Goal: Transaction & Acquisition: Download file/media

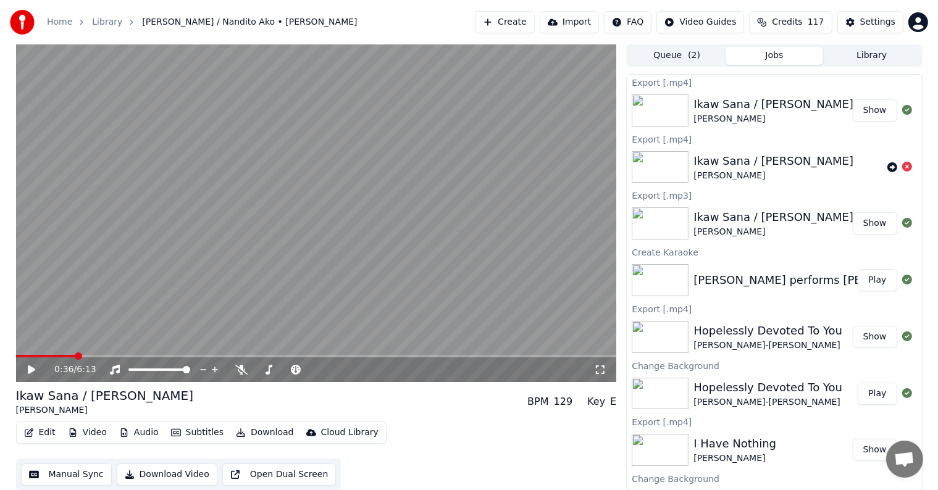
scroll to position [31, 0]
click at [857, 57] on button "Library" at bounding box center [872, 56] width 98 height 18
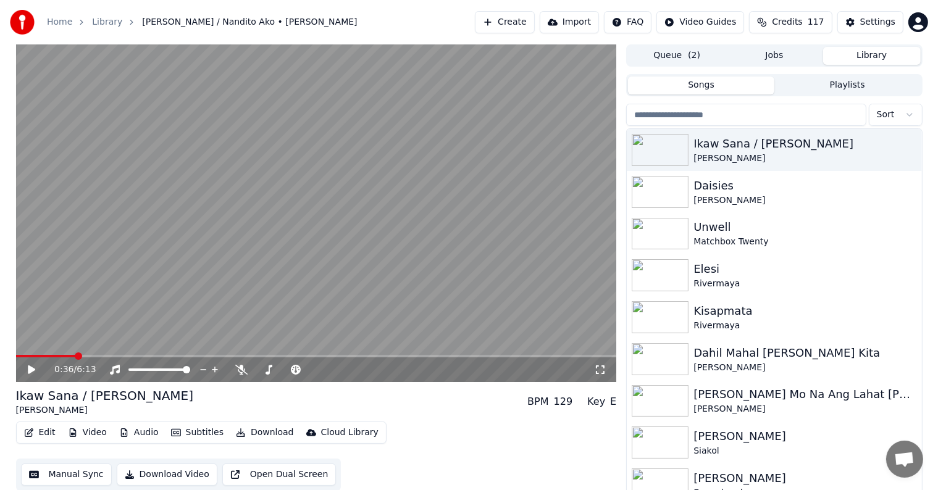
click at [764, 113] on input "search" at bounding box center [746, 115] width 240 height 22
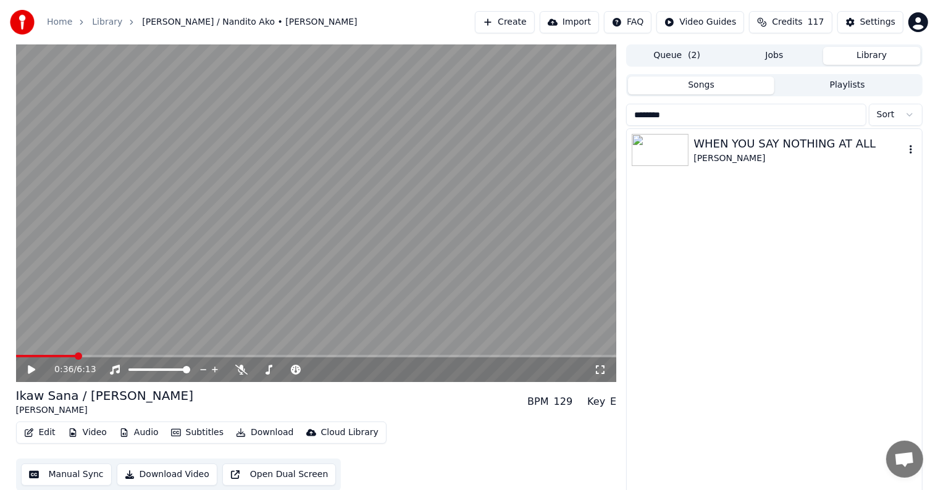
type input "********"
click at [770, 139] on div "WHEN YOU SAY NOTHING AT ALL" at bounding box center [799, 143] width 211 height 17
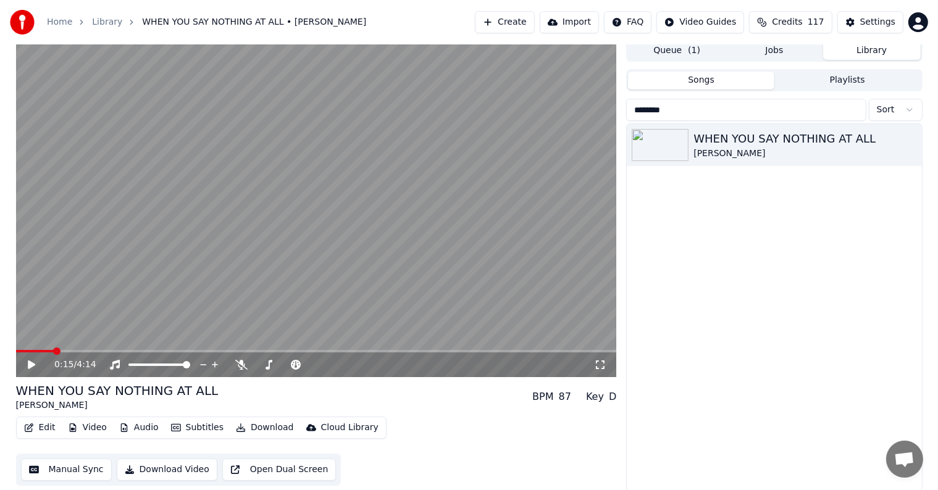
scroll to position [6, 0]
click at [43, 426] on button "Edit" at bounding box center [39, 427] width 41 height 17
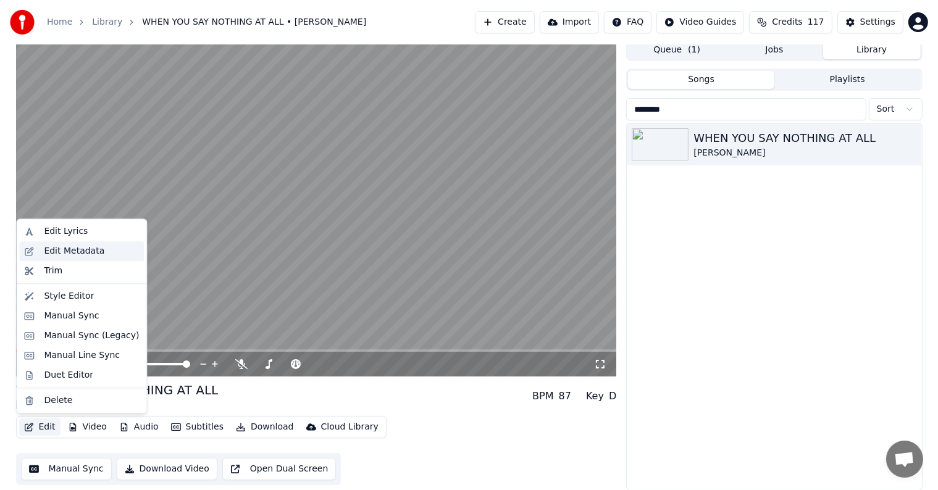
click at [57, 255] on div "Edit Metadata" at bounding box center [74, 251] width 61 height 12
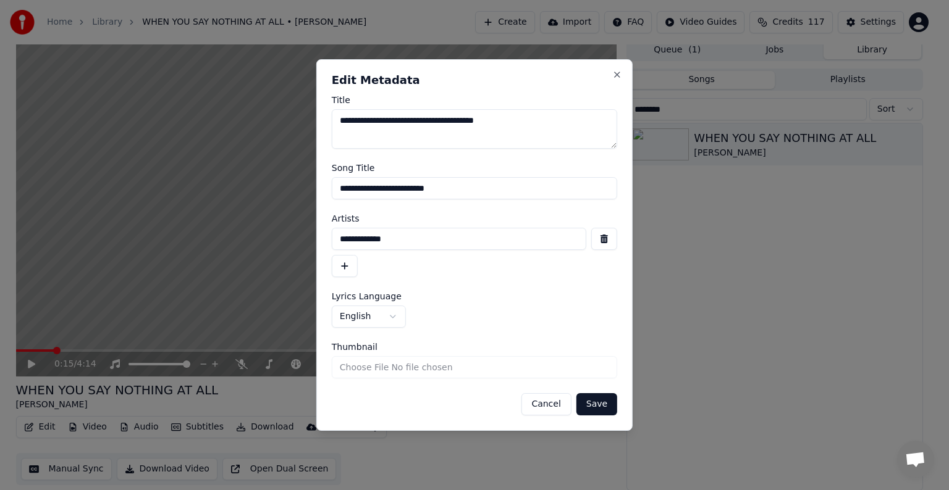
drag, startPoint x: 350, startPoint y: 188, endPoint x: 482, endPoint y: 187, distance: 132.2
click at [482, 187] on input "**********" at bounding box center [474, 188] width 285 height 22
type input "**********"
click at [576, 393] on button "Save" at bounding box center [596, 404] width 41 height 22
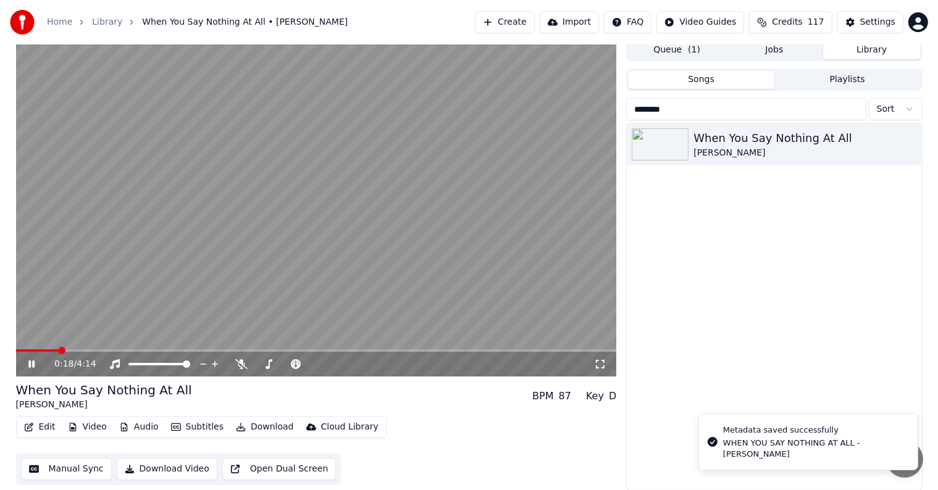
click at [27, 351] on span at bounding box center [37, 351] width 43 height 2
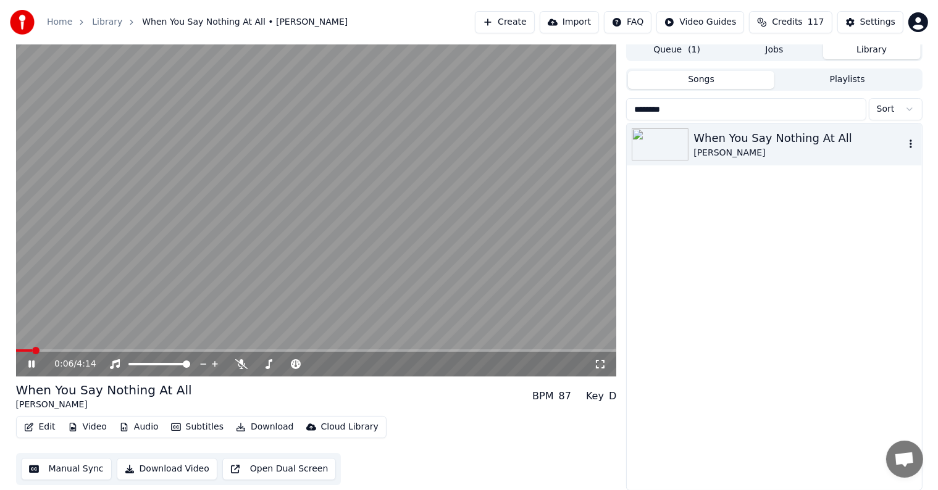
click at [764, 141] on div "When You Say Nothing At All" at bounding box center [799, 138] width 211 height 17
click at [803, 130] on div "When You Say Nothing At All" at bounding box center [799, 138] width 211 height 17
click at [32, 348] on video at bounding box center [316, 208] width 601 height 338
click at [25, 351] on span at bounding box center [20, 351] width 9 height 2
click at [20, 348] on video at bounding box center [316, 208] width 601 height 338
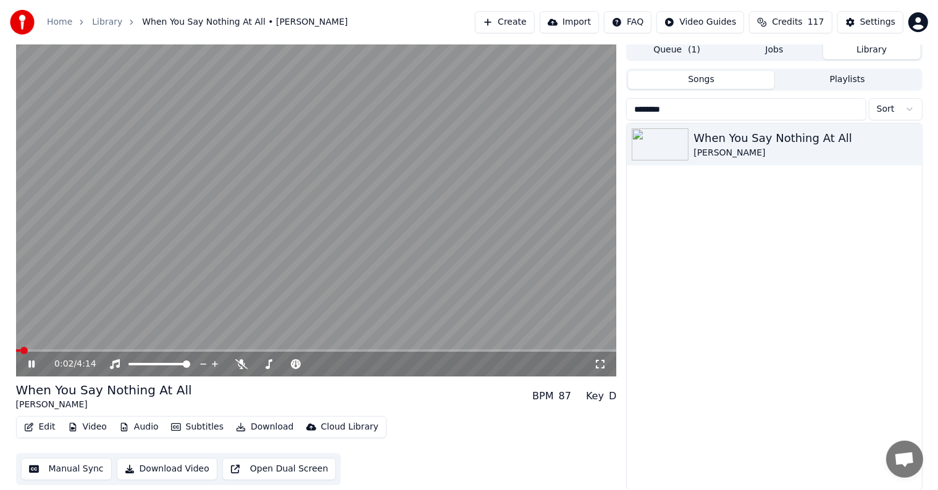
click at [20, 351] on span at bounding box center [18, 351] width 5 height 2
click at [31, 364] on icon at bounding box center [40, 364] width 29 height 10
click at [868, 21] on div "Settings" at bounding box center [877, 22] width 35 height 12
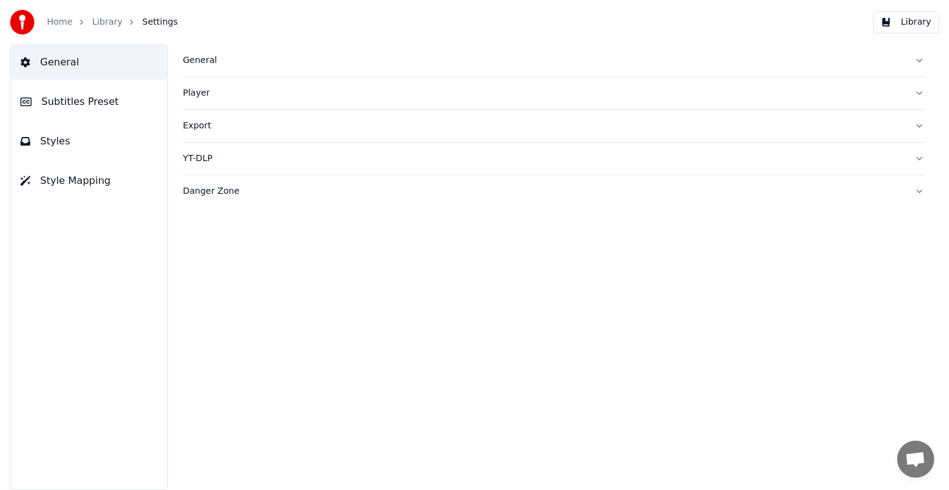
click at [79, 94] on span "Subtitles Preset" at bounding box center [79, 101] width 77 height 15
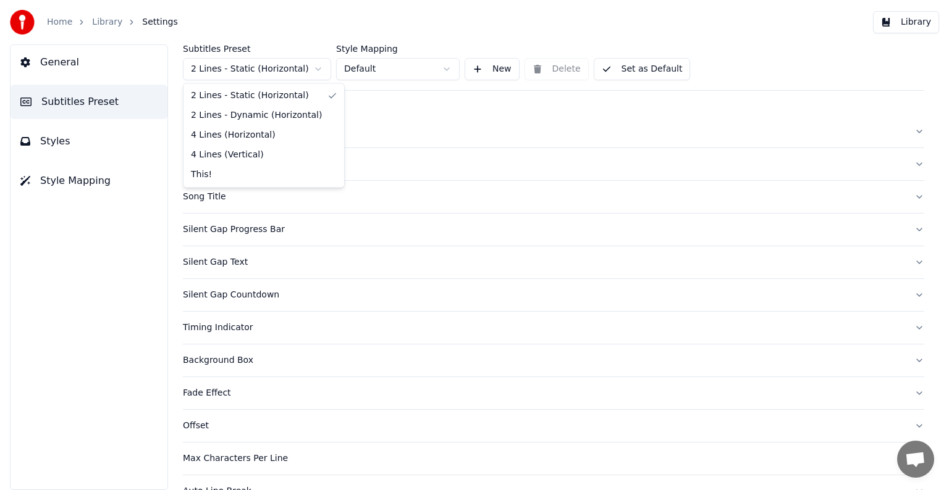
click at [283, 72] on html "Home Library Settings Library General Subtitles Preset Styles Style Mapping Sub…" at bounding box center [474, 245] width 949 height 490
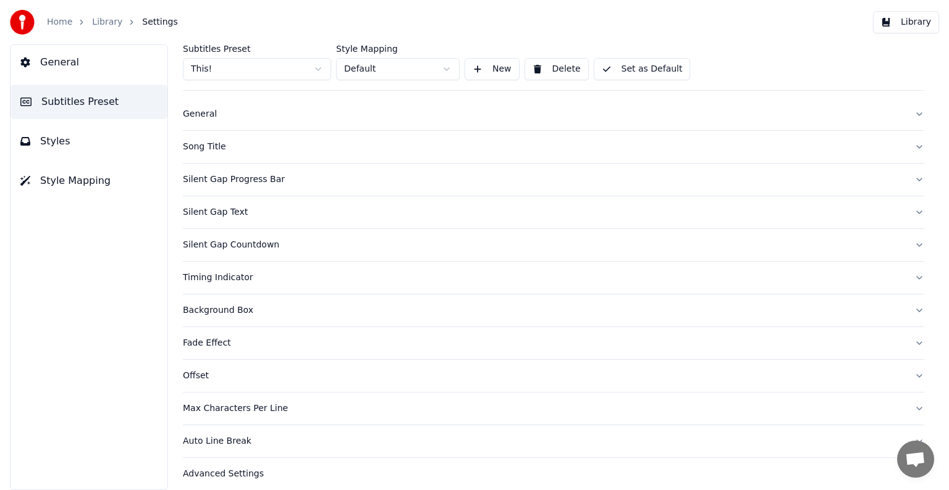
scroll to position [25, 0]
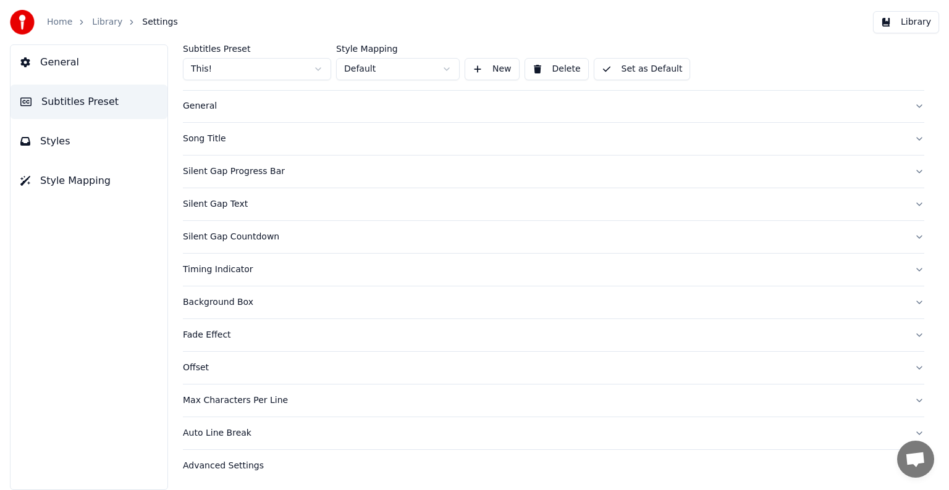
click at [214, 138] on div "Song Title" at bounding box center [543, 139] width 721 height 12
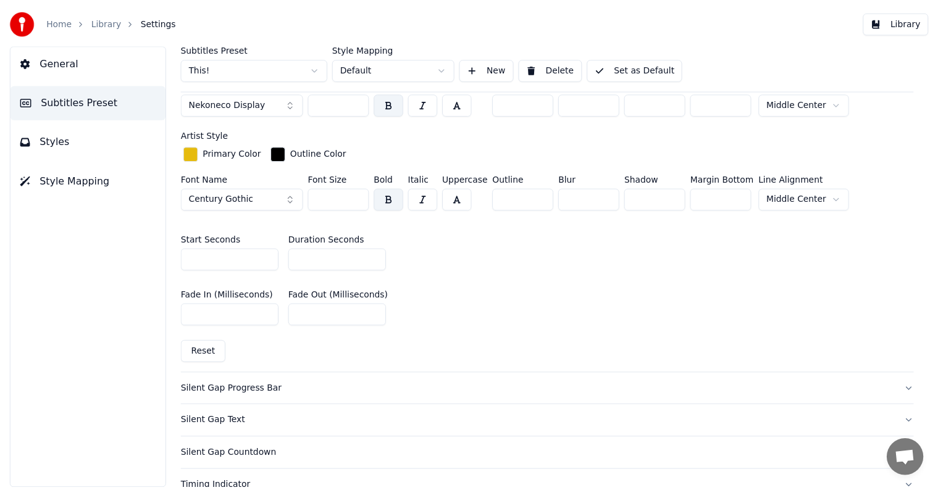
scroll to position [519, 0]
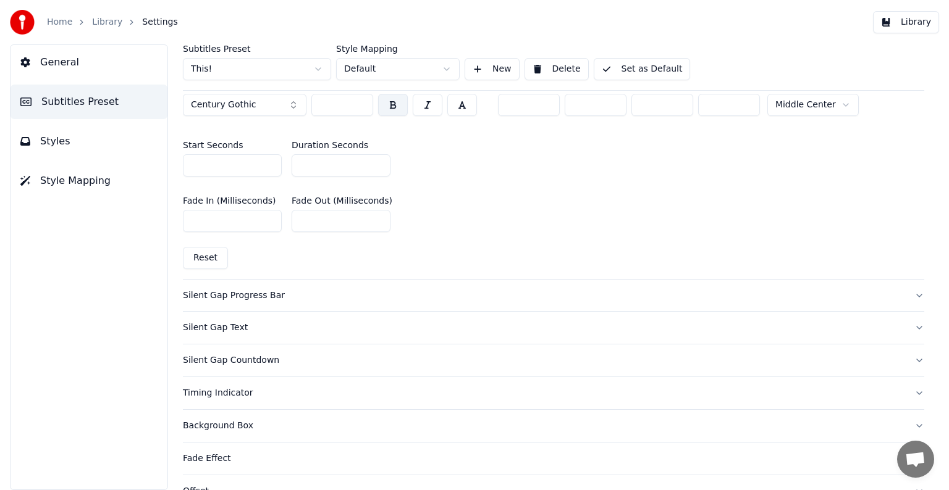
click at [375, 164] on input "**" at bounding box center [340, 165] width 99 height 22
type input "*"
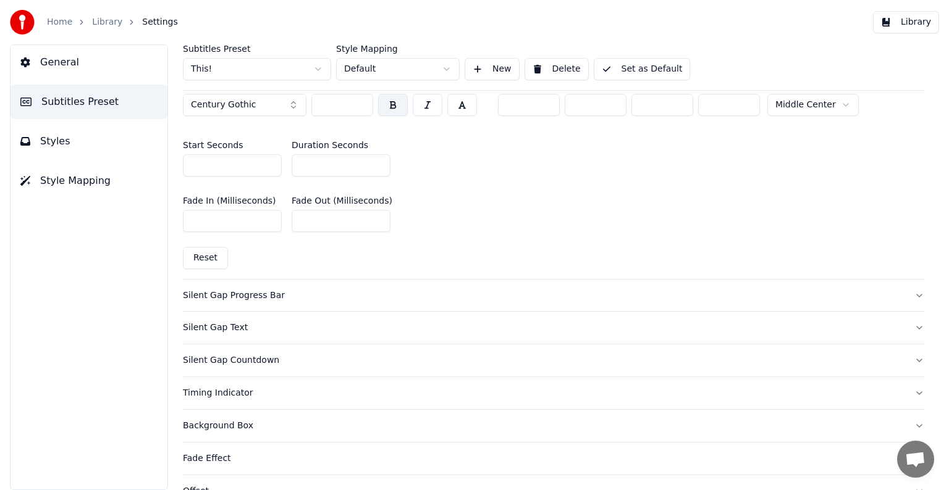
click at [375, 164] on input "*" at bounding box center [340, 165] width 99 height 22
click at [645, 65] on button "Set as Default" at bounding box center [641, 69] width 97 height 22
click at [109, 20] on link "Library" at bounding box center [107, 22] width 30 height 12
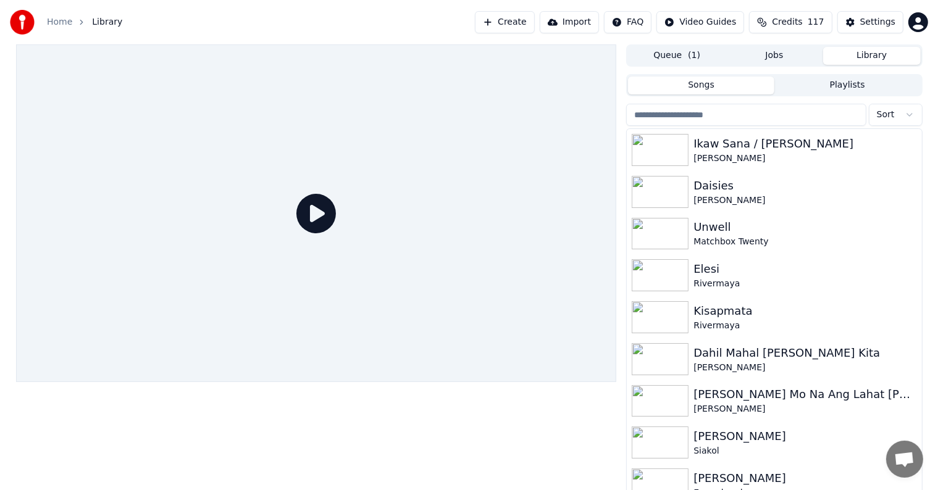
click at [783, 114] on input "search" at bounding box center [746, 115] width 240 height 22
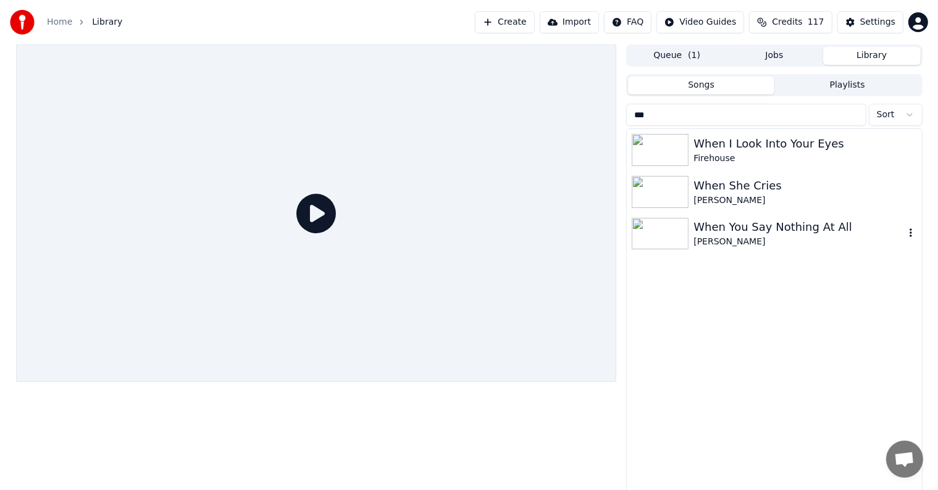
type input "***"
click at [751, 221] on div "When You Say Nothing At All" at bounding box center [799, 227] width 211 height 17
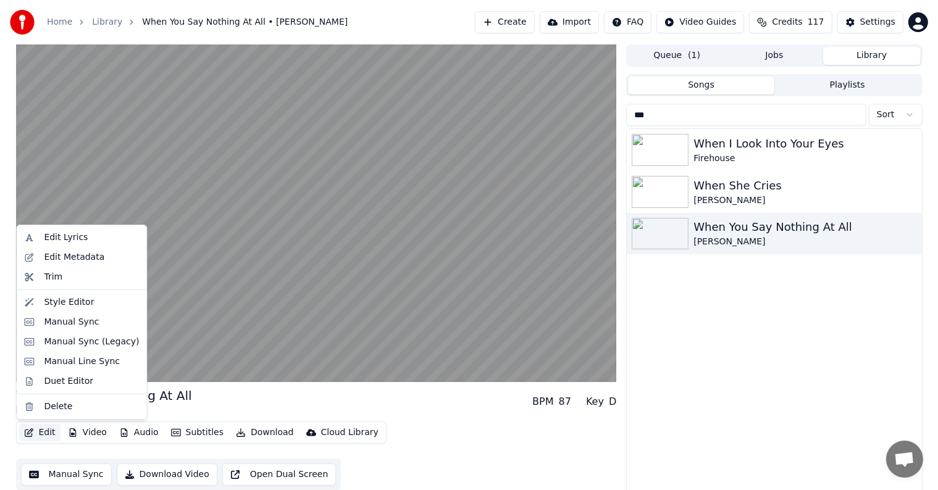
click at [37, 435] on button "Edit" at bounding box center [39, 432] width 41 height 17
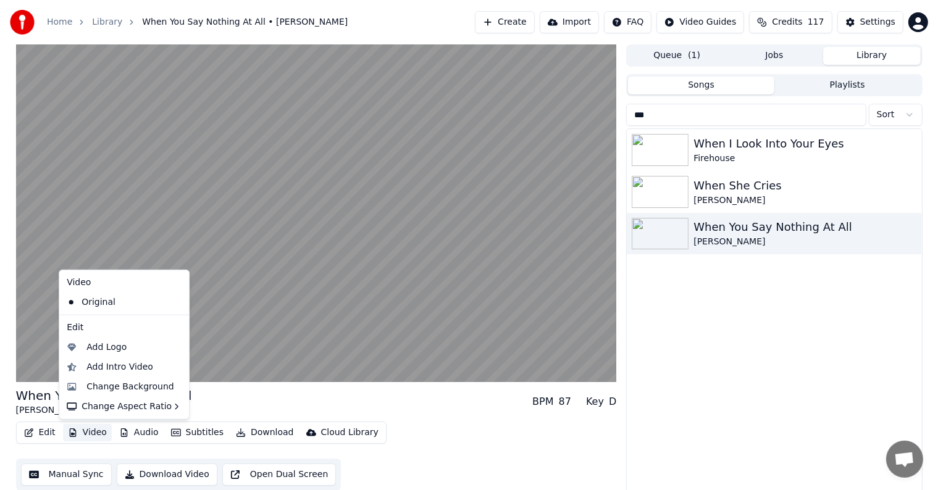
click at [90, 434] on button "Video" at bounding box center [87, 432] width 49 height 17
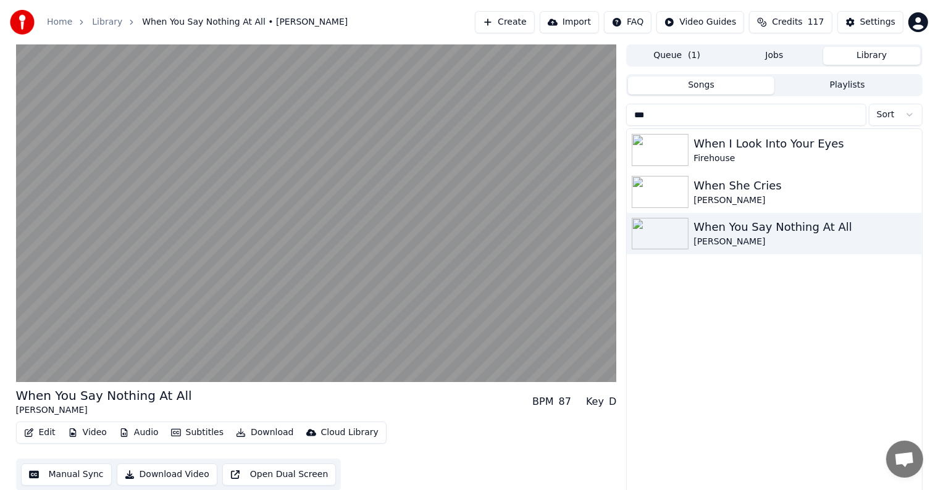
click at [90, 434] on button "Video" at bounding box center [87, 432] width 49 height 17
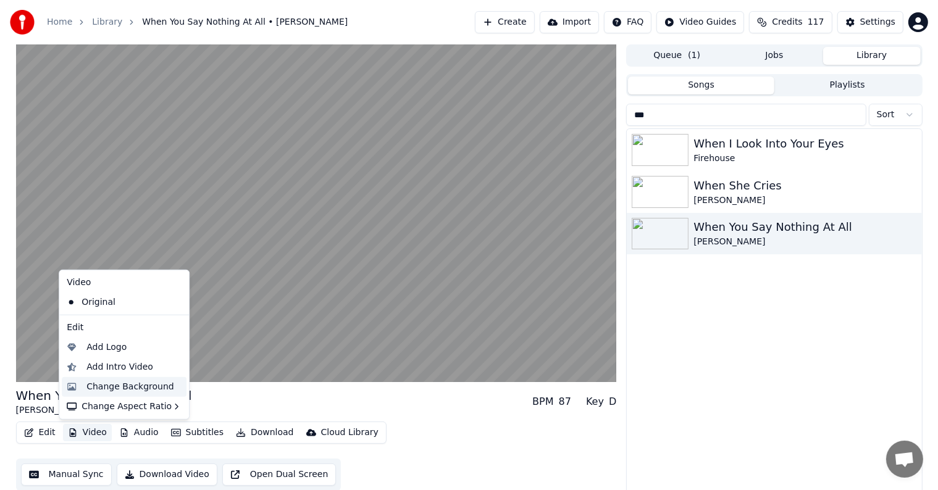
click at [128, 385] on div "Change Background" at bounding box center [130, 387] width 88 height 12
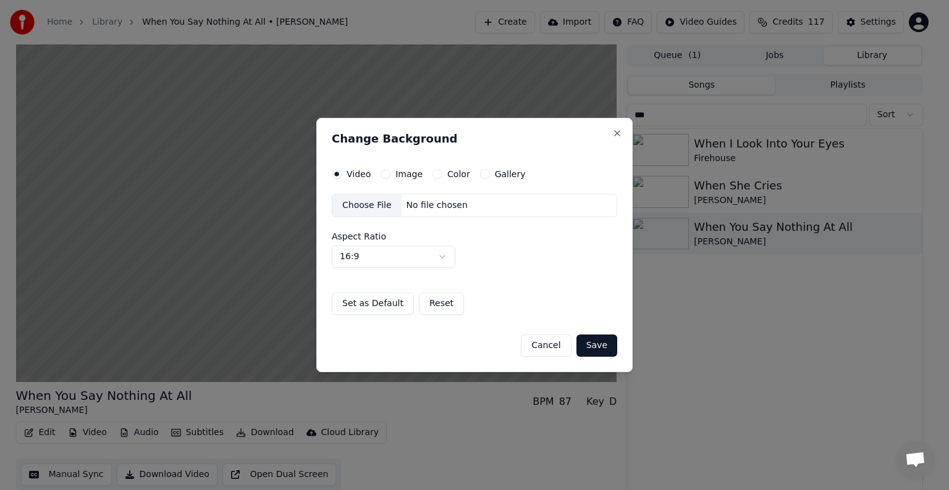
click at [390, 173] on div "Image" at bounding box center [401, 174] width 42 height 10
click at [387, 173] on button "Image" at bounding box center [385, 174] width 10 height 10
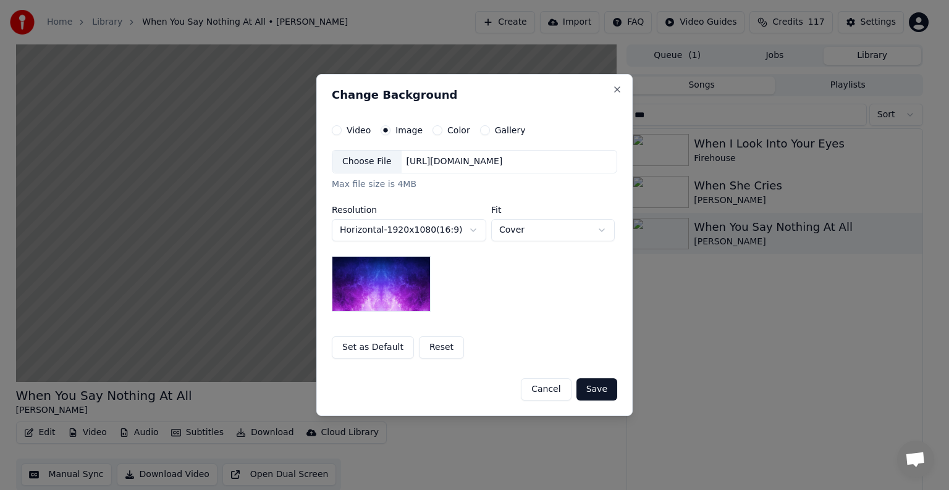
click at [356, 183] on div "Max file size is 4MB" at bounding box center [474, 184] width 285 height 12
click at [369, 162] on div "Choose File" at bounding box center [366, 162] width 69 height 22
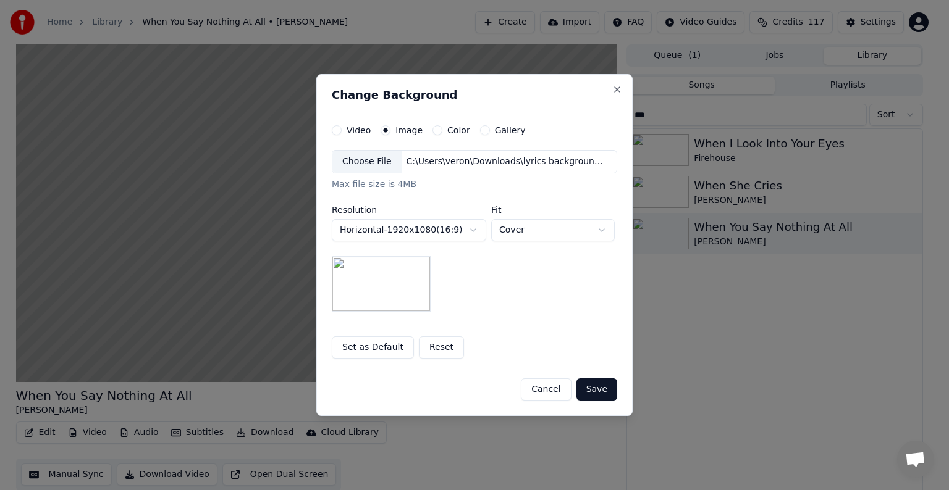
click at [596, 390] on button "Save" at bounding box center [596, 390] width 41 height 22
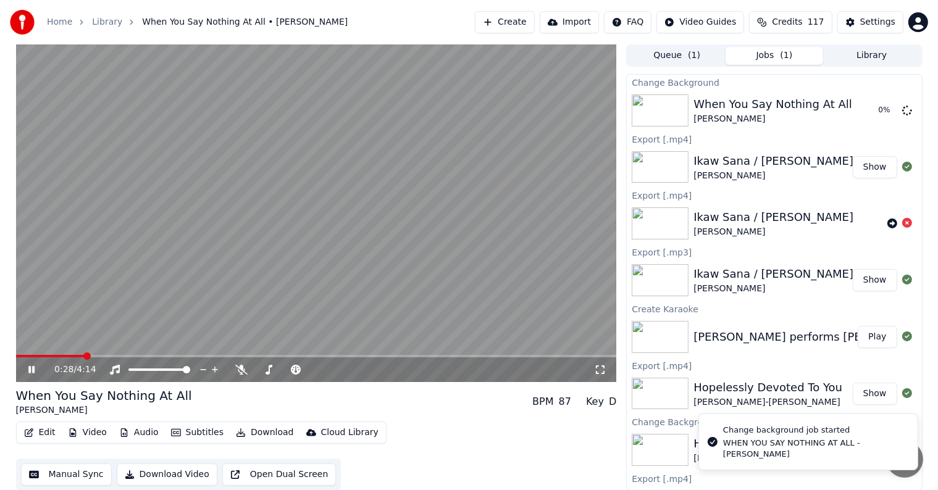
click at [324, 205] on video at bounding box center [316, 213] width 601 height 338
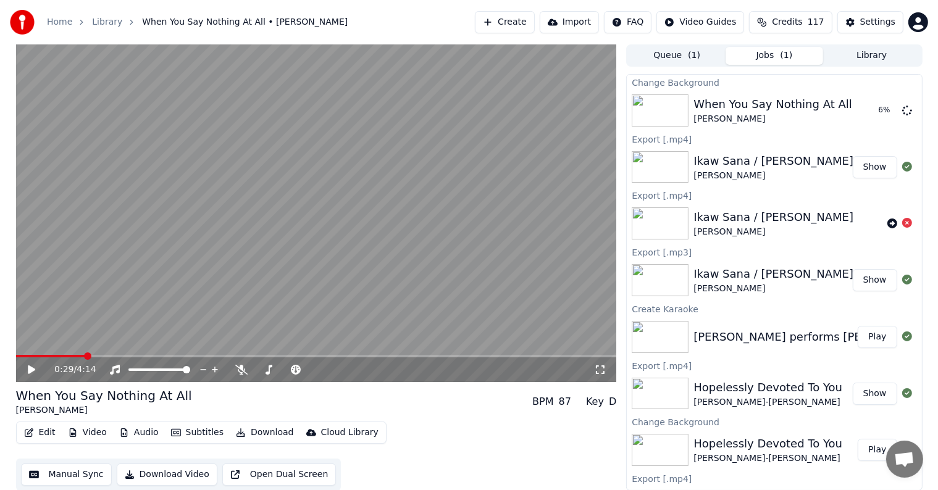
click at [865, 57] on button "Library" at bounding box center [872, 56] width 98 height 18
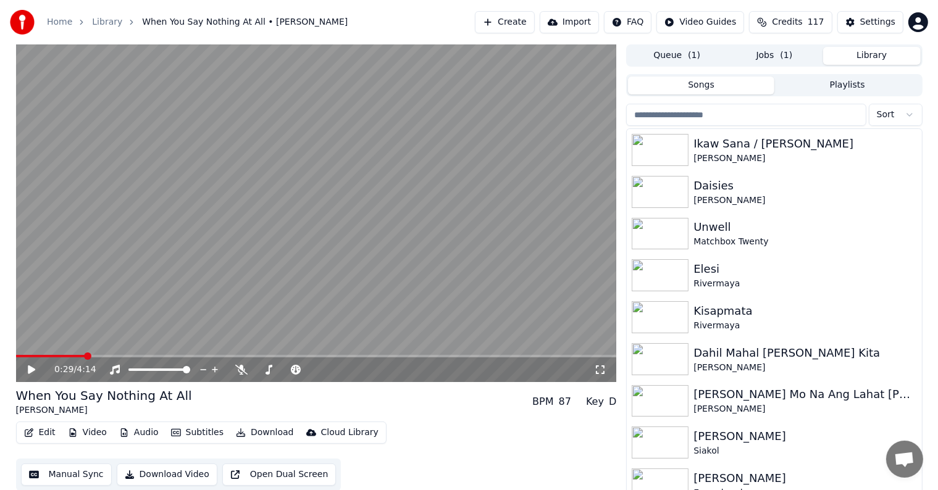
click at [713, 111] on input "search" at bounding box center [746, 115] width 240 height 22
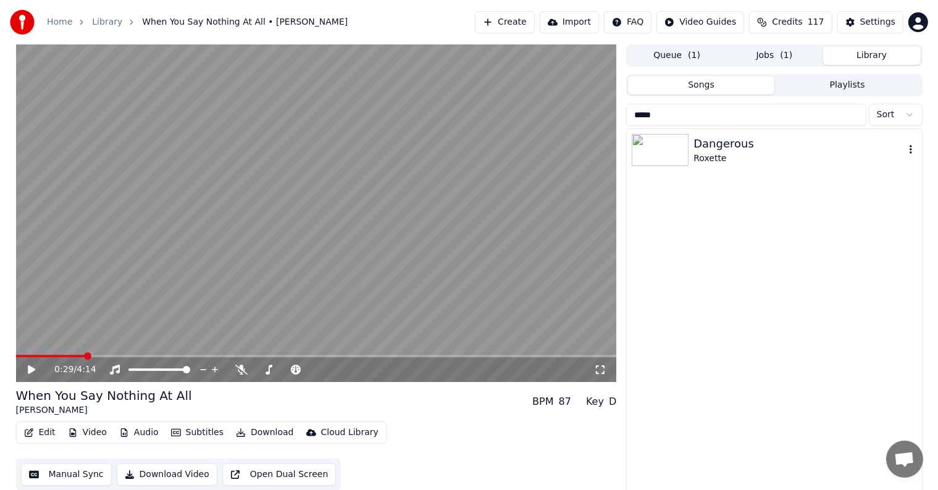
type input "*****"
drag, startPoint x: 729, startPoint y: 146, endPoint x: 608, endPoint y: 177, distance: 124.3
click at [729, 146] on div "Dangerous" at bounding box center [799, 143] width 211 height 17
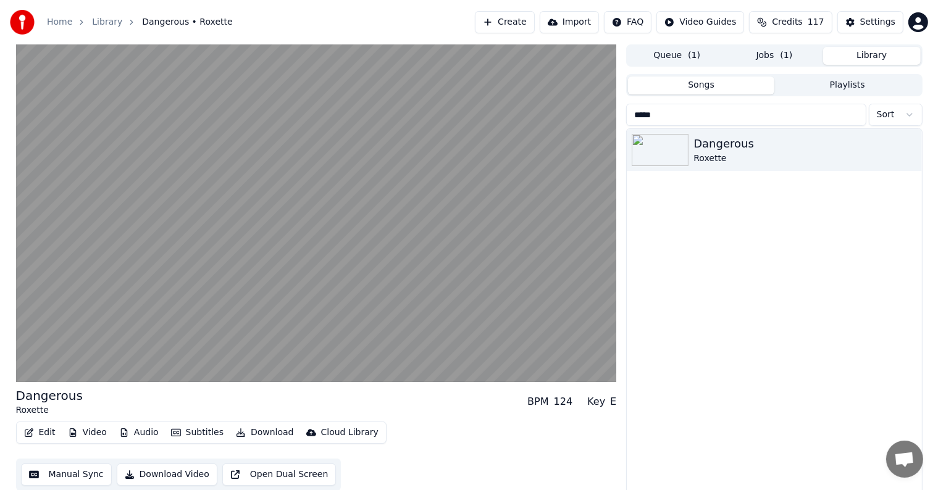
scroll to position [6, 0]
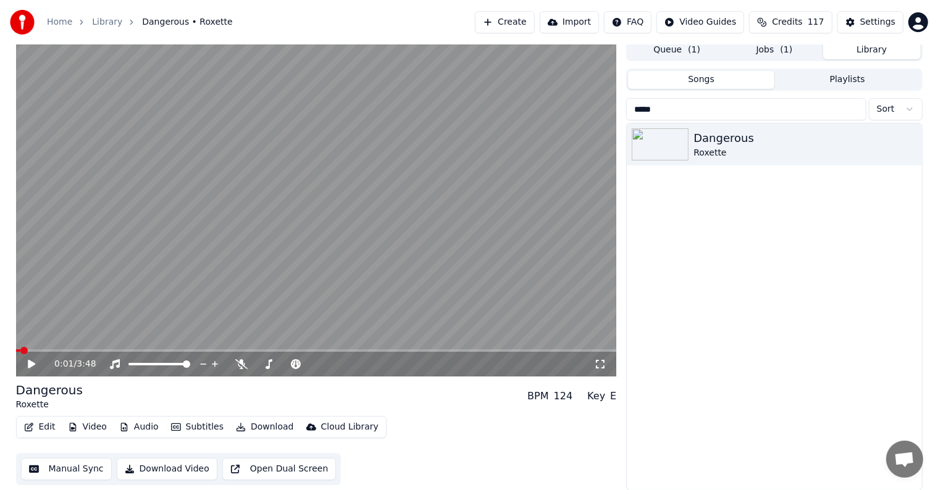
click at [878, 17] on div "Settings" at bounding box center [877, 22] width 35 height 12
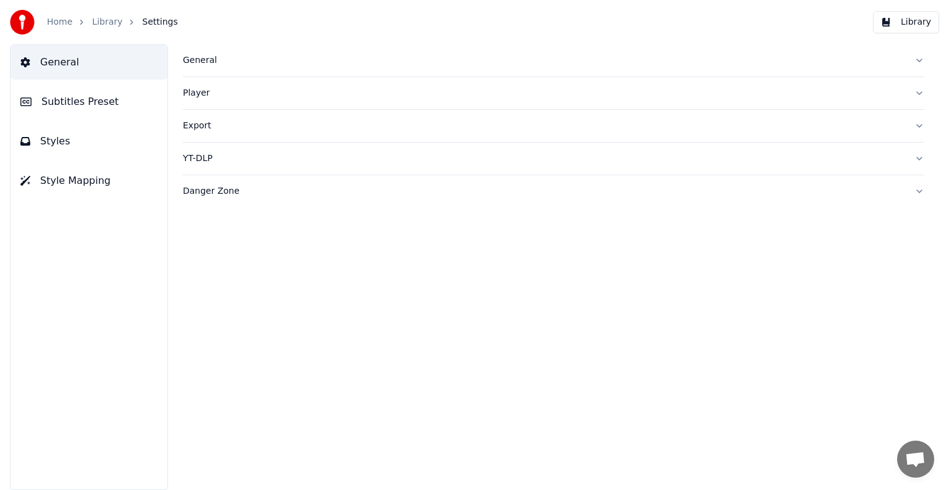
click at [105, 21] on link "Library" at bounding box center [107, 22] width 30 height 12
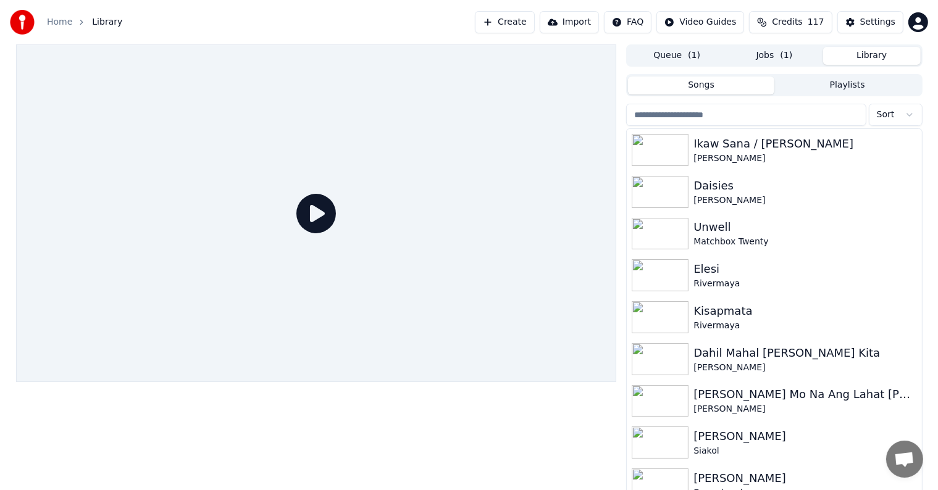
click at [715, 111] on input "search" at bounding box center [746, 115] width 240 height 22
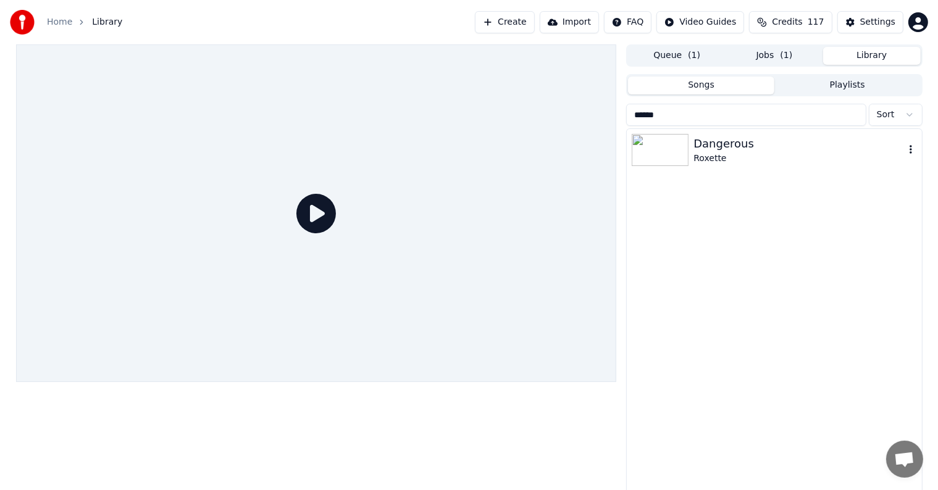
type input "******"
click at [732, 151] on div "Dangerous" at bounding box center [799, 143] width 211 height 17
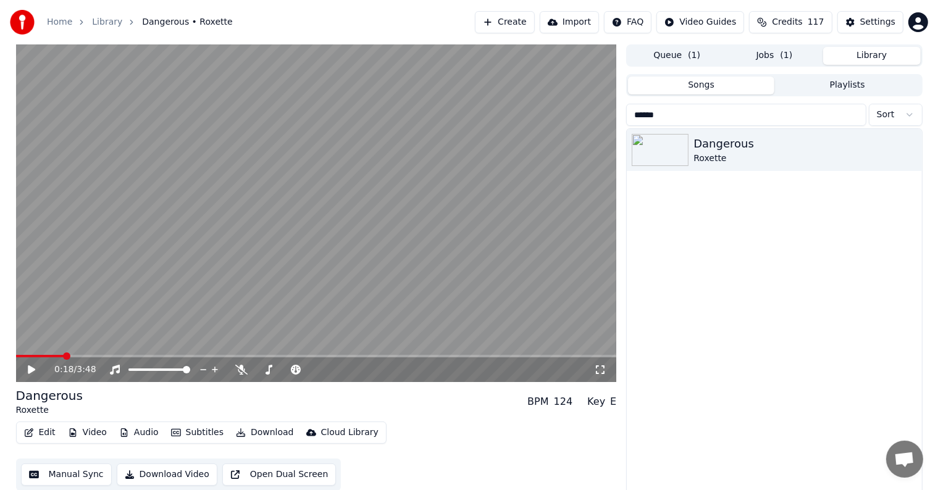
scroll to position [6, 0]
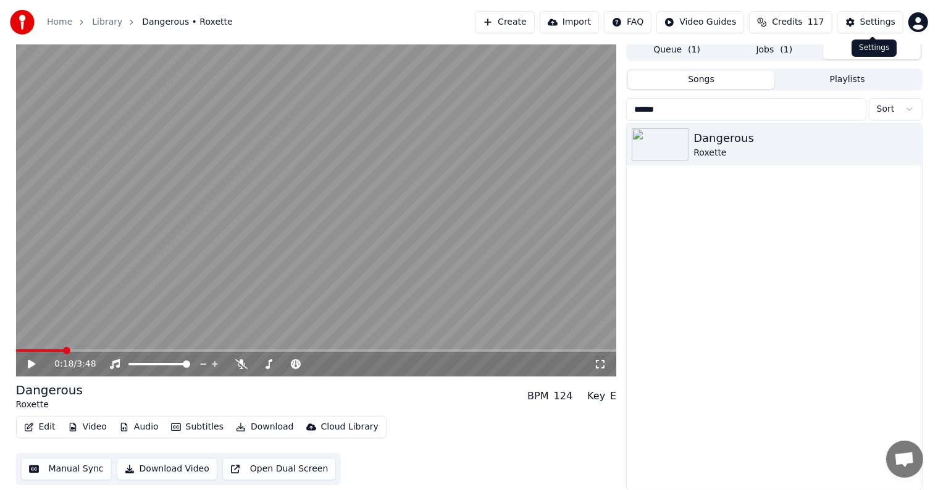
click at [882, 17] on div "Settings" at bounding box center [877, 22] width 35 height 12
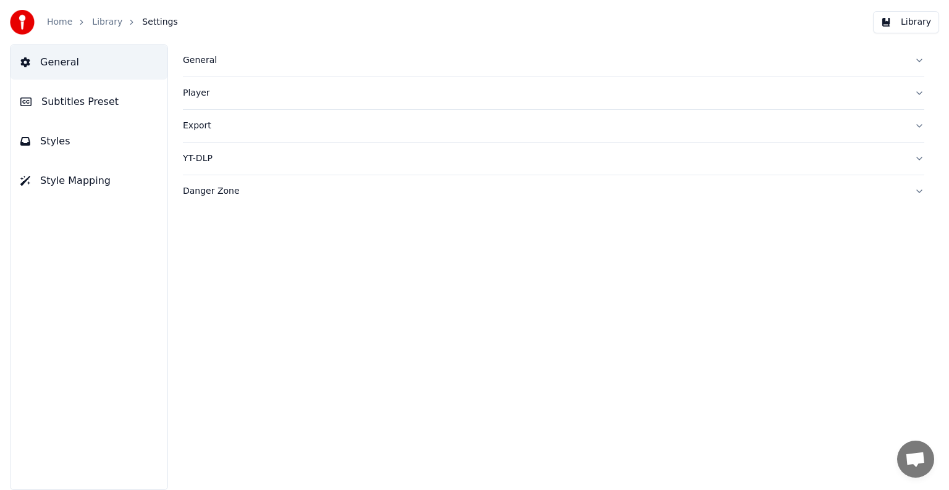
click at [77, 98] on span "Subtitles Preset" at bounding box center [79, 101] width 77 height 15
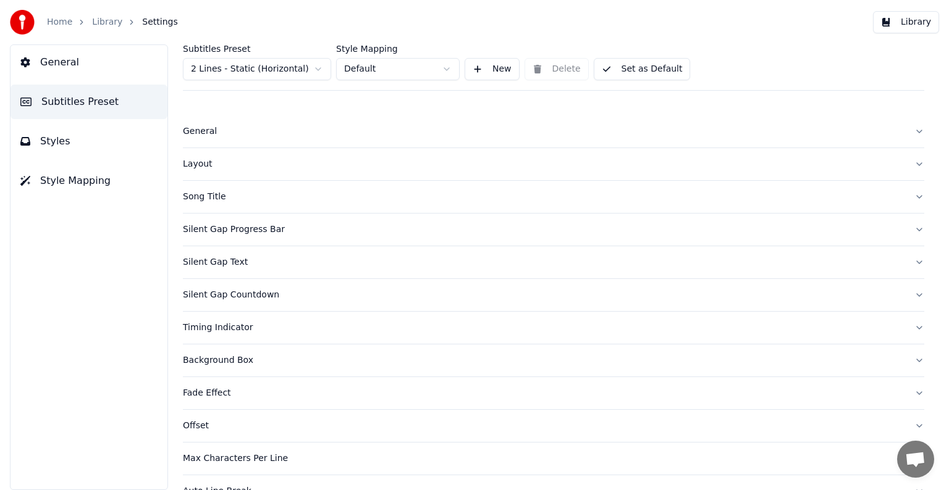
click at [217, 62] on html "Home Library Settings Library General Subtitles Preset Styles Style Mapping Sub…" at bounding box center [474, 245] width 949 height 490
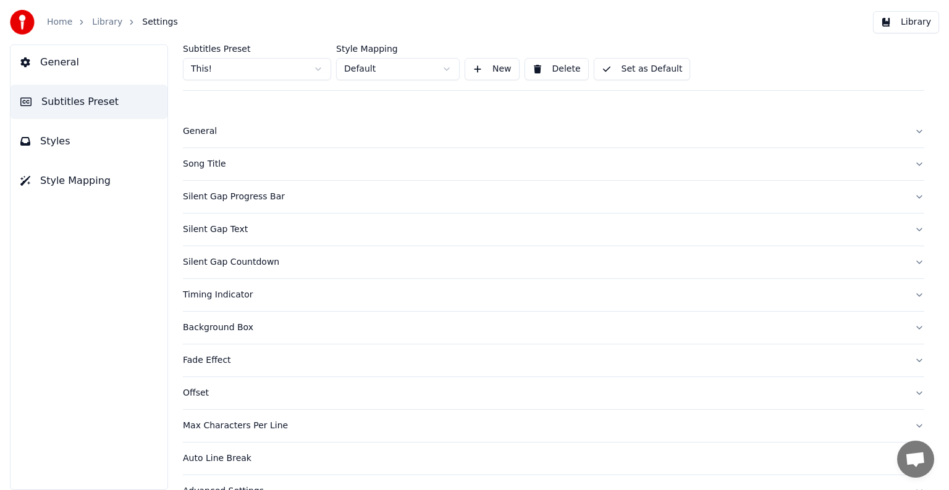
click at [204, 161] on div "Song Title" at bounding box center [543, 164] width 721 height 12
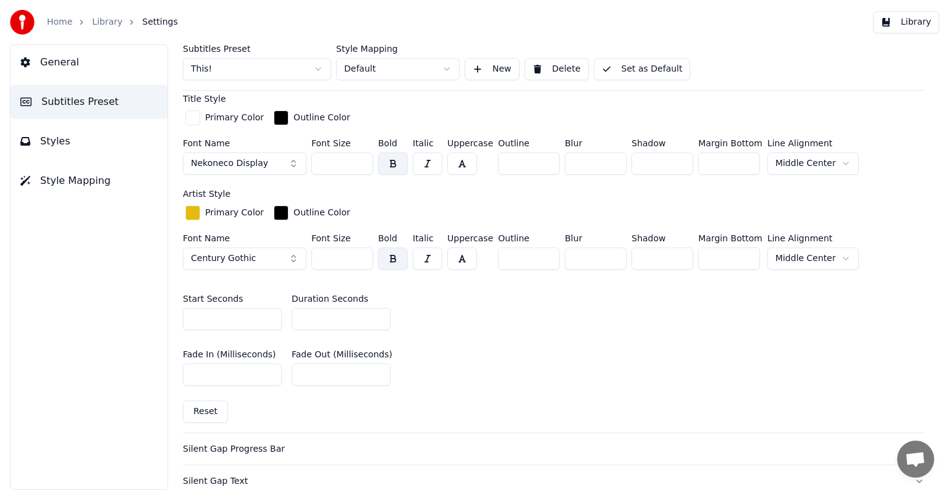
scroll to position [371, 0]
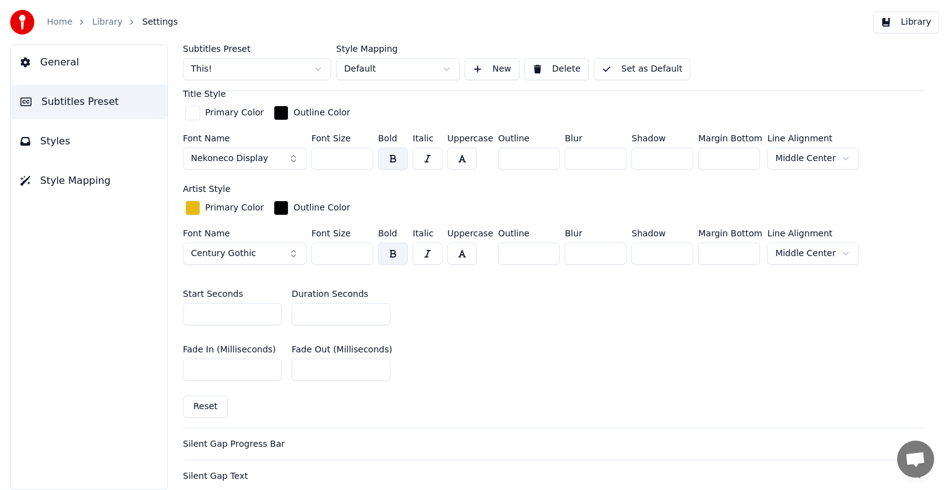
click at [376, 308] on input "**" at bounding box center [340, 314] width 99 height 22
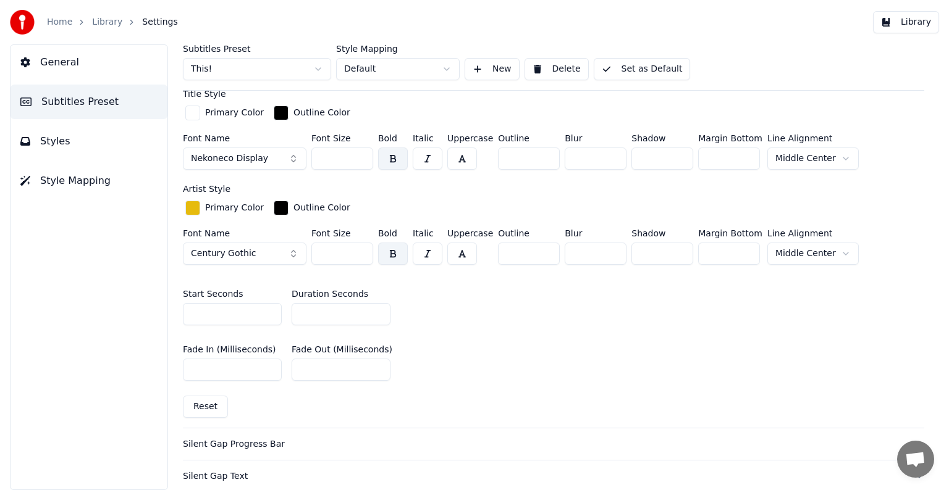
type input "**"
click at [376, 308] on input "**" at bounding box center [340, 314] width 99 height 22
drag, startPoint x: 319, startPoint y: 158, endPoint x: 340, endPoint y: 156, distance: 21.8
click at [340, 156] on input "***" at bounding box center [342, 159] width 62 height 22
type input "*"
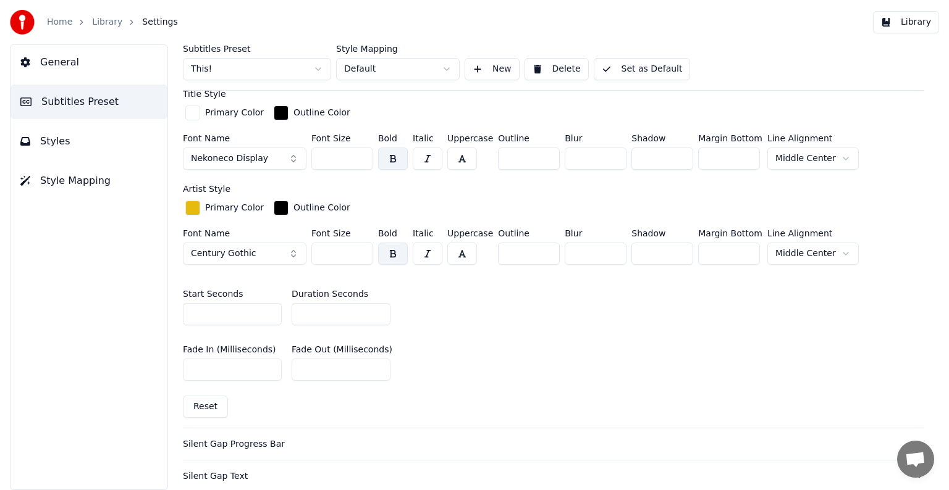
type input "***"
click at [628, 64] on button "Set as Default" at bounding box center [641, 69] width 97 height 22
click at [92, 22] on link "Library" at bounding box center [107, 22] width 30 height 12
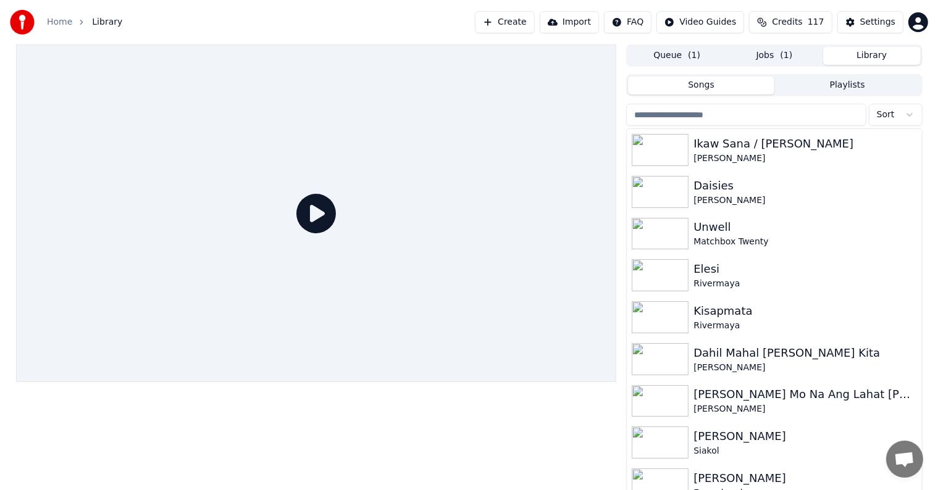
click at [778, 112] on input "search" at bounding box center [746, 115] width 240 height 22
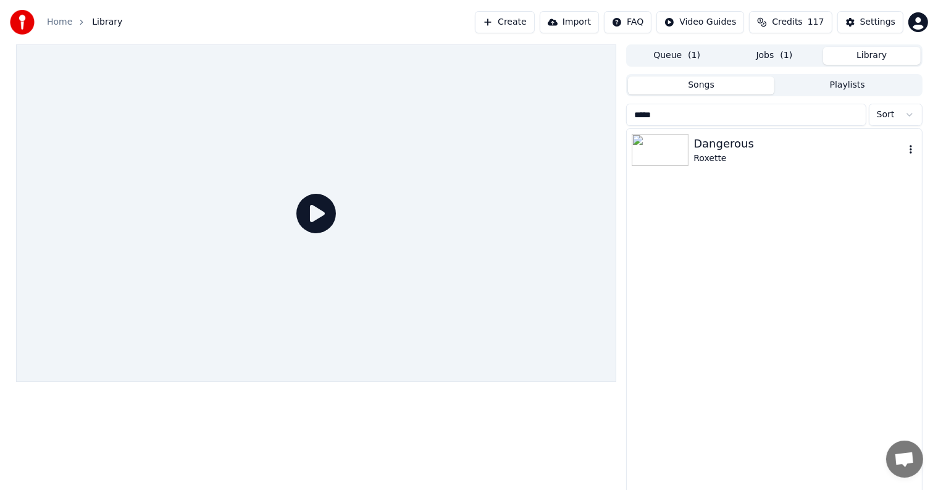
type input "*****"
click at [746, 151] on div "Dangerous" at bounding box center [799, 143] width 211 height 17
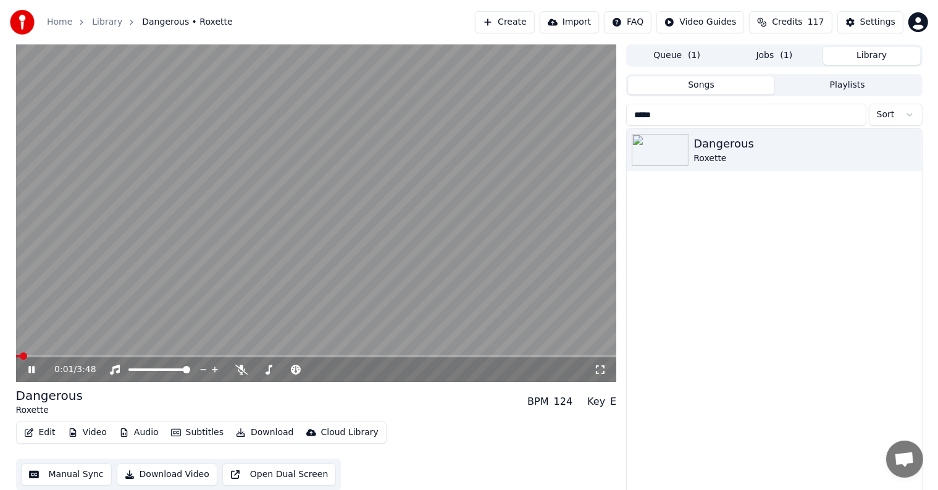
click at [79, 434] on button "Video" at bounding box center [87, 432] width 49 height 17
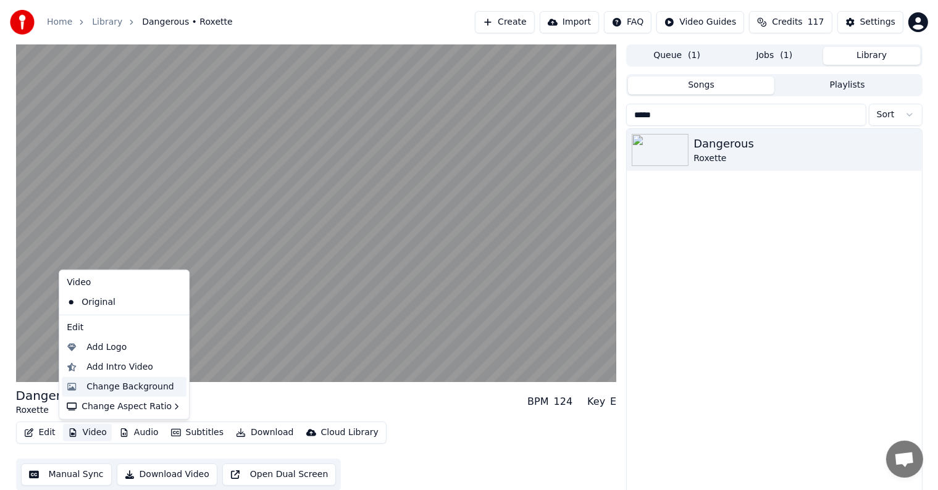
click at [120, 393] on div "Change Background" at bounding box center [124, 387] width 125 height 20
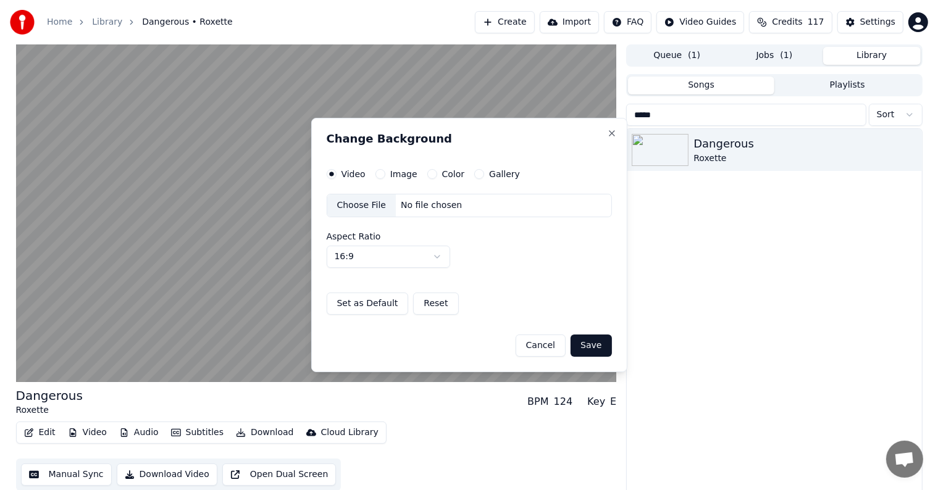
drag, startPoint x: 120, startPoint y: 391, endPoint x: 272, endPoint y: 330, distance: 163.5
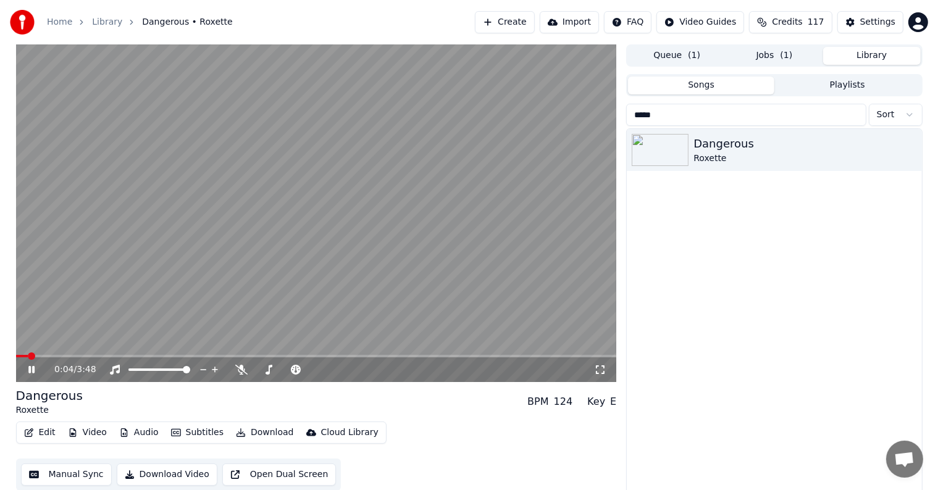
click at [77, 433] on button "Video" at bounding box center [87, 432] width 49 height 17
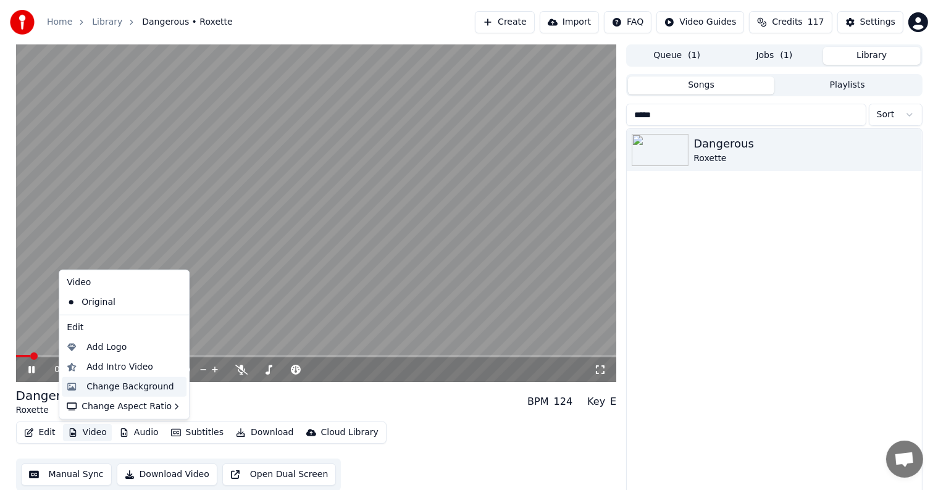
click at [117, 390] on div "Change Background" at bounding box center [130, 387] width 88 height 12
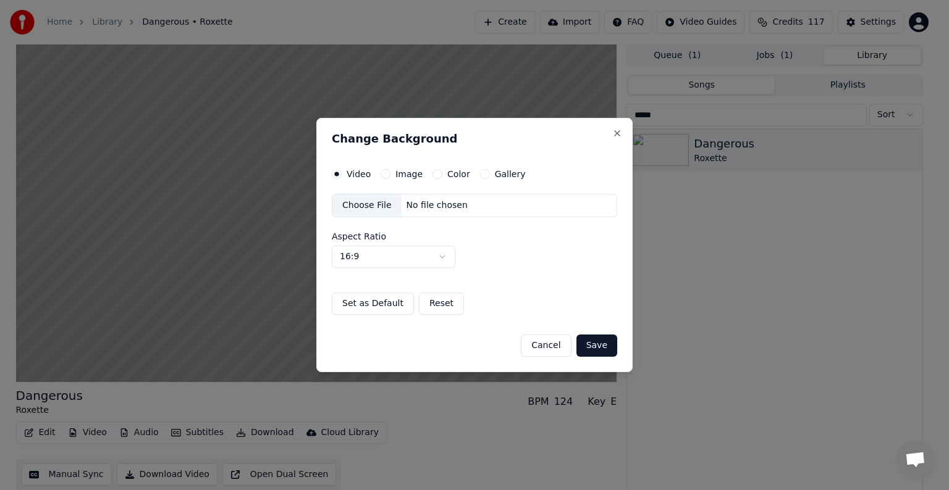
click at [382, 173] on button "Image" at bounding box center [385, 174] width 10 height 10
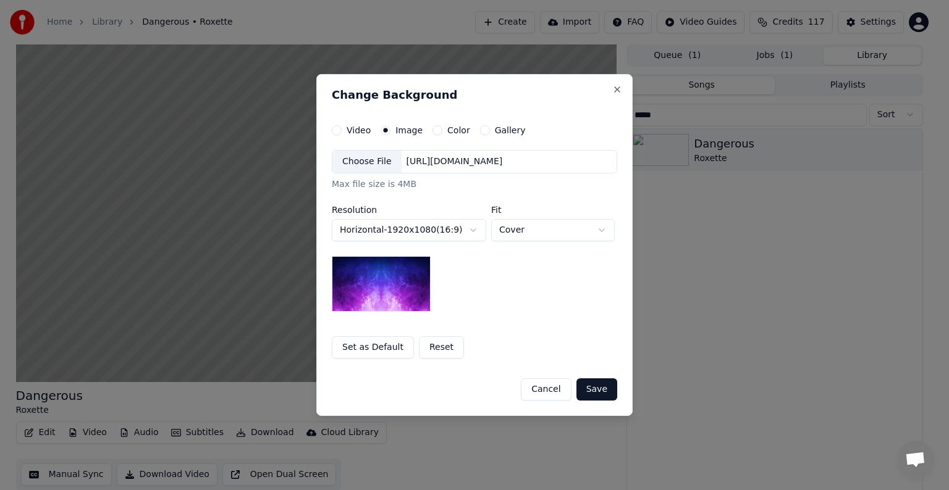
click at [357, 161] on div "Choose File" at bounding box center [366, 162] width 69 height 22
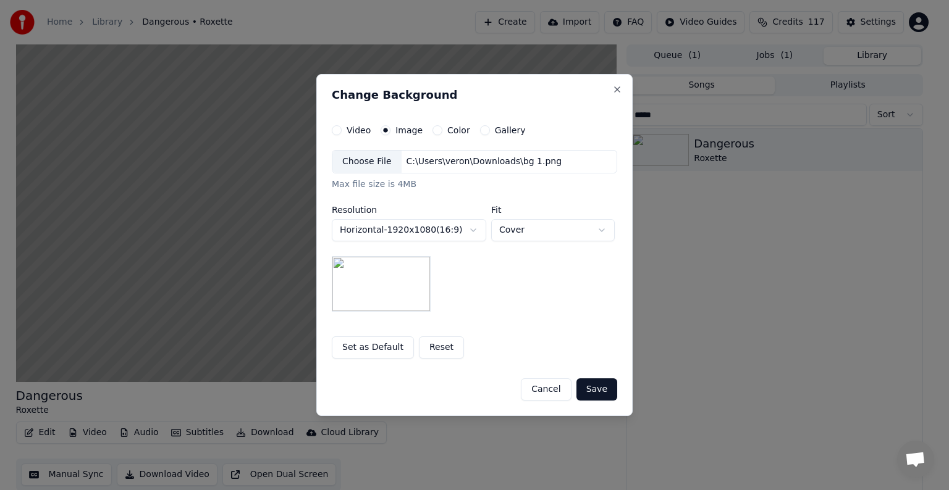
click at [371, 161] on div "Choose File" at bounding box center [366, 162] width 69 height 22
click at [608, 392] on button "Save" at bounding box center [596, 390] width 41 height 22
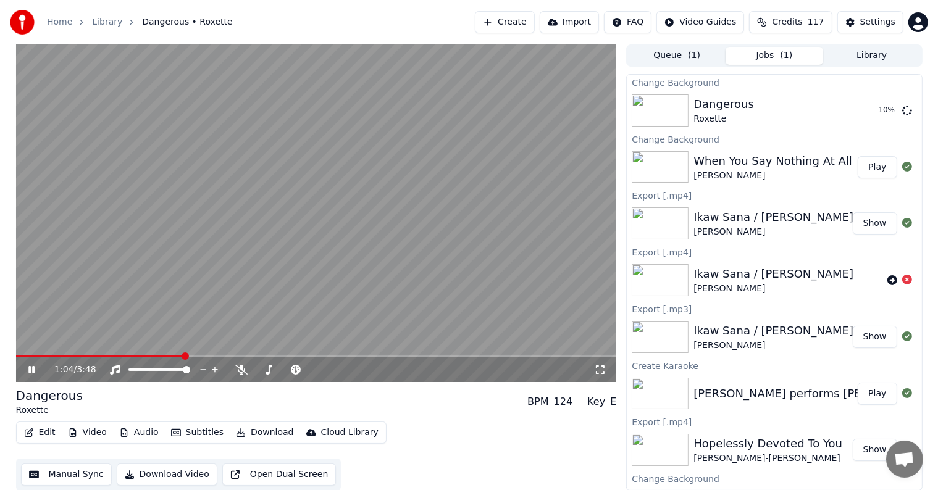
click at [317, 225] on video at bounding box center [316, 213] width 601 height 338
click at [867, 164] on button "Play" at bounding box center [877, 167] width 39 height 22
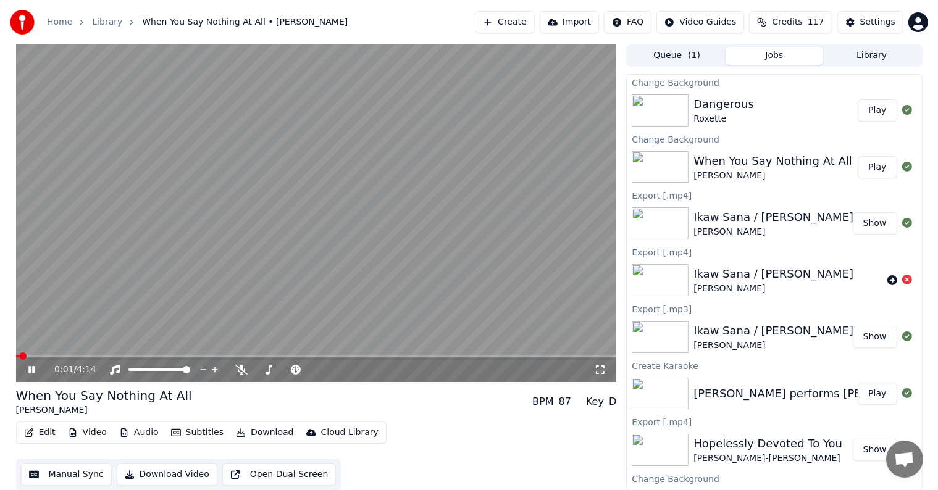
click at [32, 369] on icon at bounding box center [31, 369] width 6 height 7
click at [31, 371] on icon at bounding box center [31, 370] width 7 height 9
click at [872, 18] on div "Settings" at bounding box center [877, 22] width 35 height 12
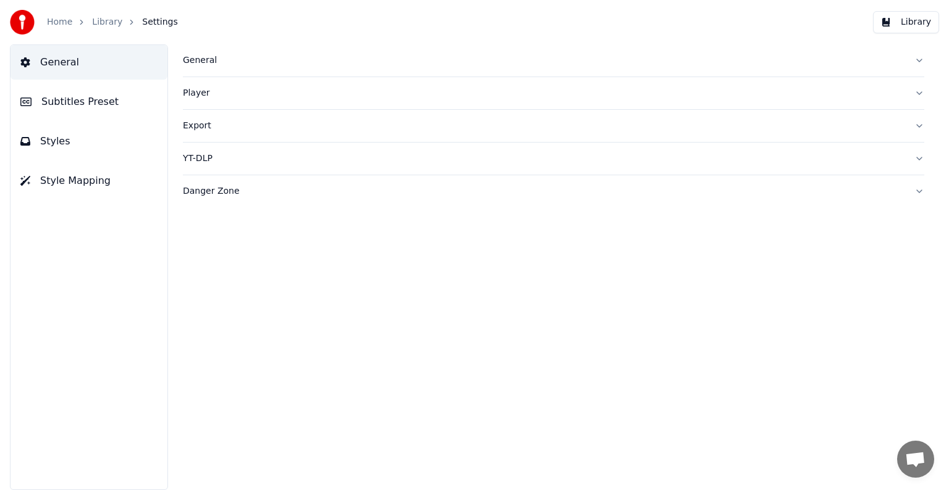
click at [88, 103] on span "Subtitles Preset" at bounding box center [79, 101] width 77 height 15
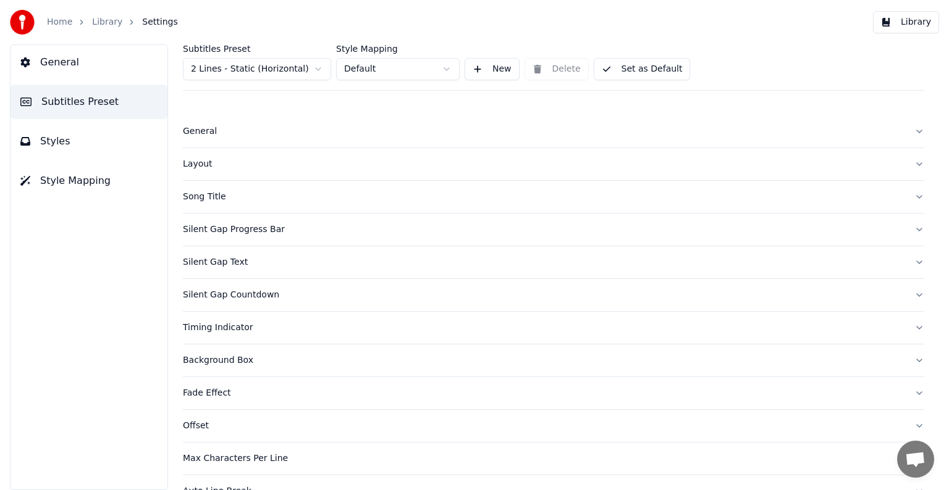
click at [225, 66] on html "Home Library Settings Library General Subtitles Preset Styles Style Mapping Sub…" at bounding box center [474, 245] width 949 height 490
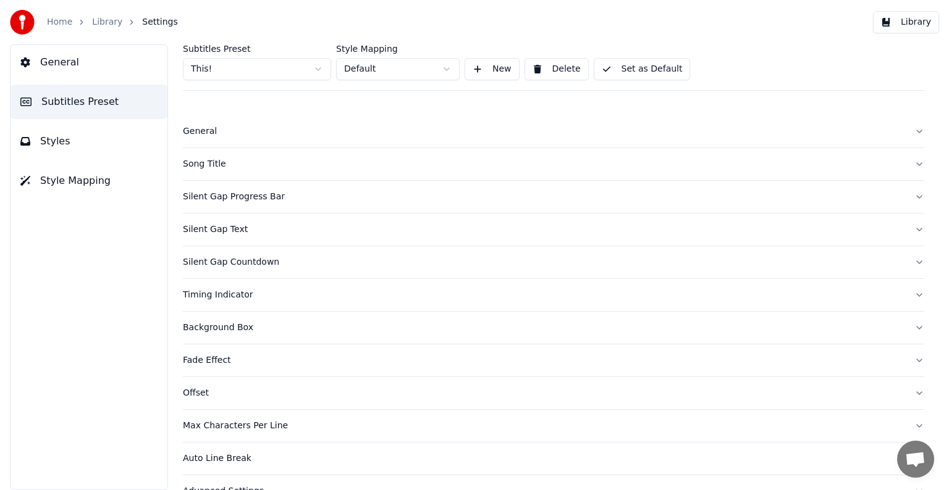
click at [209, 161] on div "Song Title" at bounding box center [543, 164] width 721 height 12
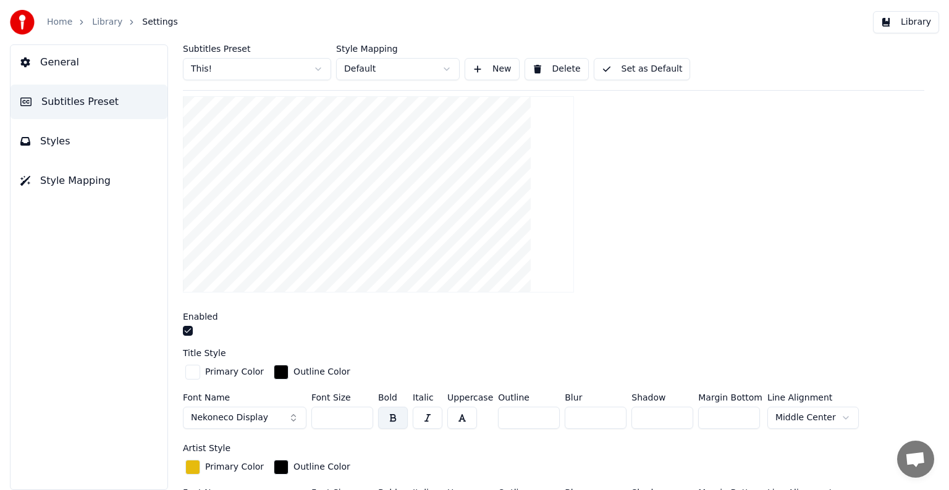
scroll to position [185, 0]
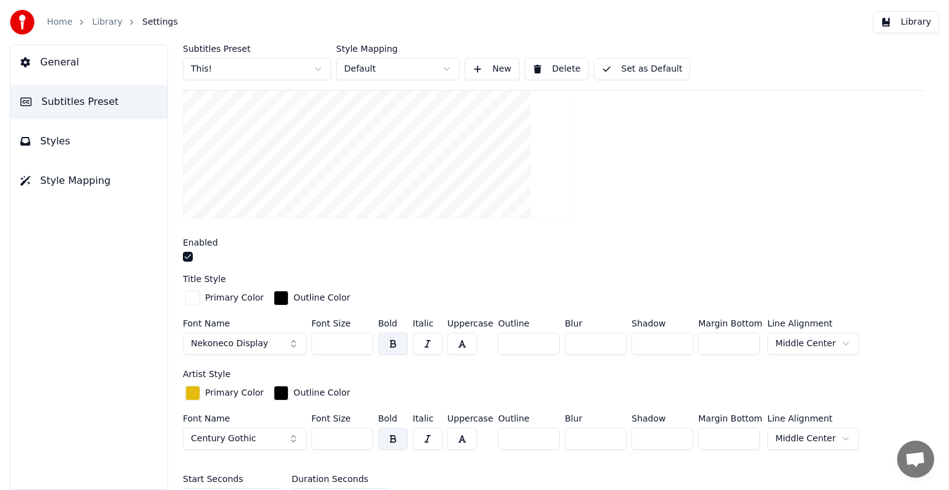
drag, startPoint x: 336, startPoint y: 344, endPoint x: 297, endPoint y: 341, distance: 39.0
click at [297, 341] on div "Font Name Nekoneco Display Font Size *** Bold Italic Uppercase Outline ** Blur …" at bounding box center [553, 339] width 741 height 41
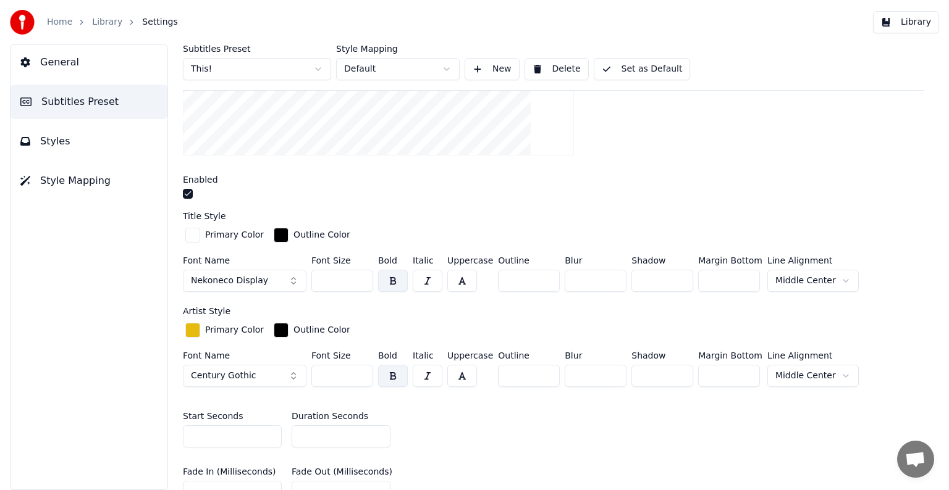
scroll to position [371, 0]
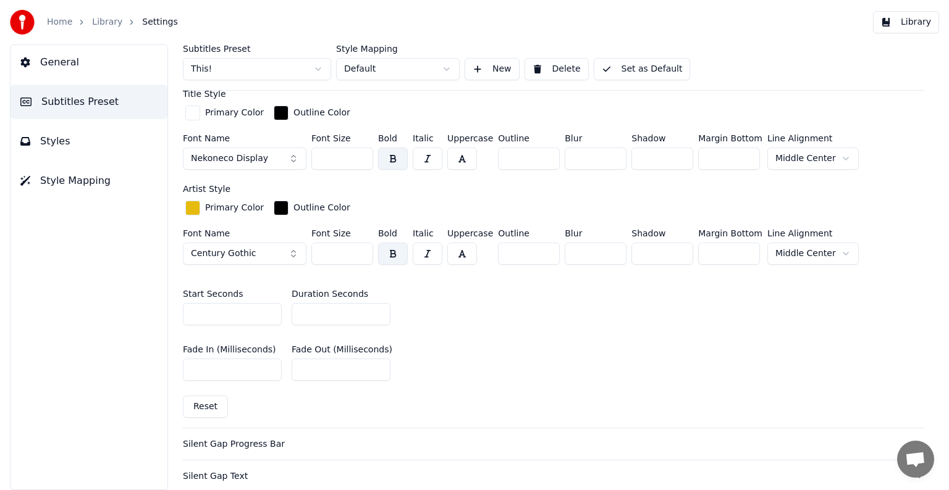
type input "***"
type input "*"
click at [378, 313] on input "*" at bounding box center [340, 314] width 99 height 22
click at [643, 66] on button "Set as Default" at bounding box center [641, 69] width 97 height 22
click at [104, 26] on link "Library" at bounding box center [107, 22] width 30 height 12
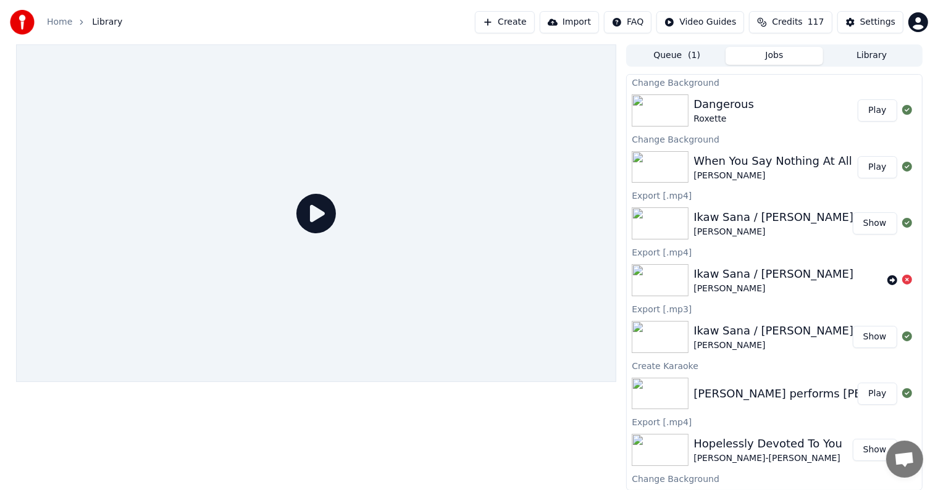
click at [875, 167] on button "Play" at bounding box center [877, 167] width 39 height 22
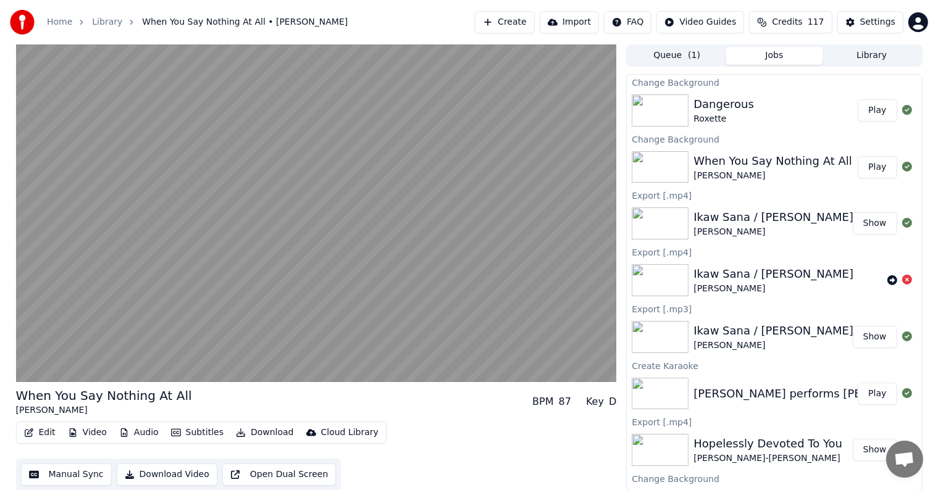
click at [858, 156] on button "Play" at bounding box center [877, 167] width 39 height 22
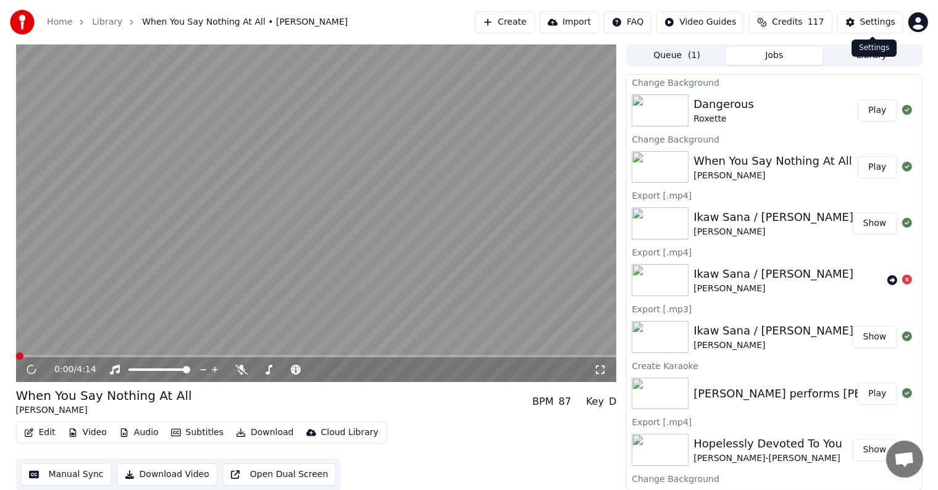
click at [871, 22] on div "Settings" at bounding box center [877, 22] width 35 height 12
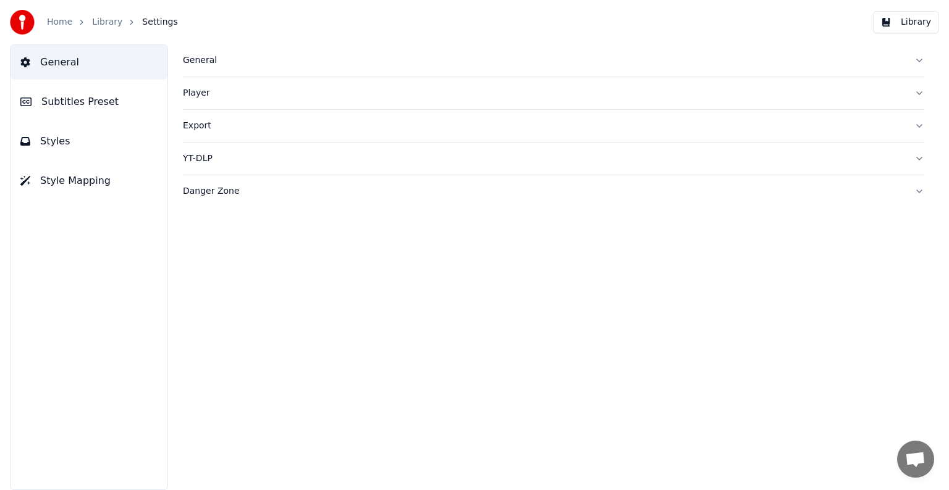
click at [85, 103] on span "Subtitles Preset" at bounding box center [79, 101] width 77 height 15
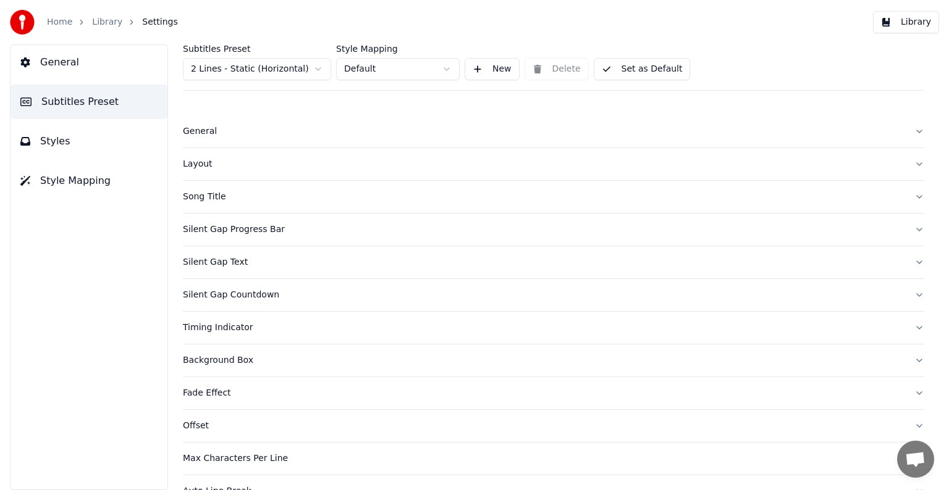
click at [258, 77] on html "Home Library Settings Library General Subtitles Preset Styles Style Mapping Sub…" at bounding box center [474, 245] width 949 height 490
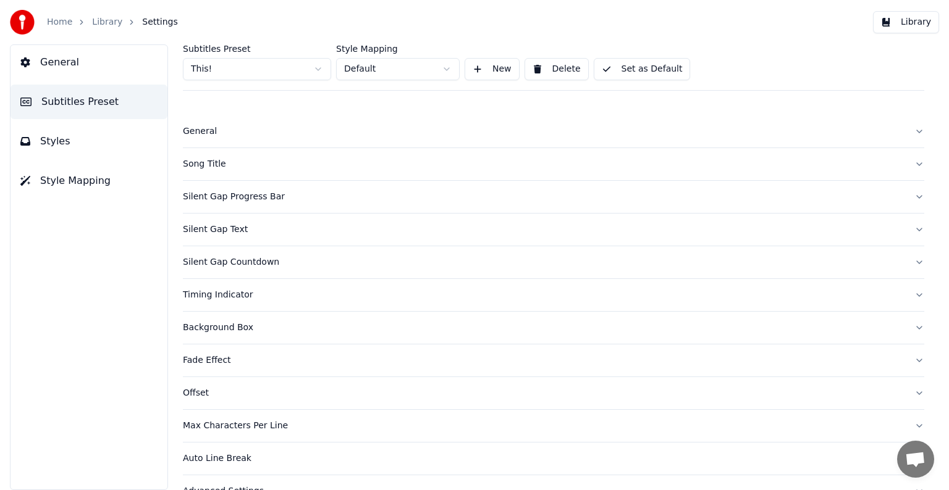
click at [216, 158] on div "Song Title" at bounding box center [543, 164] width 721 height 12
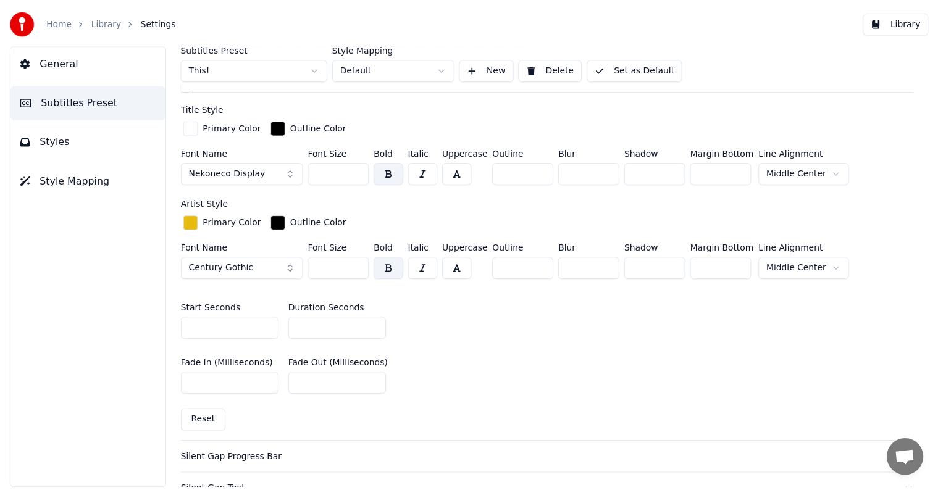
scroll to position [432, 0]
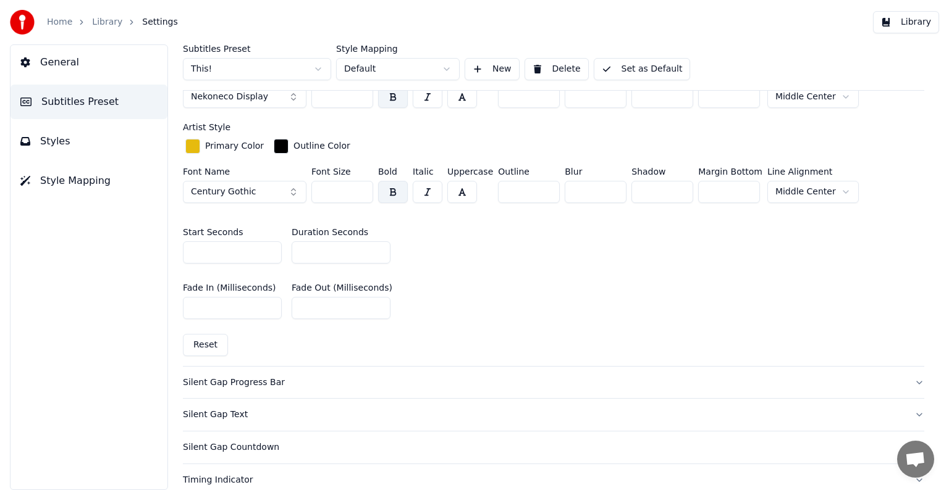
drag, startPoint x: 325, startPoint y: 101, endPoint x: 339, endPoint y: 98, distance: 13.9
click at [339, 98] on input "***" at bounding box center [342, 97] width 62 height 22
type input "***"
click at [637, 56] on div "Subtitles Preset This! Style Mapping Default New Delete Set as Default" at bounding box center [553, 67] width 741 height 46
click at [637, 62] on button "Set as Default" at bounding box center [641, 69] width 97 height 22
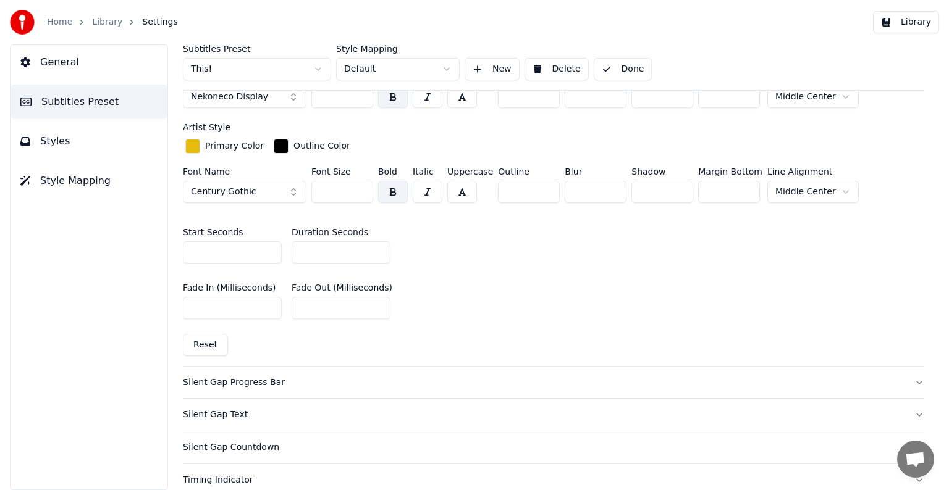
click at [101, 20] on link "Library" at bounding box center [107, 22] width 30 height 12
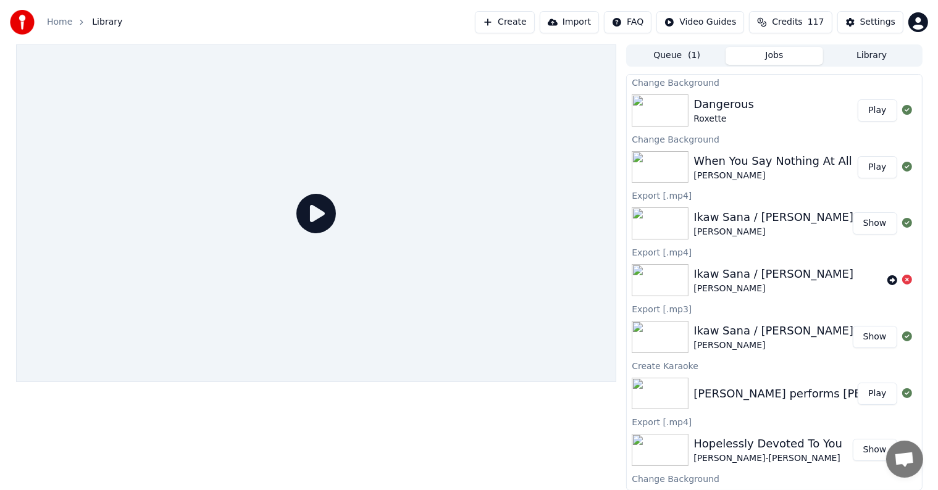
click at [879, 158] on button "Play" at bounding box center [877, 167] width 39 height 22
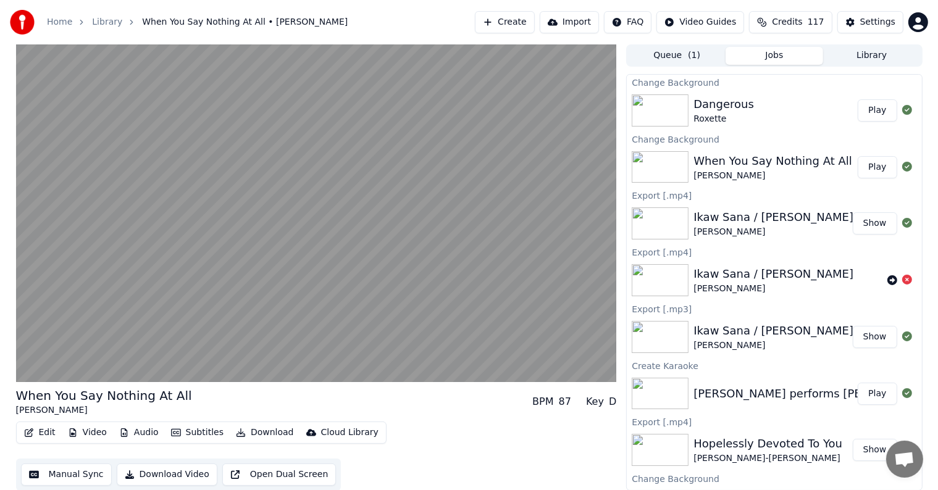
click at [68, 472] on button "Manual Sync" at bounding box center [66, 475] width 91 height 22
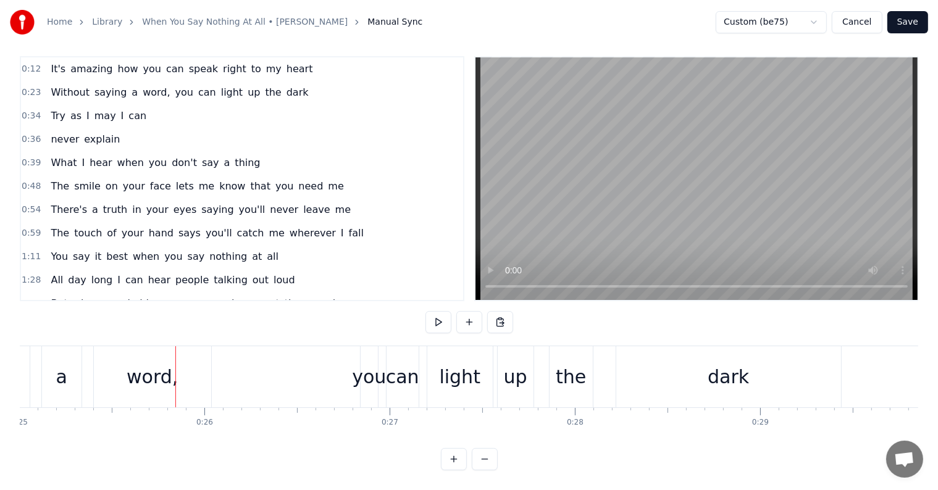
scroll to position [0, 4646]
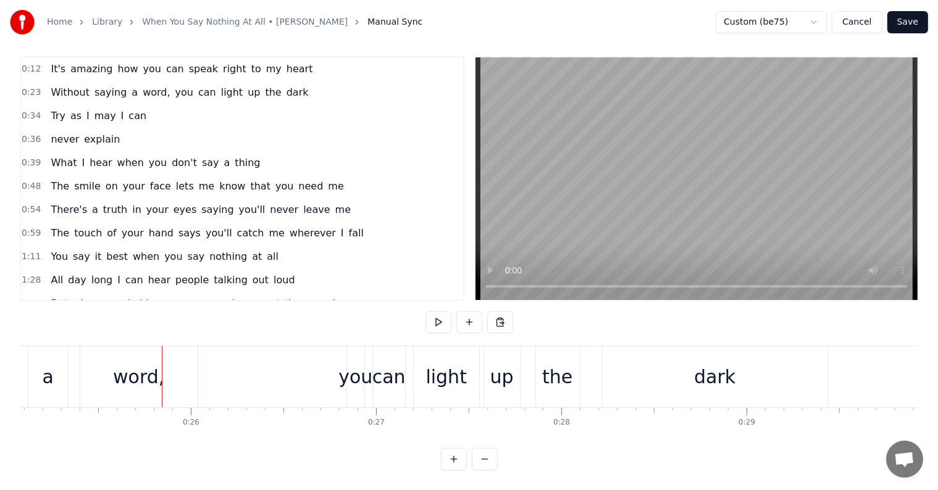
click at [857, 17] on button "Cancel" at bounding box center [857, 22] width 50 height 22
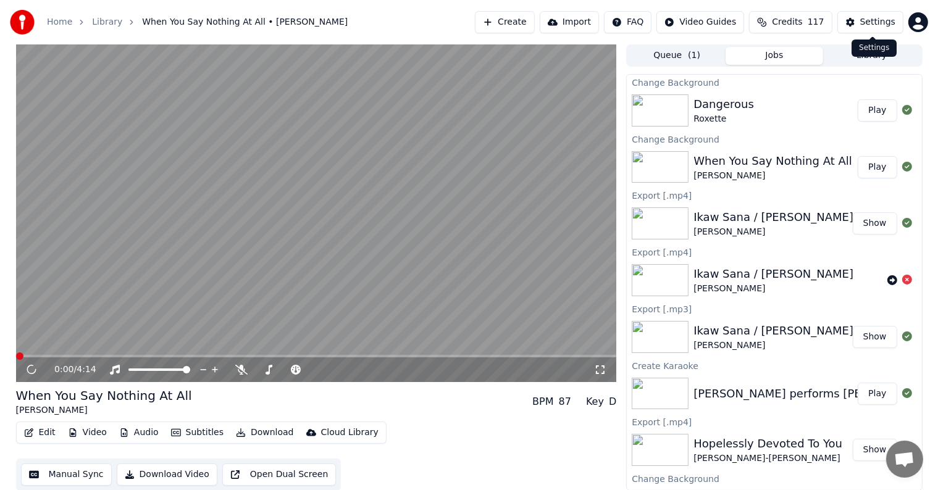
click at [878, 15] on button "Settings" at bounding box center [870, 22] width 66 height 22
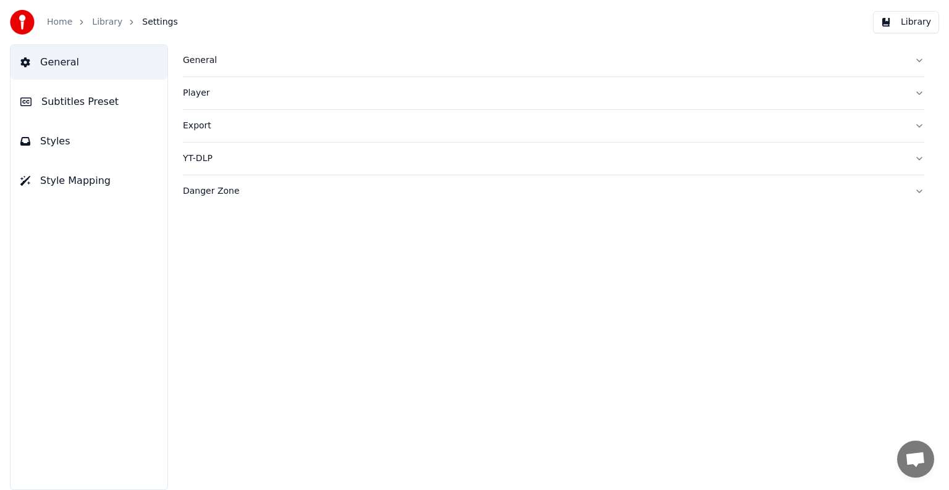
click at [40, 94] on button "Subtitles Preset" at bounding box center [88, 102] width 157 height 35
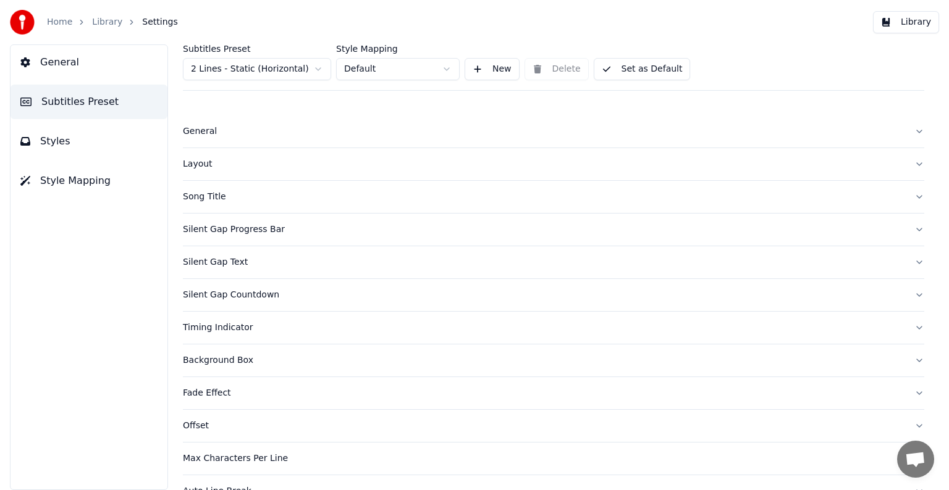
click at [245, 62] on html "Home Library Settings Library General Subtitles Preset Styles Style Mapping Sub…" at bounding box center [474, 245] width 949 height 490
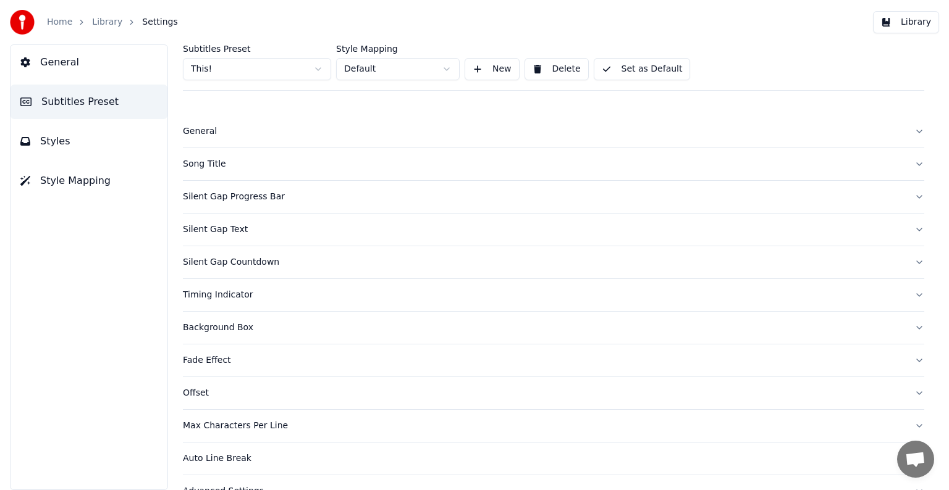
click at [209, 163] on div "Song Title" at bounding box center [543, 164] width 721 height 12
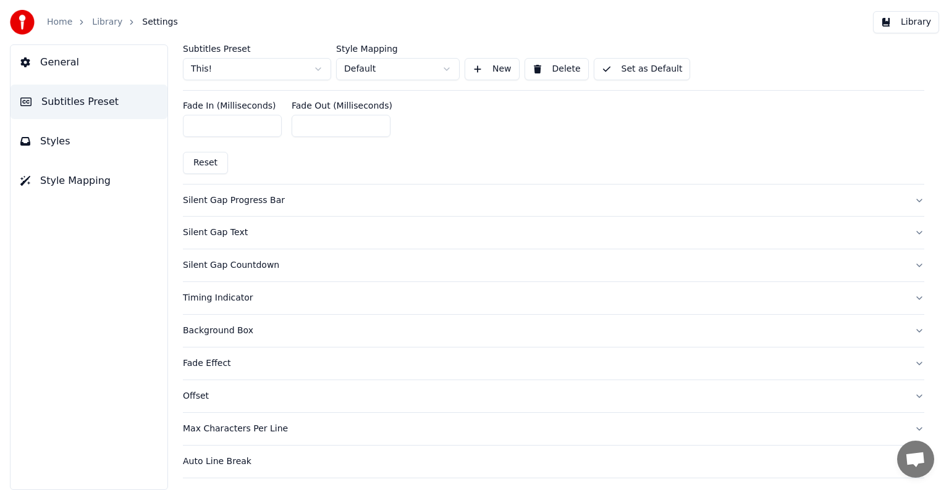
scroll to position [618, 0]
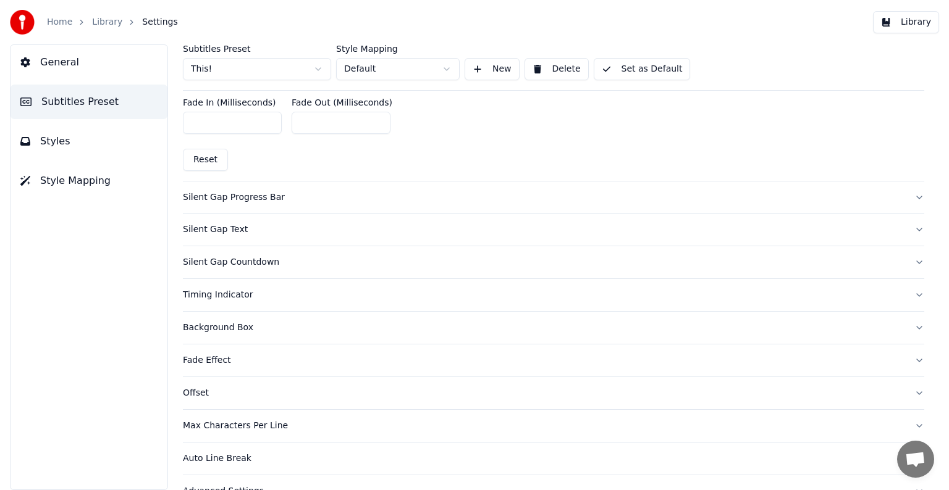
click at [235, 193] on div "Silent Gap Progress Bar" at bounding box center [543, 197] width 721 height 12
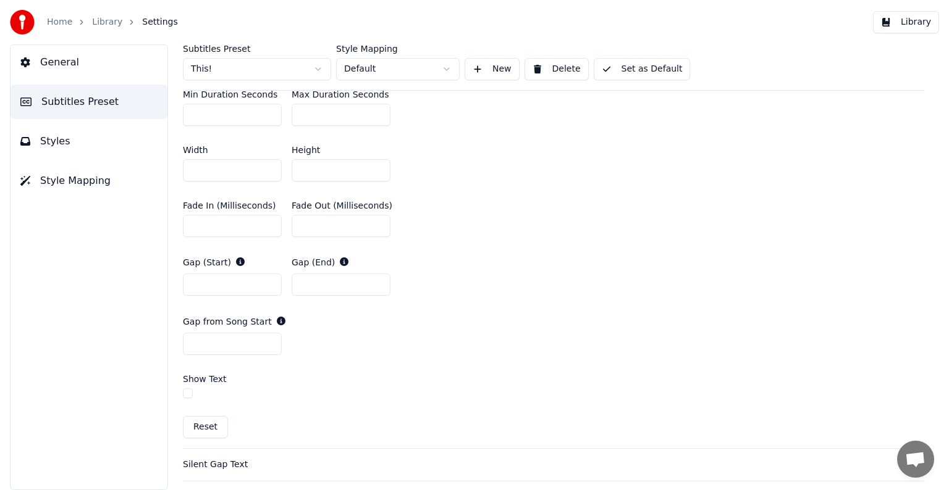
scroll to position [494, 0]
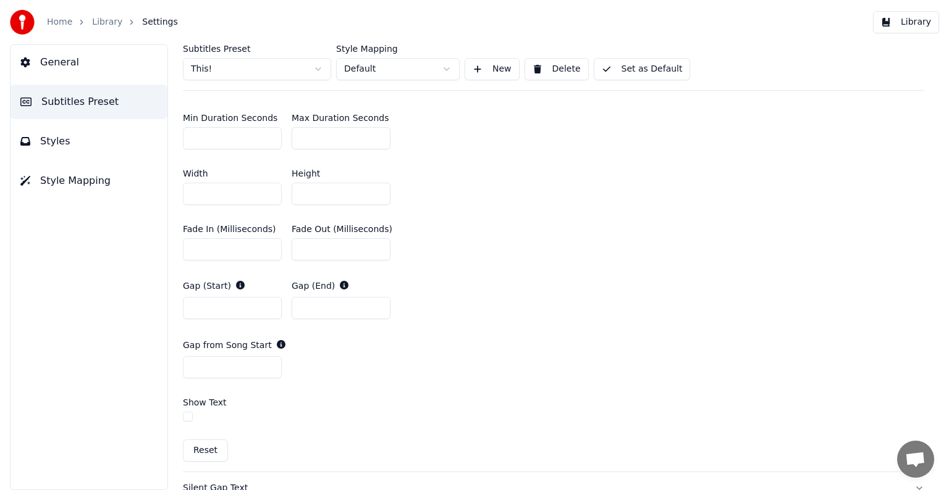
drag, startPoint x: 210, startPoint y: 136, endPoint x: 188, endPoint y: 132, distance: 21.9
click at [188, 132] on input "*" at bounding box center [232, 138] width 99 height 22
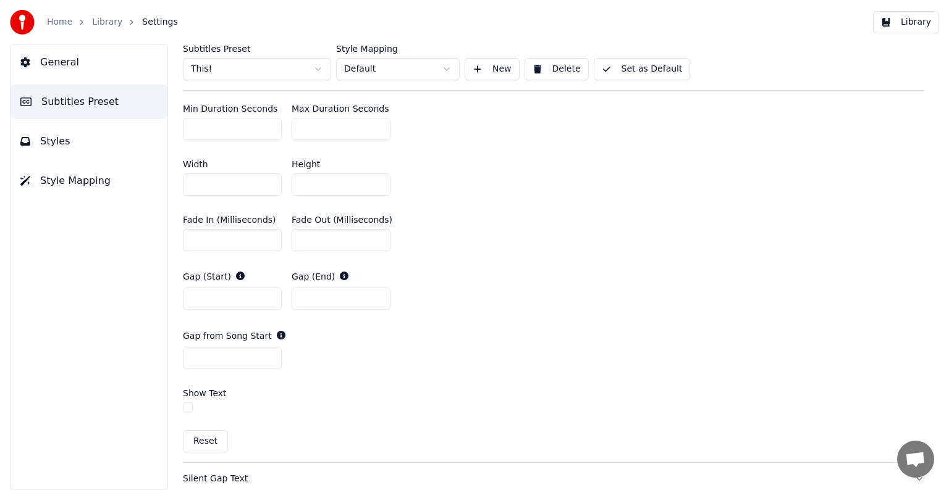
scroll to position [618, 0]
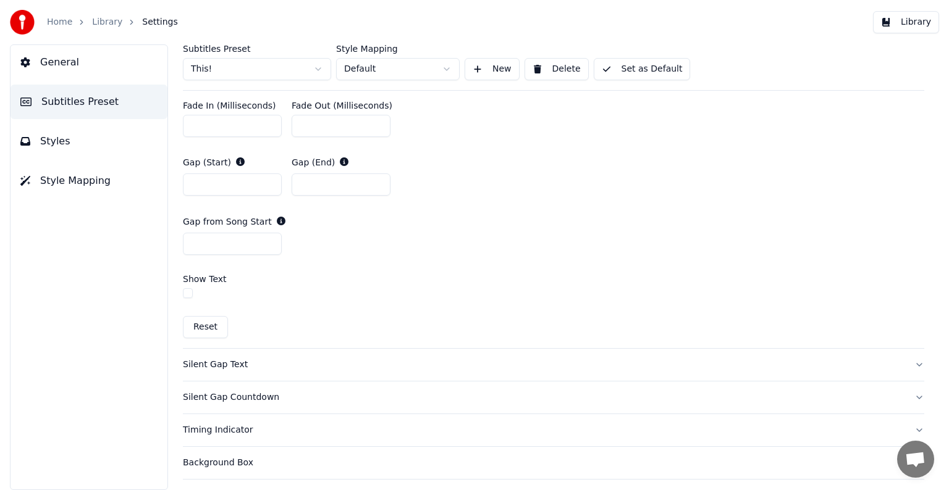
type input "**"
click at [210, 237] on input "*" at bounding box center [232, 244] width 99 height 22
type input "**"
click at [623, 67] on button "Set as Default" at bounding box center [641, 69] width 97 height 22
click at [103, 18] on link "Library" at bounding box center [107, 22] width 30 height 12
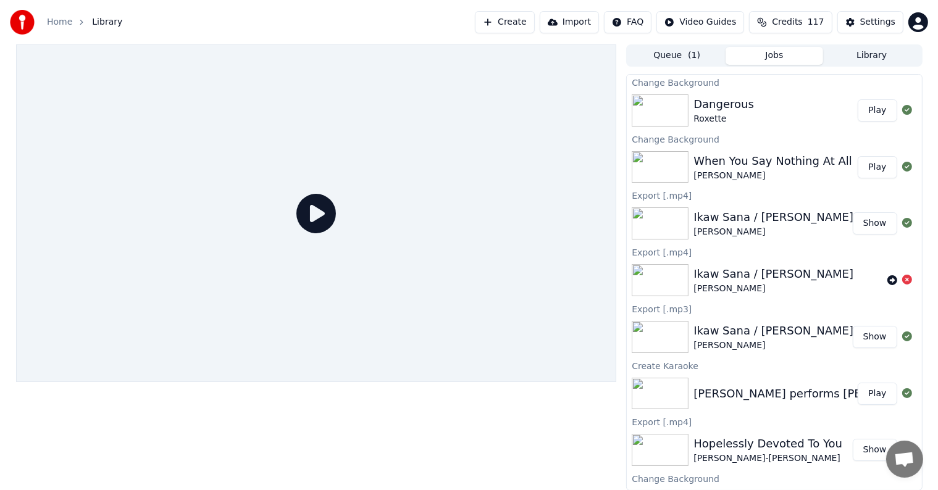
click at [877, 168] on button "Play" at bounding box center [877, 167] width 39 height 22
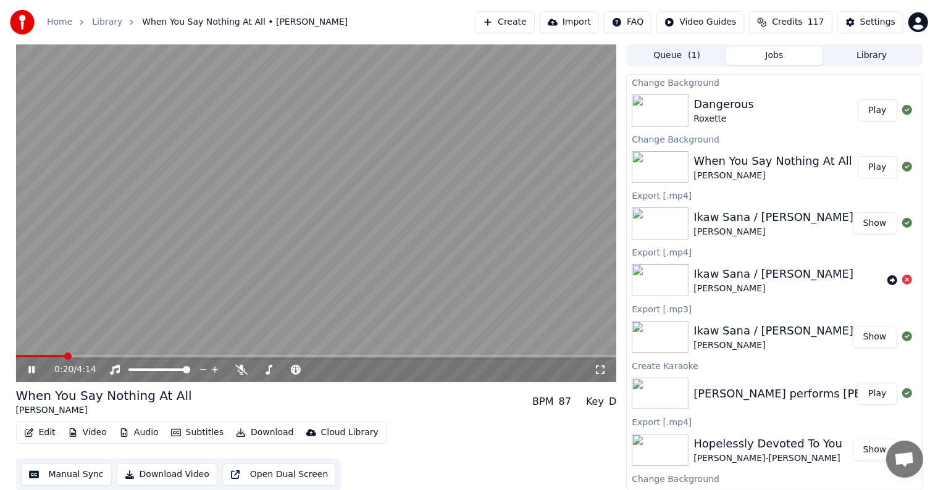
click at [31, 368] on icon at bounding box center [40, 370] width 29 height 10
click at [885, 21] on div "Settings" at bounding box center [877, 22] width 35 height 12
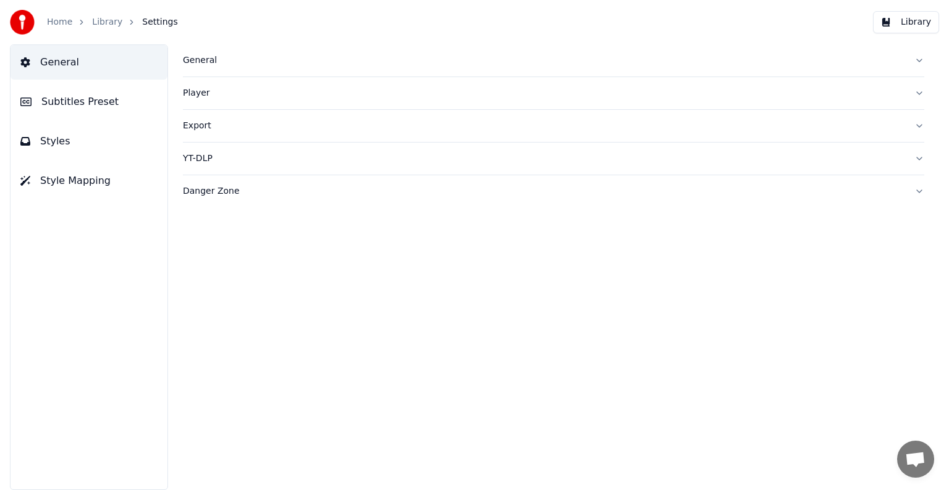
click at [85, 101] on span "Subtitles Preset" at bounding box center [79, 101] width 77 height 15
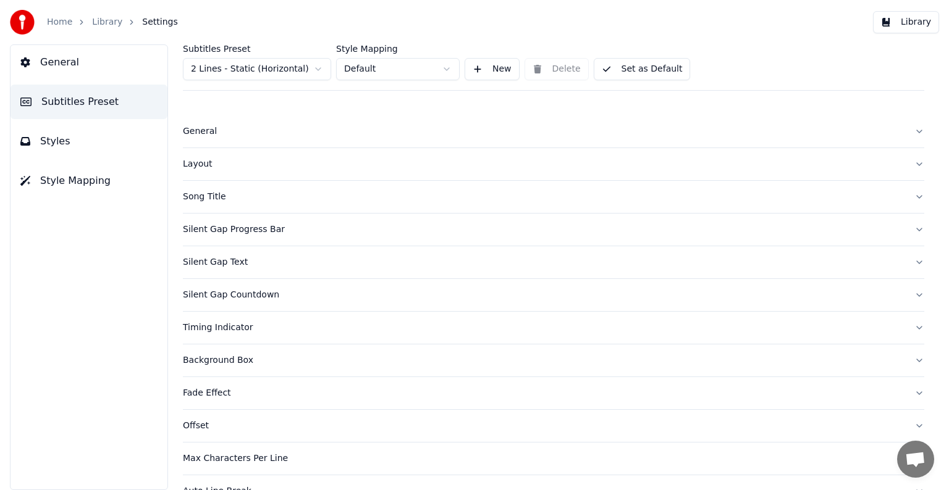
click at [227, 67] on html "Home Library Settings Library General Subtitles Preset Styles Style Mapping Sub…" at bounding box center [474, 245] width 949 height 490
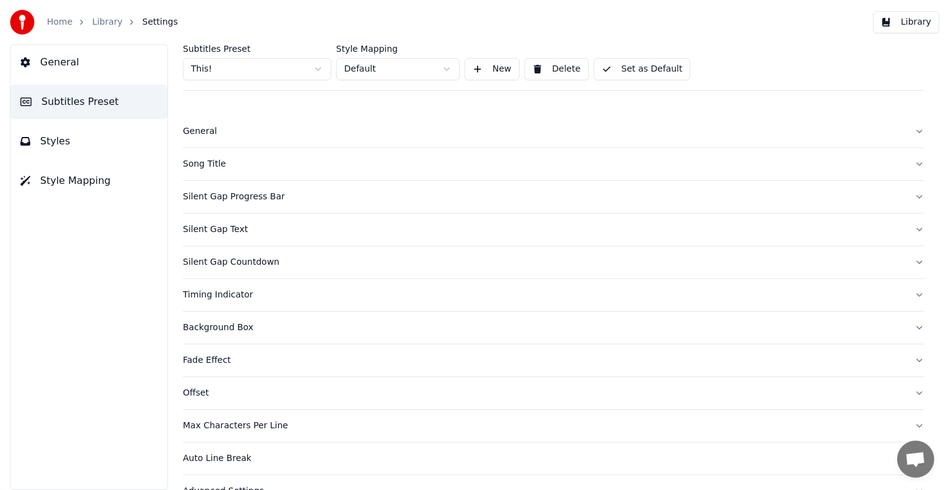
click at [208, 164] on div "Song Title" at bounding box center [543, 164] width 721 height 12
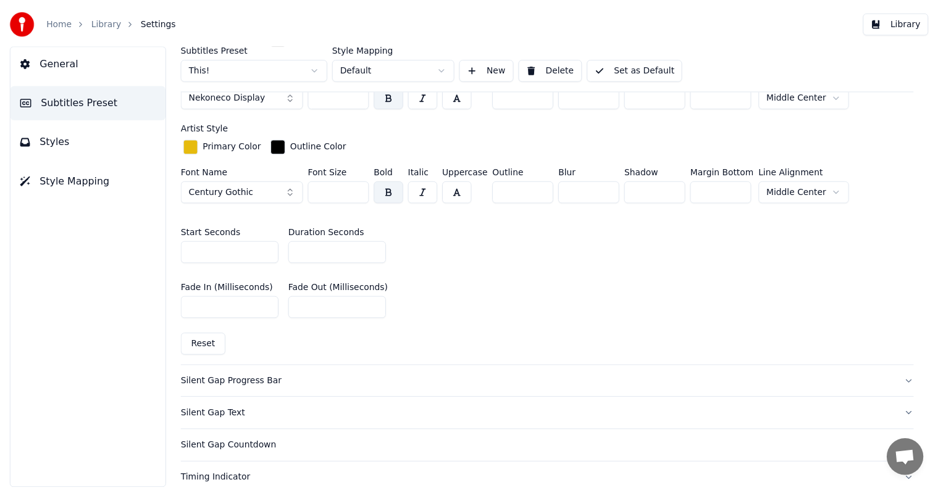
scroll to position [371, 0]
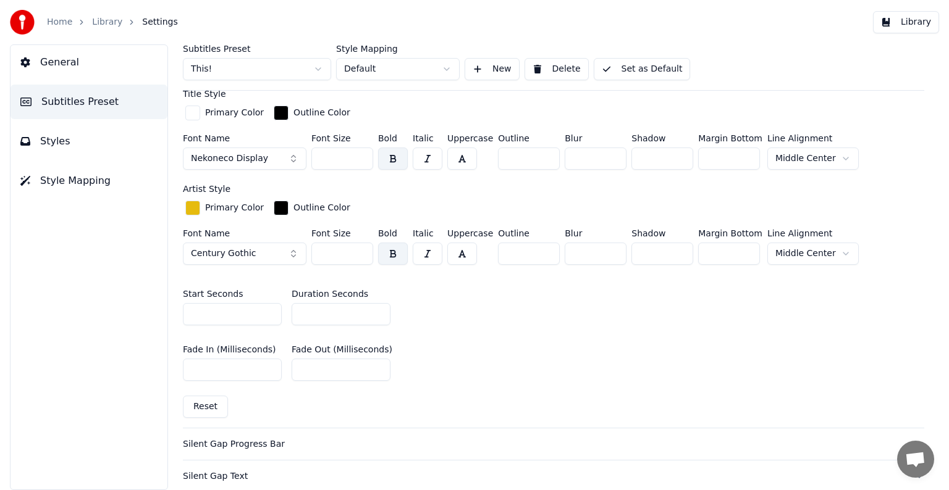
click at [375, 308] on input "*" at bounding box center [340, 314] width 99 height 22
type input "*"
click at [375, 308] on input "*" at bounding box center [340, 314] width 99 height 22
click at [618, 67] on button "Set as Default" at bounding box center [641, 69] width 97 height 22
click at [109, 23] on link "Library" at bounding box center [107, 22] width 30 height 12
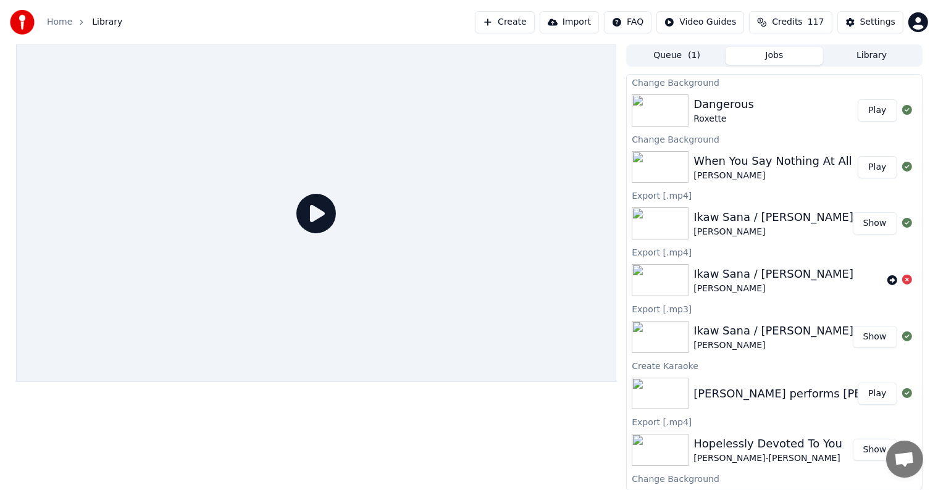
click at [860, 161] on button "Play" at bounding box center [877, 167] width 39 height 22
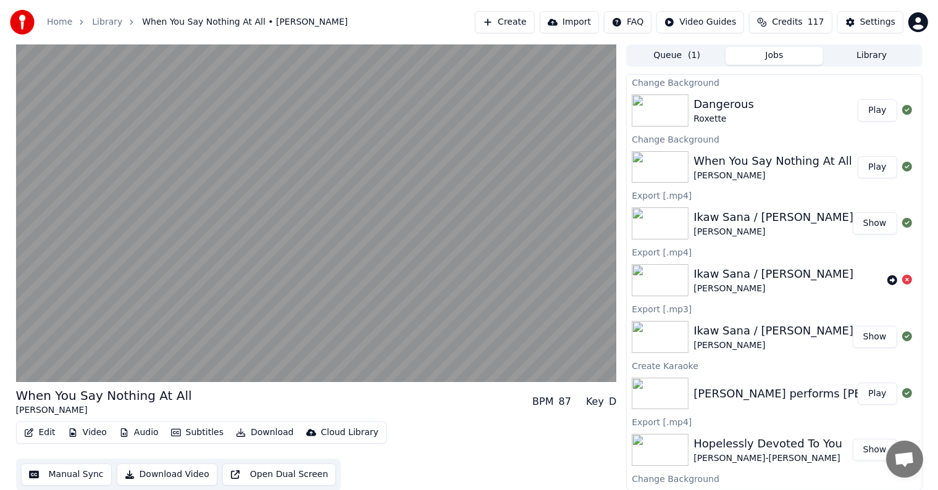
click at [84, 470] on button "Manual Sync" at bounding box center [66, 475] width 91 height 22
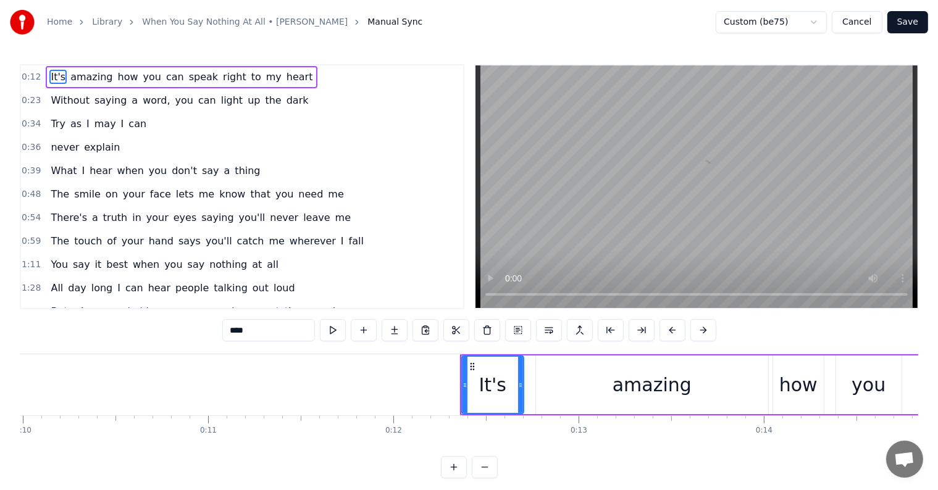
scroll to position [0, 2228]
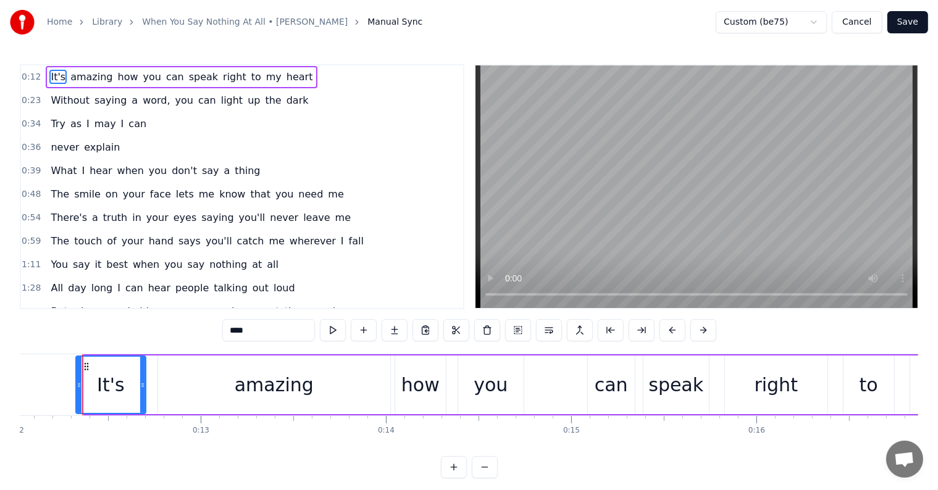
drag, startPoint x: 85, startPoint y: 383, endPoint x: 77, endPoint y: 379, distance: 9.1
click at [77, 379] on div at bounding box center [79, 385] width 5 height 56
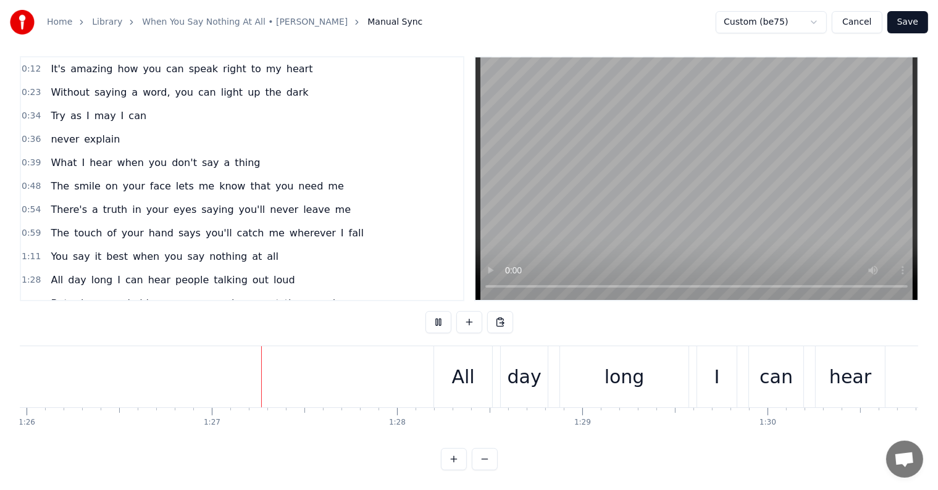
scroll to position [0, 16013]
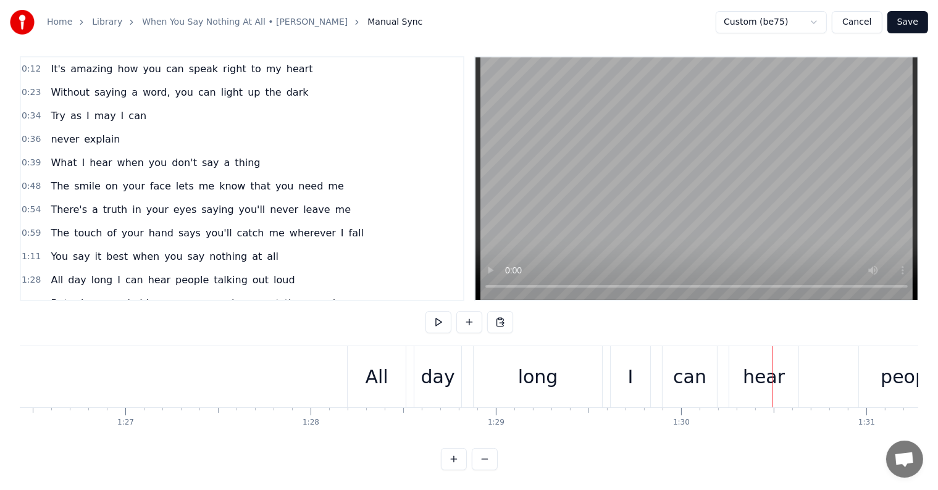
click at [359, 366] on div "All" at bounding box center [377, 376] width 58 height 61
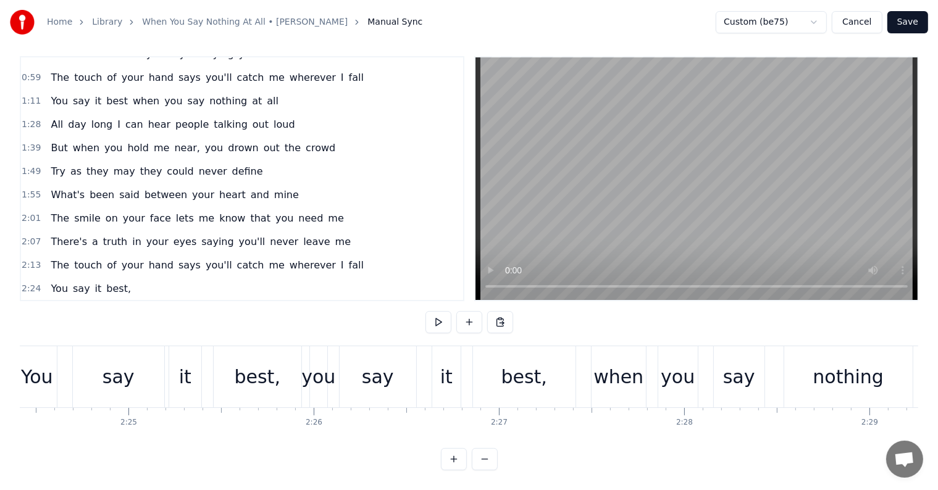
scroll to position [0, 26703]
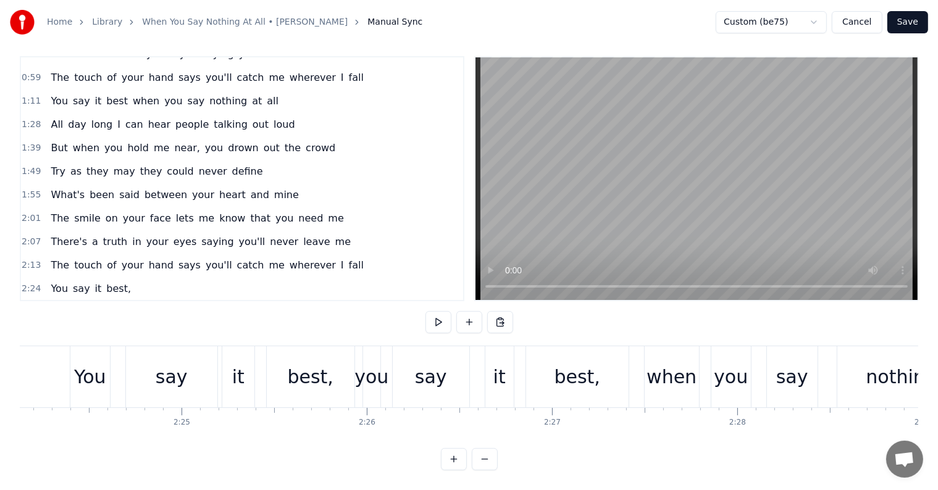
click at [85, 364] on div "You" at bounding box center [90, 377] width 32 height 28
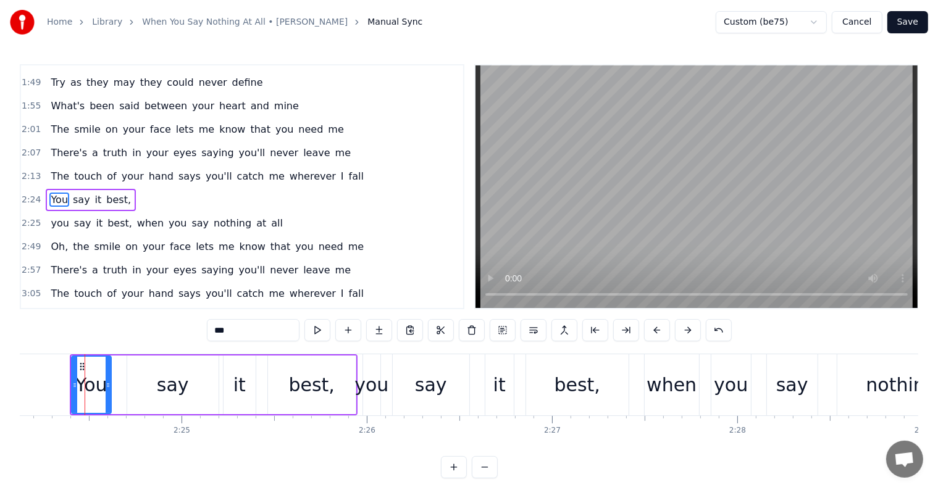
scroll to position [253, 0]
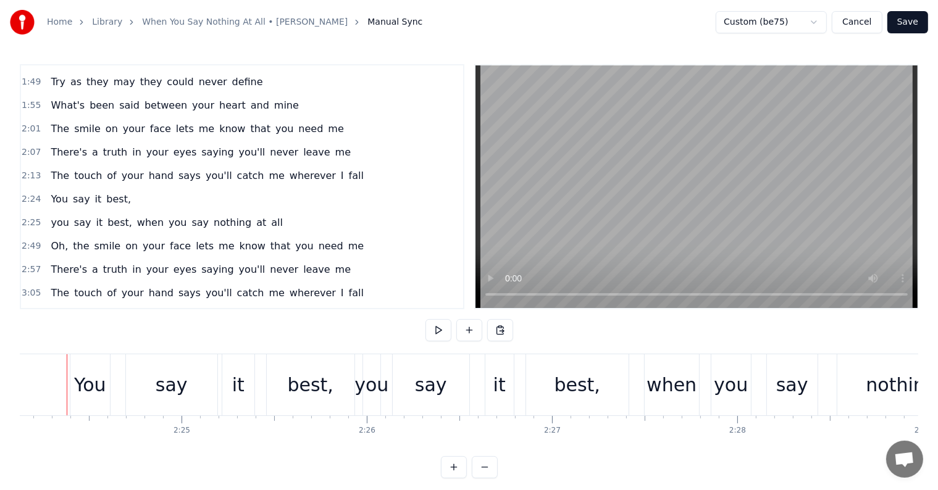
scroll to position [0, 26688]
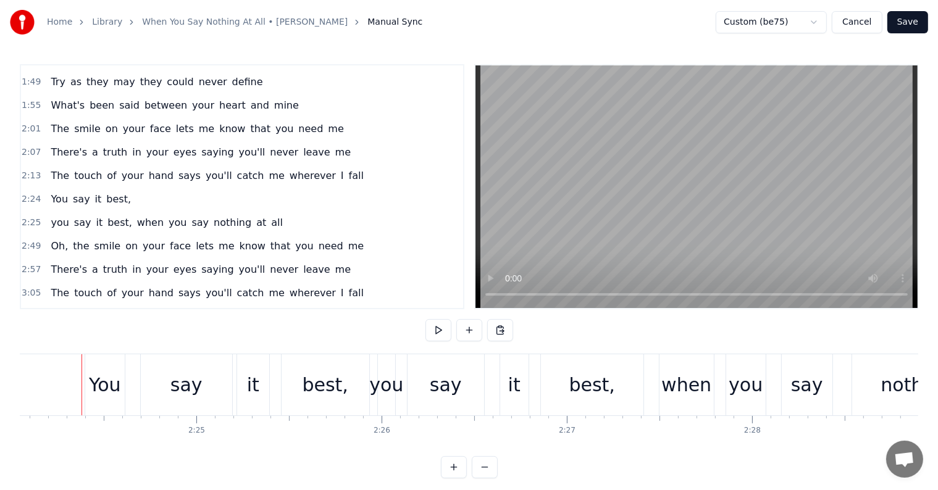
click at [89, 385] on div "You" at bounding box center [105, 384] width 40 height 61
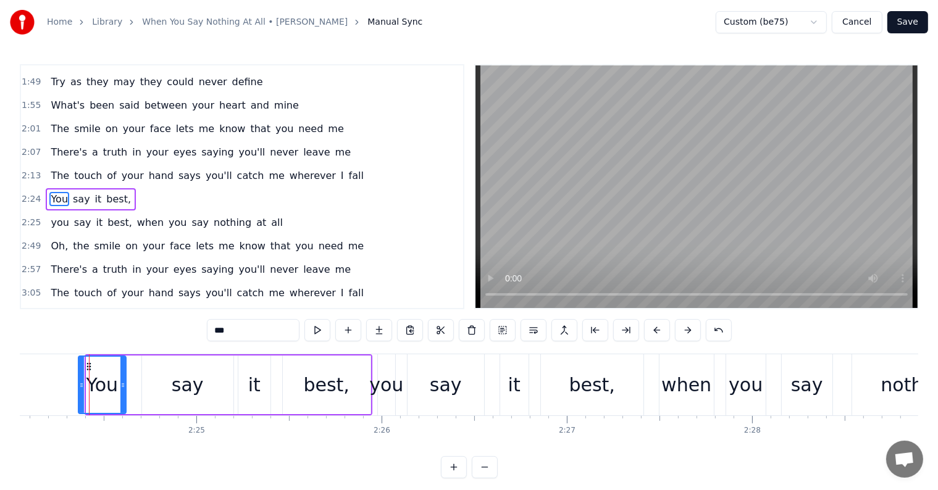
drag, startPoint x: 86, startPoint y: 383, endPoint x: 77, endPoint y: 377, distance: 10.8
click at [79, 377] on div at bounding box center [81, 385] width 5 height 56
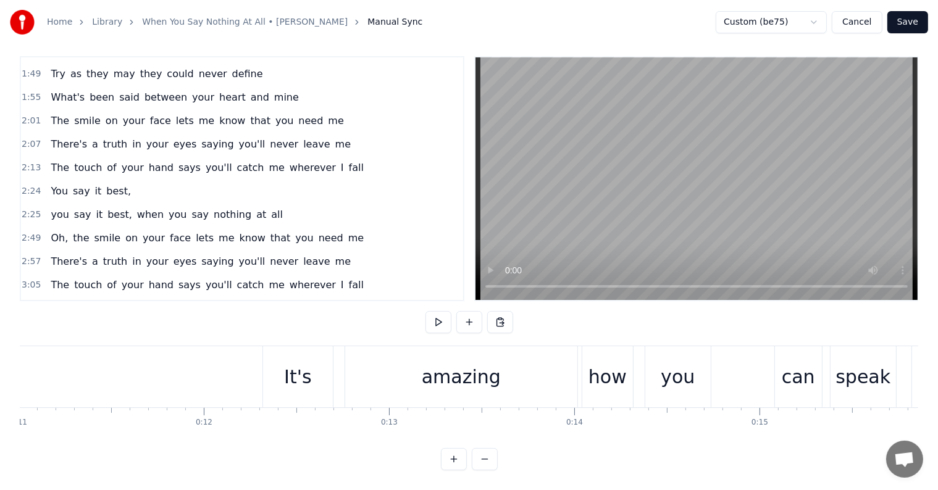
scroll to position [0, 2040]
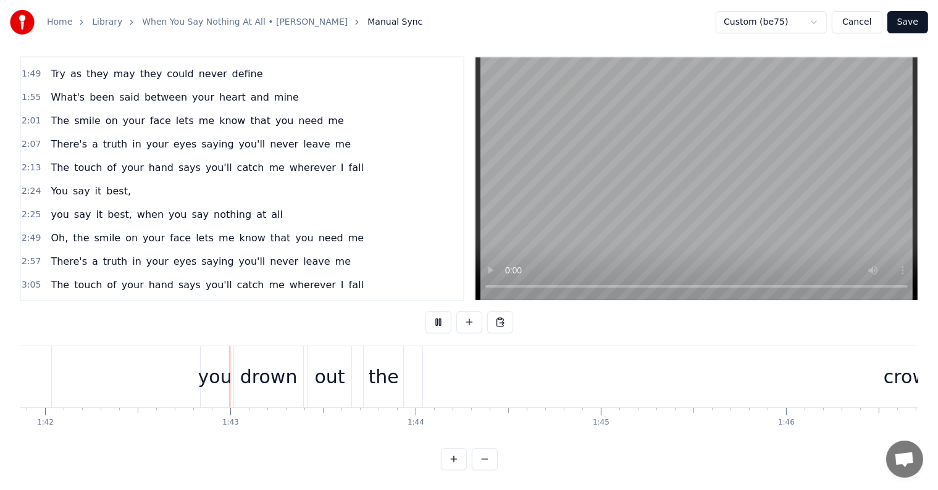
scroll to position [0, 18879]
click at [764, 366] on div "crowd" at bounding box center [905, 376] width 977 height 61
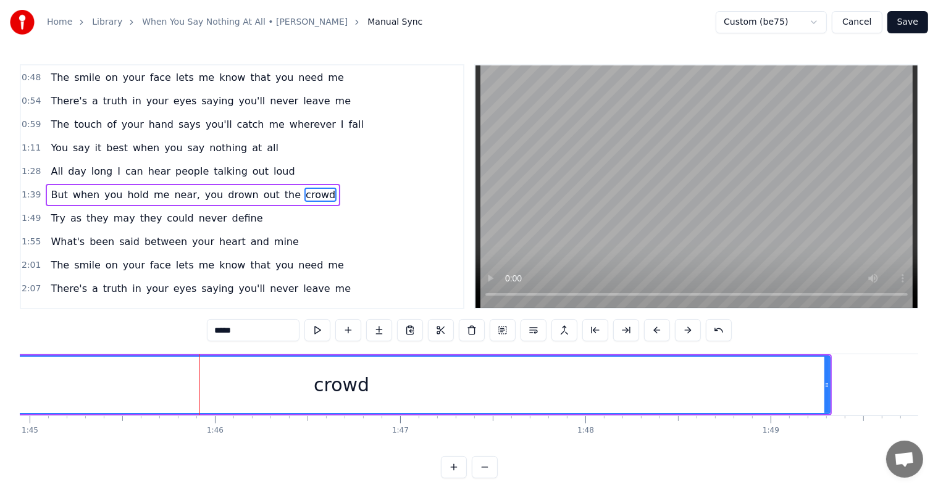
scroll to position [0, 19550]
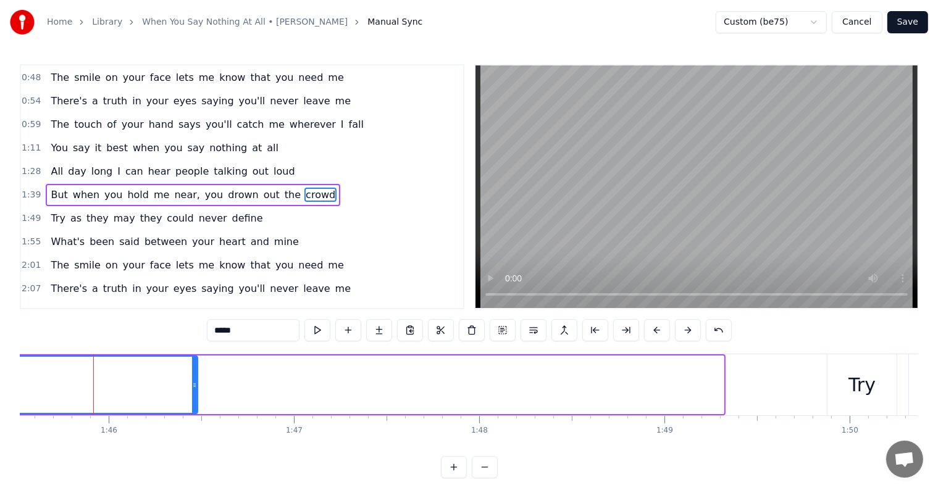
drag, startPoint x: 721, startPoint y: 379, endPoint x: 198, endPoint y: 361, distance: 524.0
click at [195, 363] on div at bounding box center [194, 385] width 5 height 56
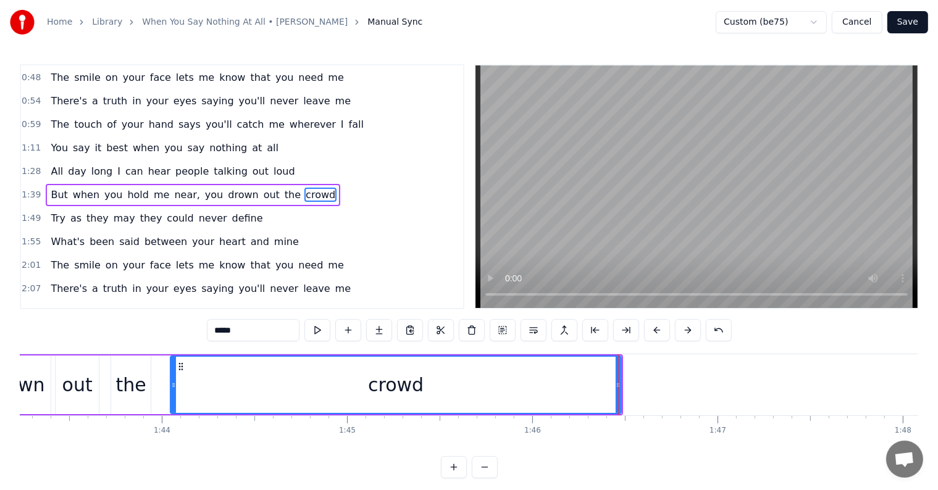
scroll to position [0, 19100]
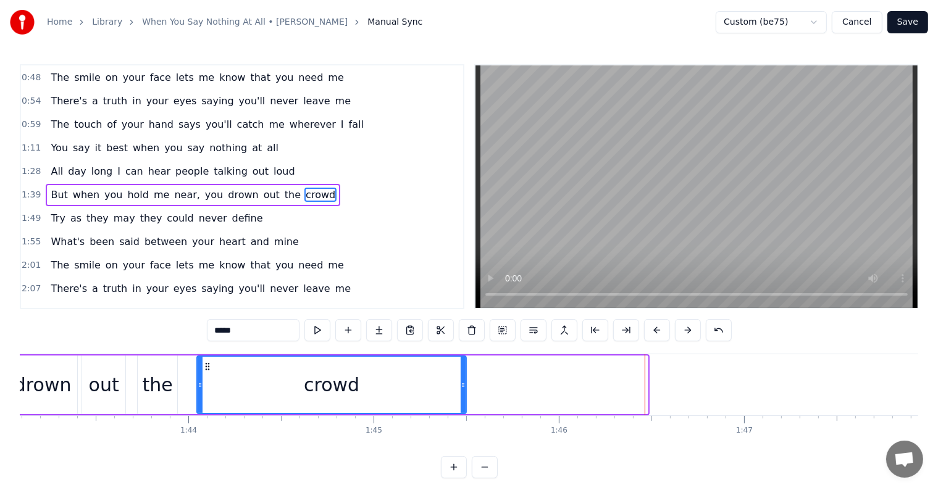
drag, startPoint x: 644, startPoint y: 384, endPoint x: 463, endPoint y: 374, distance: 181.9
click at [463, 374] on div at bounding box center [463, 385] width 5 height 56
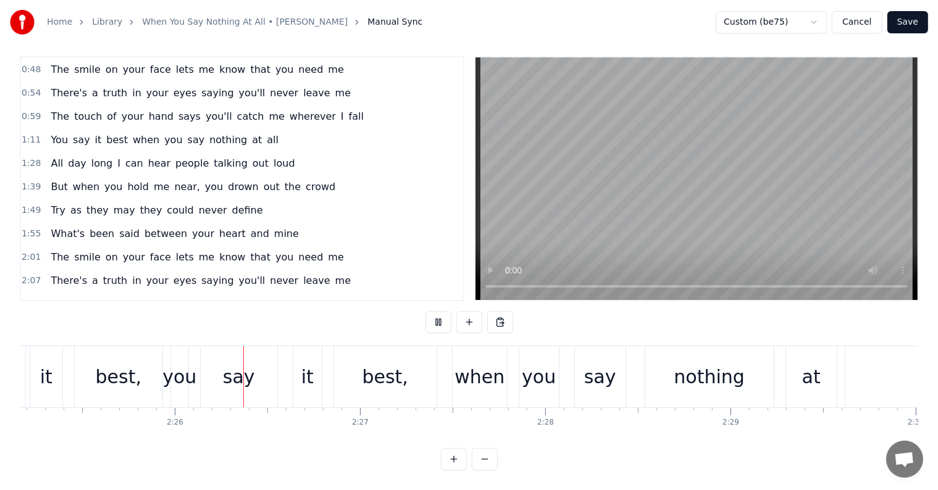
scroll to position [0, 26934]
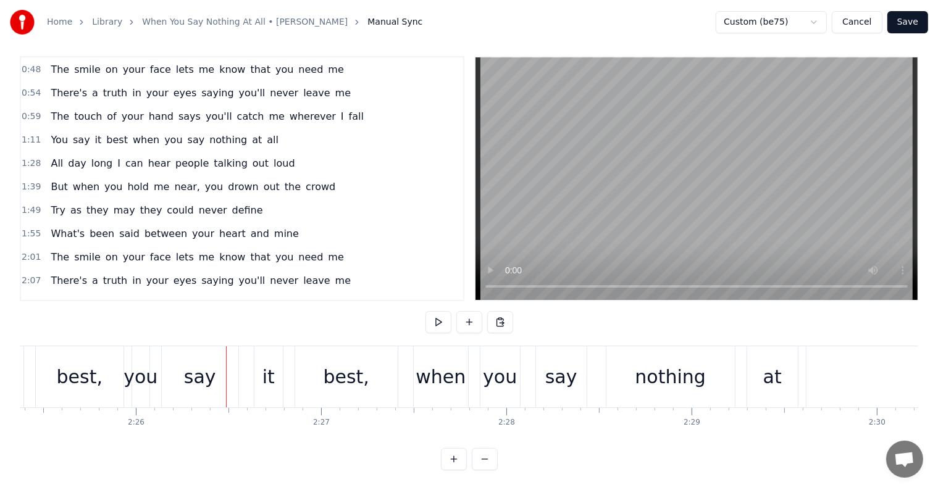
click at [78, 363] on div "best," at bounding box center [80, 377] width 46 height 28
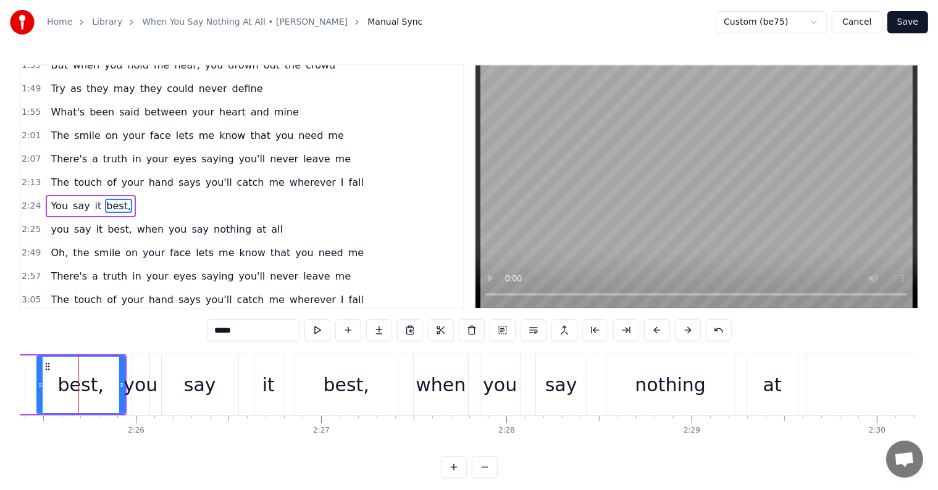
scroll to position [0, 26930]
click at [109, 222] on span "best," at bounding box center [119, 229] width 27 height 14
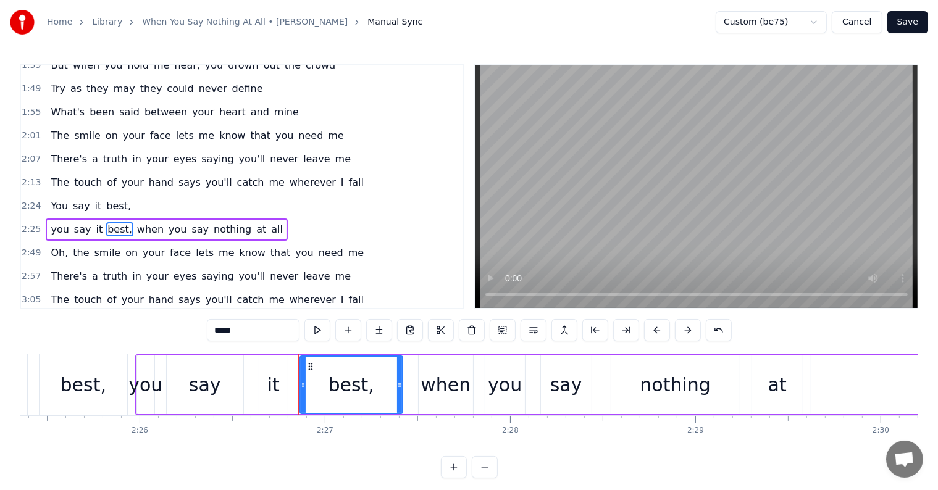
scroll to position [276, 0]
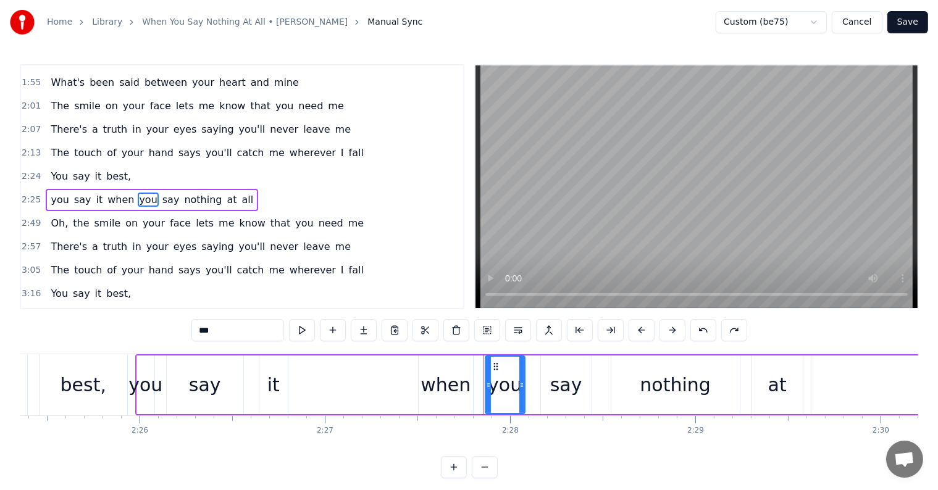
click at [49, 193] on span "you" at bounding box center [59, 200] width 20 height 14
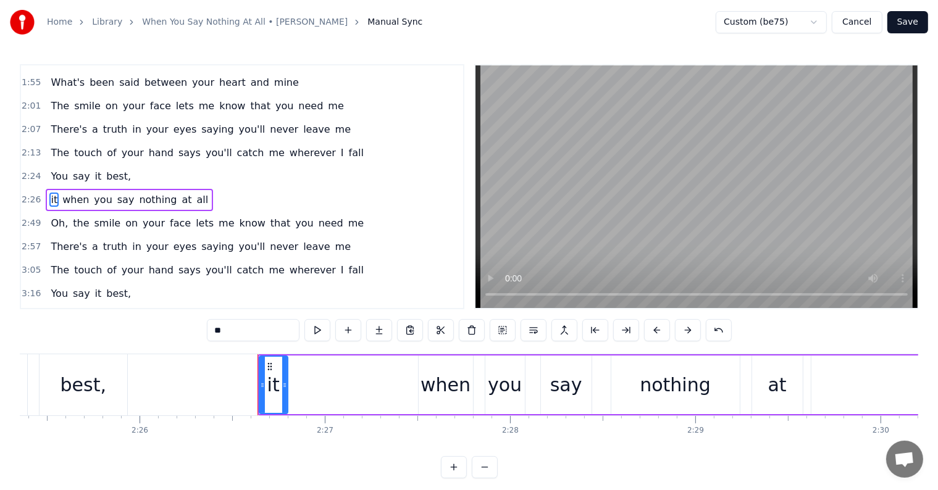
type input "****"
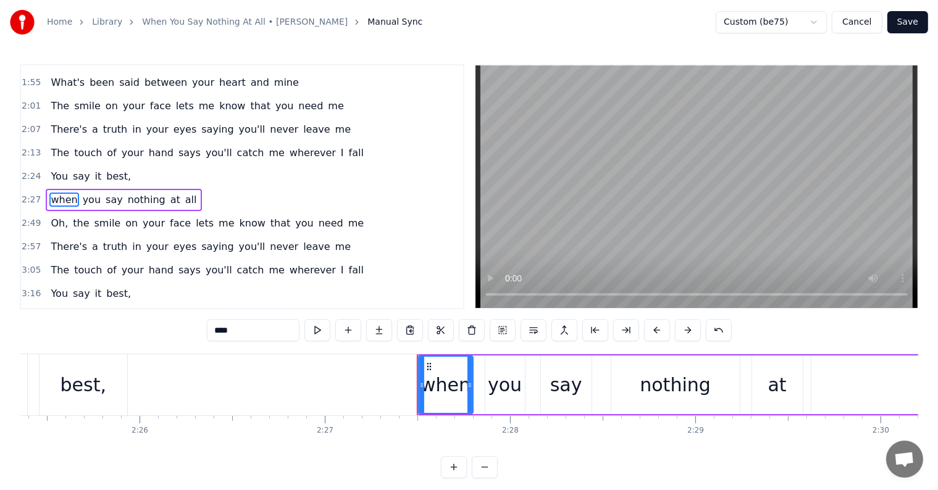
click at [172, 165] on div "2:24 You say it best," at bounding box center [242, 176] width 442 height 23
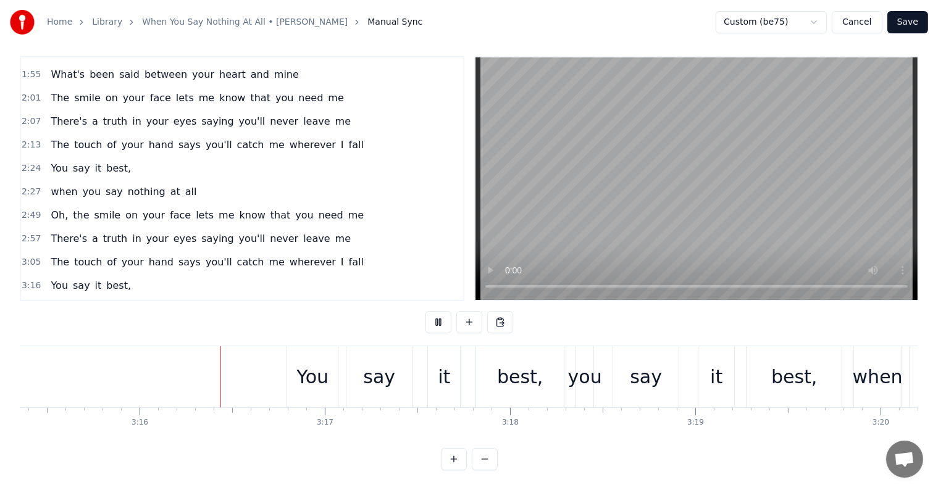
scroll to position [0, 36219]
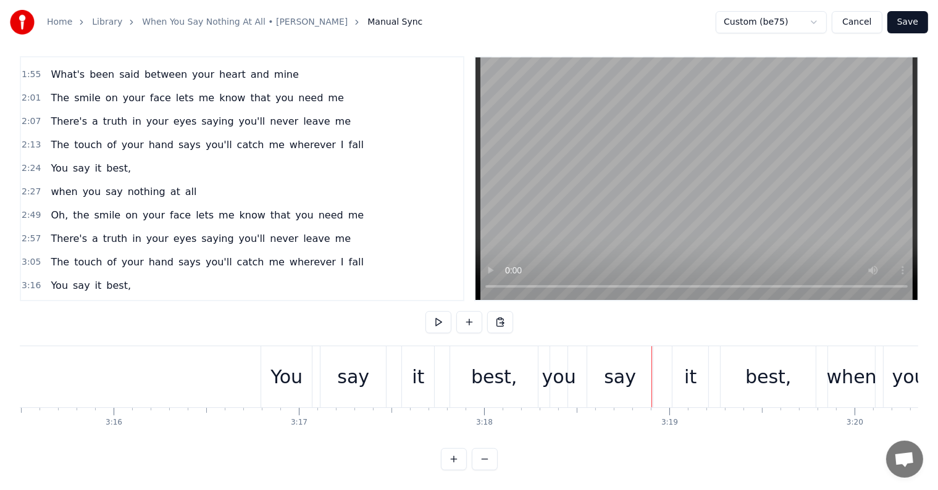
click at [558, 371] on div "you" at bounding box center [559, 377] width 34 height 28
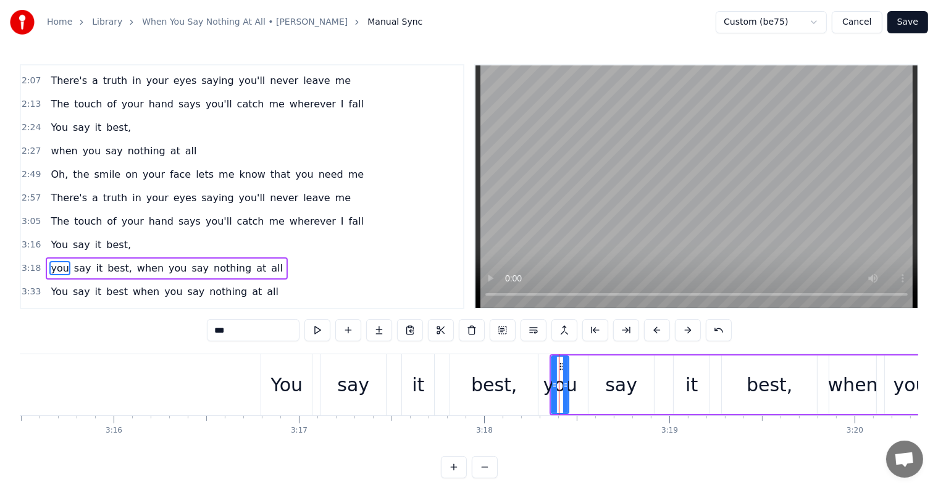
scroll to position [390, 0]
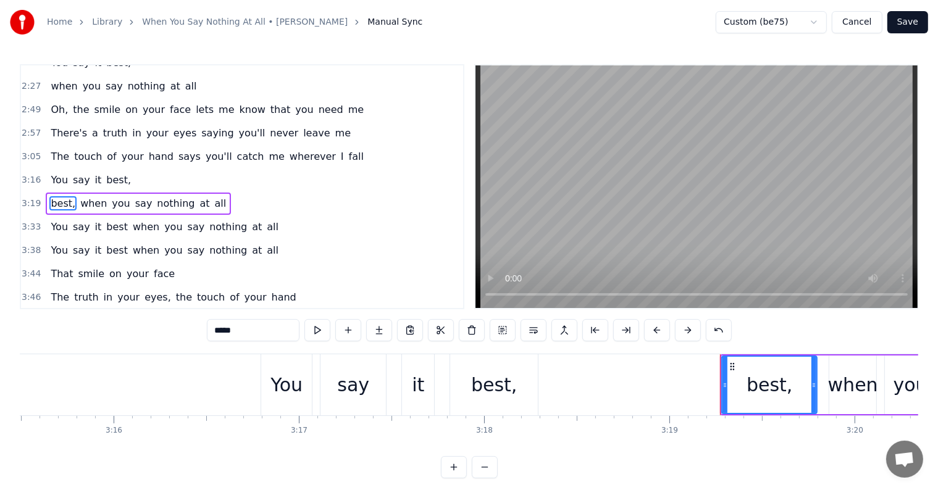
type input "****"
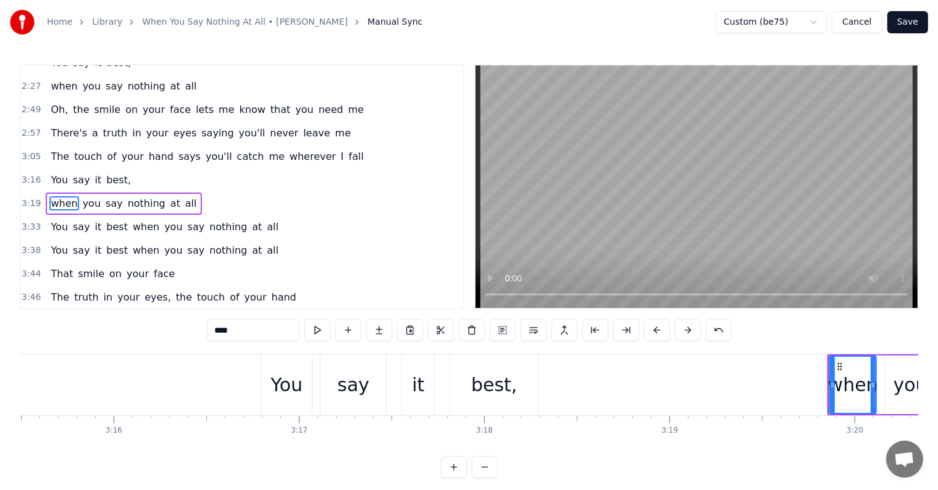
click at [133, 169] on div "3:16 You say it best," at bounding box center [242, 180] width 442 height 23
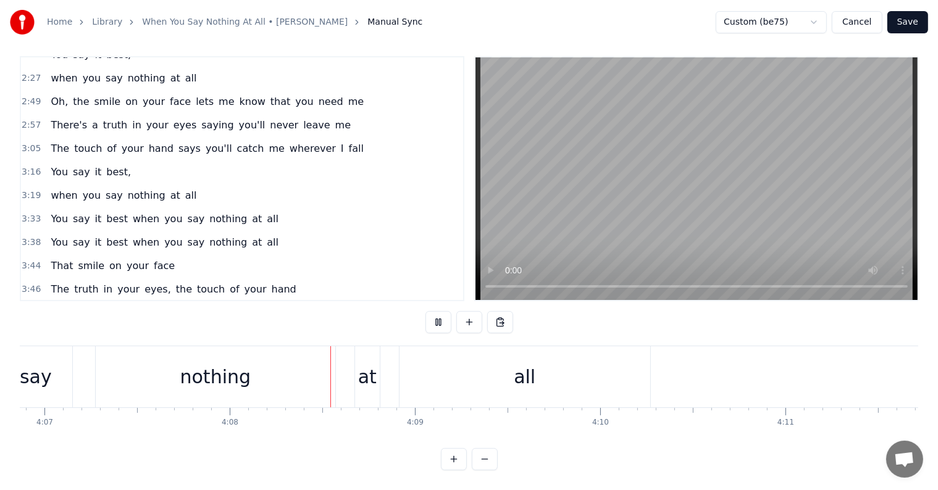
scroll to position [0, 45894]
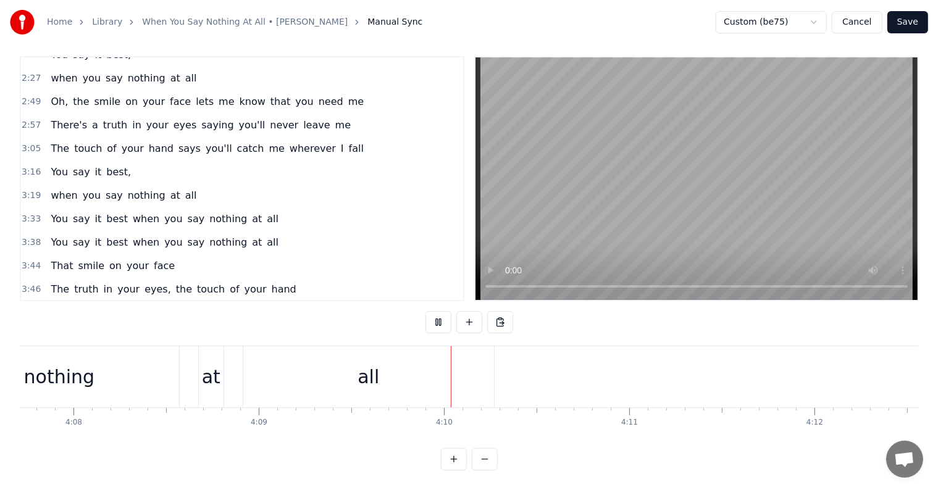
click at [904, 20] on button "Save" at bounding box center [907, 22] width 41 height 22
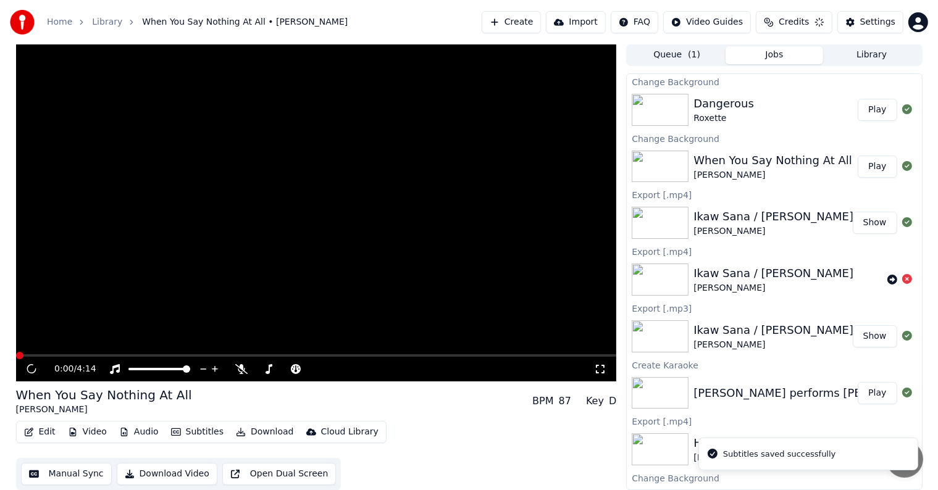
scroll to position [1, 0]
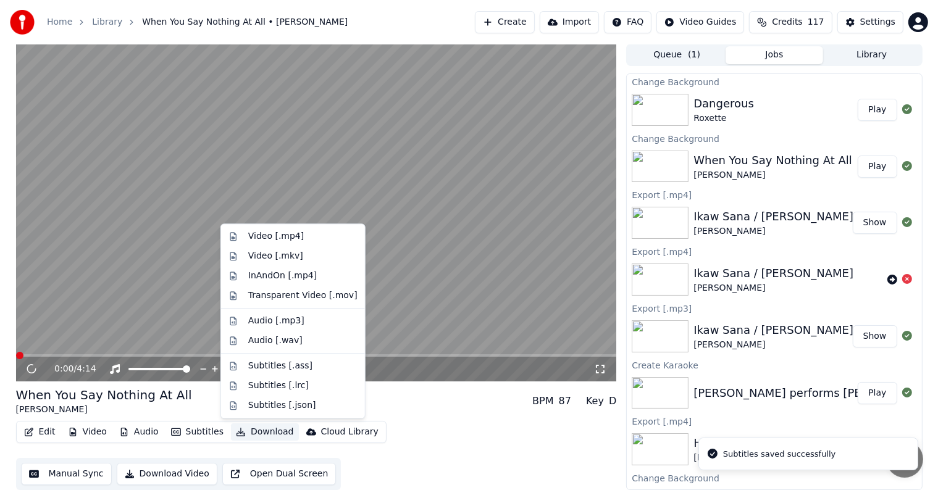
click at [257, 432] on button "Download" at bounding box center [265, 432] width 68 height 17
click at [282, 234] on div "Video [.mp4]" at bounding box center [276, 236] width 56 height 12
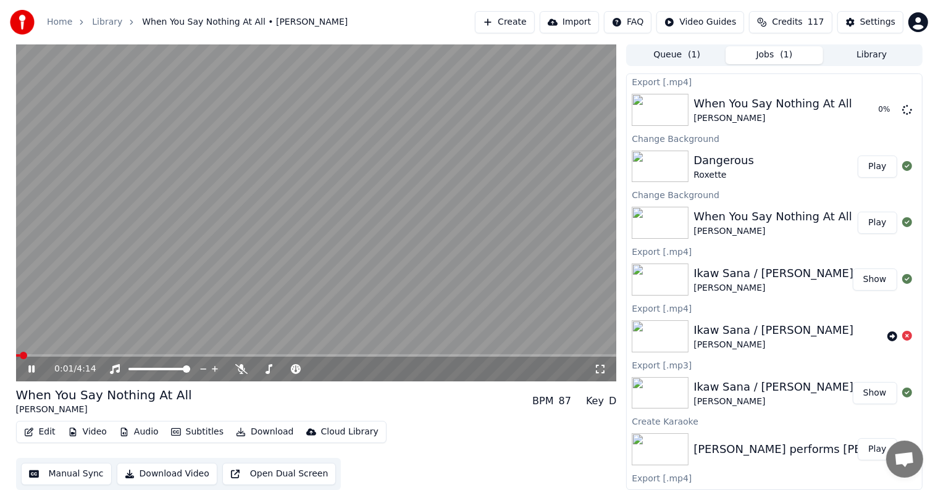
click at [30, 366] on icon at bounding box center [31, 369] width 6 height 7
click at [872, 164] on button "Play" at bounding box center [877, 167] width 39 height 22
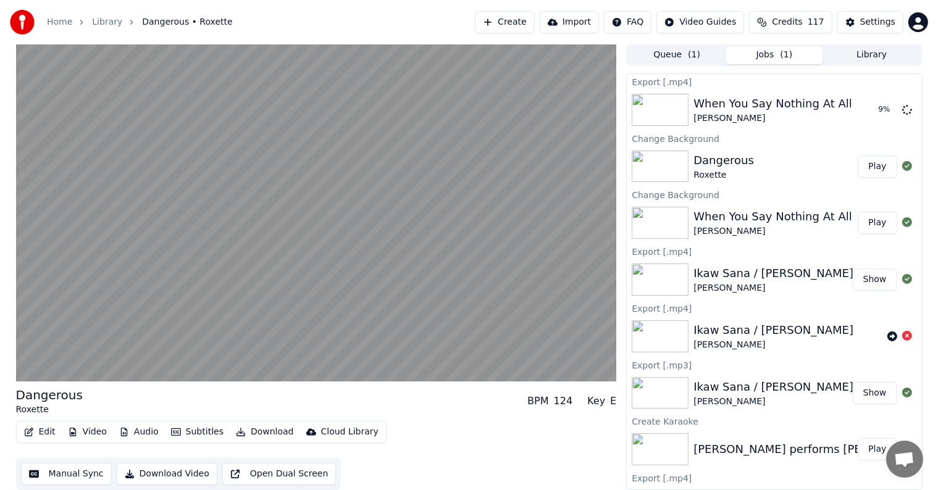
click at [858, 156] on button "Play" at bounding box center [877, 167] width 39 height 22
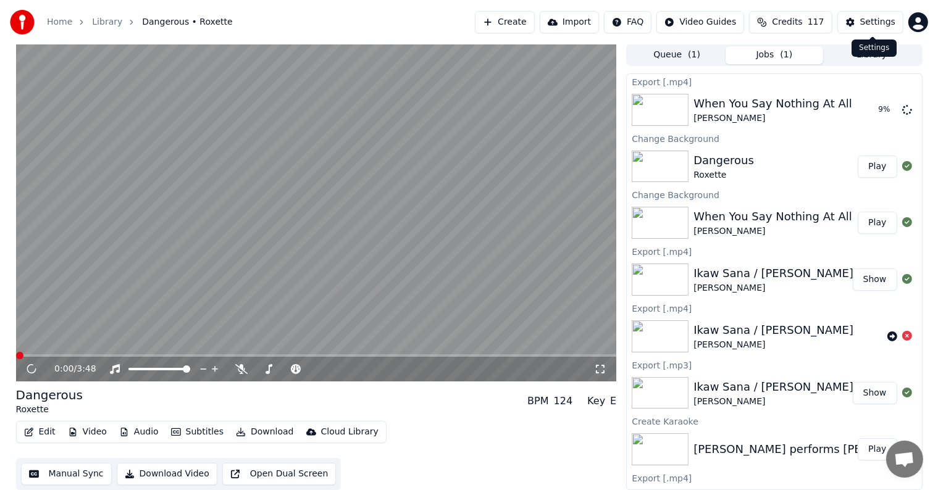
click at [879, 15] on button "Settings" at bounding box center [870, 22] width 66 height 22
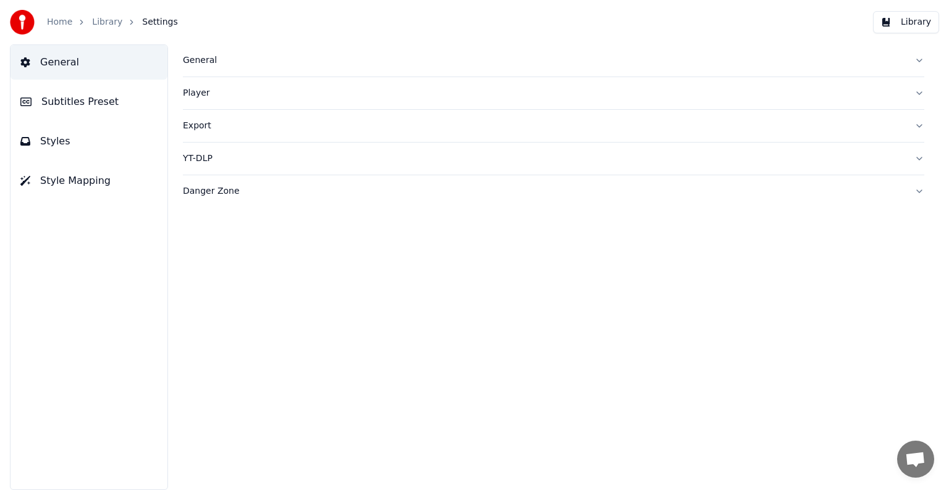
click at [50, 95] on span "Subtitles Preset" at bounding box center [79, 101] width 77 height 15
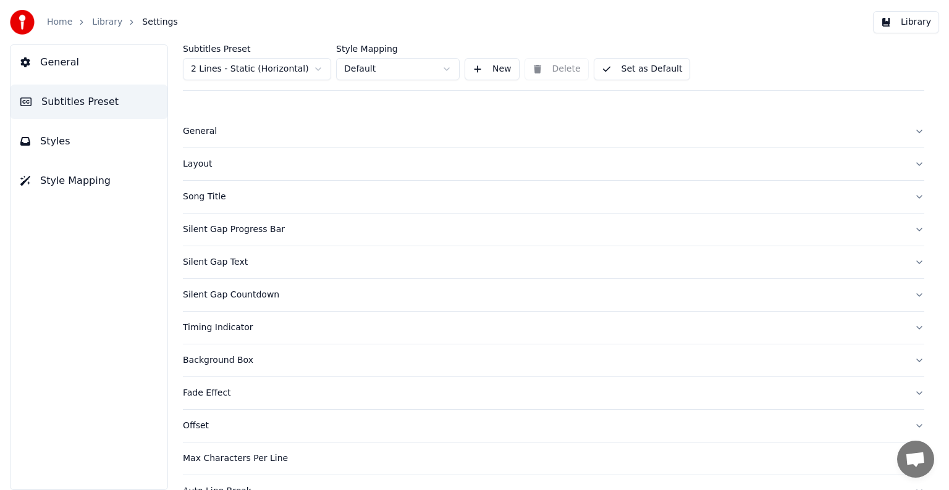
click at [230, 64] on html "Home Library Settings Library General Subtitles Preset Styles Style Mapping Sub…" at bounding box center [474, 245] width 949 height 490
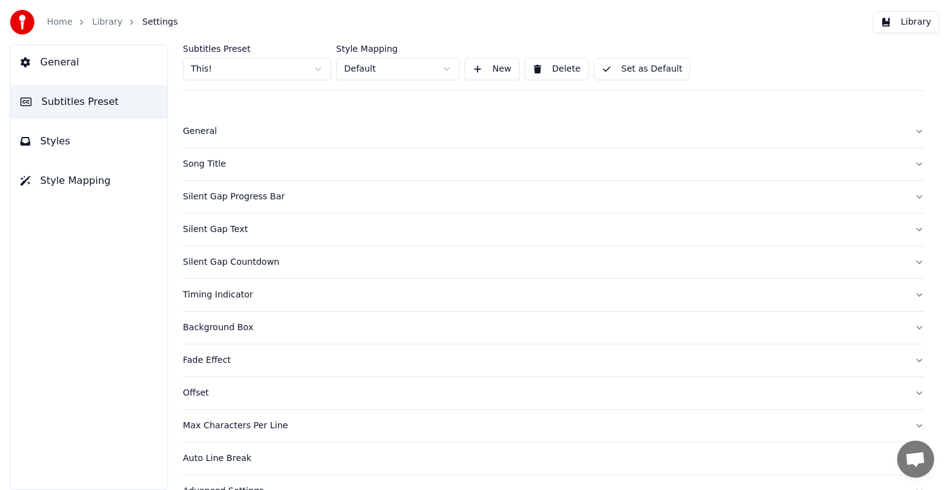
click at [204, 159] on div "Song Title" at bounding box center [543, 164] width 721 height 12
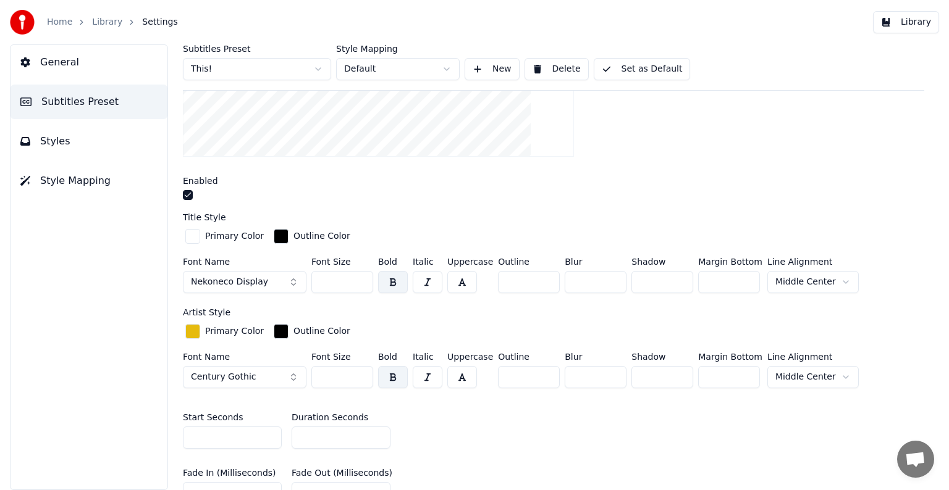
scroll to position [309, 0]
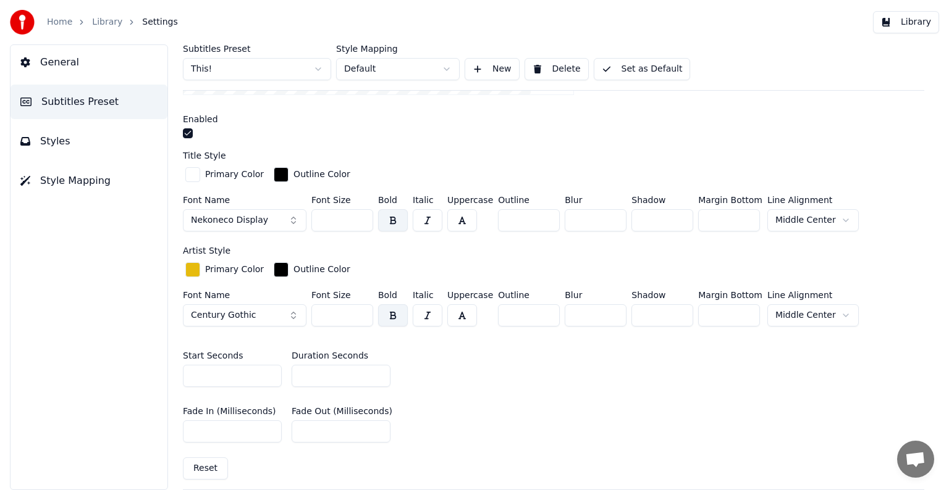
click at [259, 212] on div "Font Name Nekoneco Display Font Size *** Bold Italic Uppercase Outline ** Blur …" at bounding box center [553, 216] width 741 height 41
type input "***"
click at [647, 64] on button "Set as Default" at bounding box center [641, 69] width 97 height 22
click at [89, 22] on ol "Home Library Settings" at bounding box center [112, 22] width 131 height 12
click at [98, 21] on link "Library" at bounding box center [107, 22] width 30 height 12
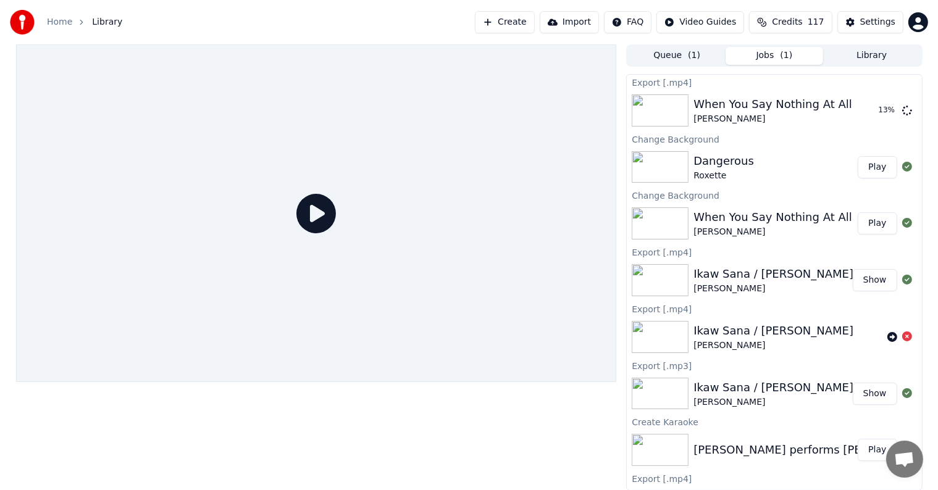
click at [864, 166] on button "Play" at bounding box center [877, 167] width 39 height 22
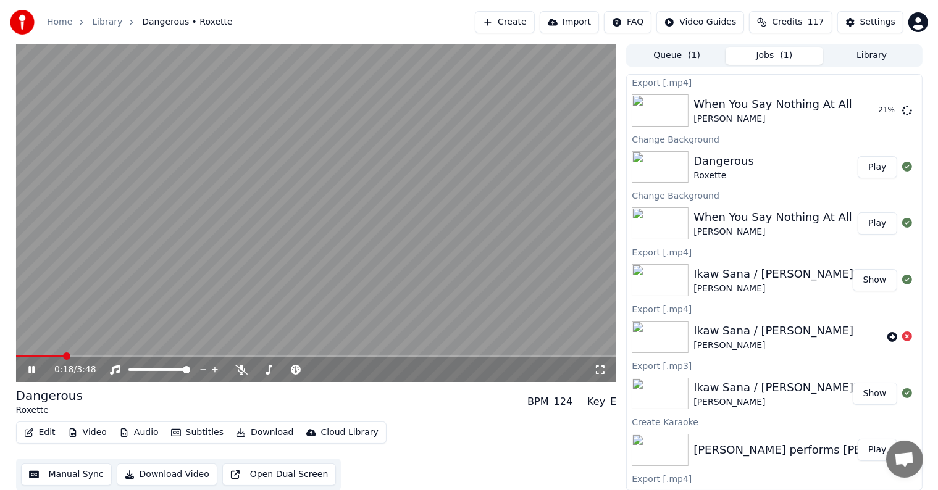
click at [35, 371] on icon at bounding box center [40, 370] width 29 height 10
click at [866, 22] on div "Settings" at bounding box center [877, 22] width 35 height 12
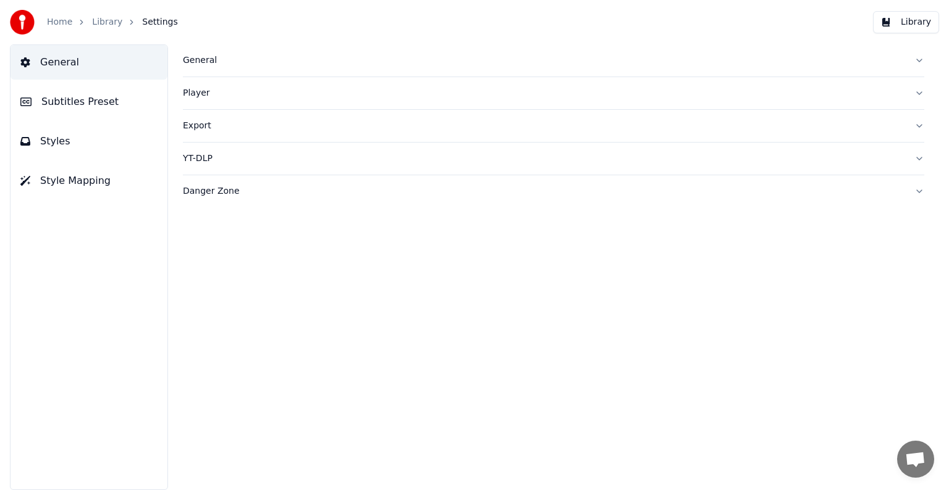
click at [52, 106] on span "Subtitles Preset" at bounding box center [79, 101] width 77 height 15
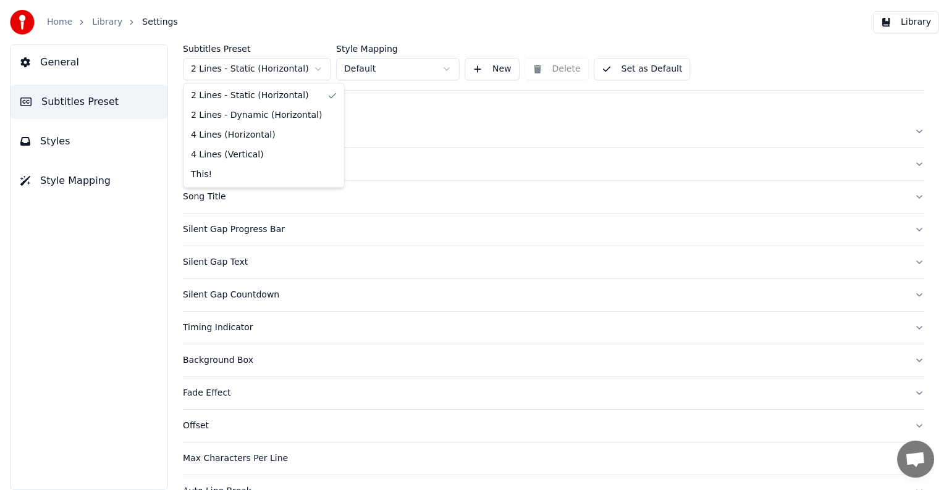
click at [220, 62] on html "Home Library Settings Library General Subtitles Preset Styles Style Mapping Sub…" at bounding box center [474, 245] width 949 height 490
drag, startPoint x: 208, startPoint y: 175, endPoint x: 204, endPoint y: 170, distance: 6.4
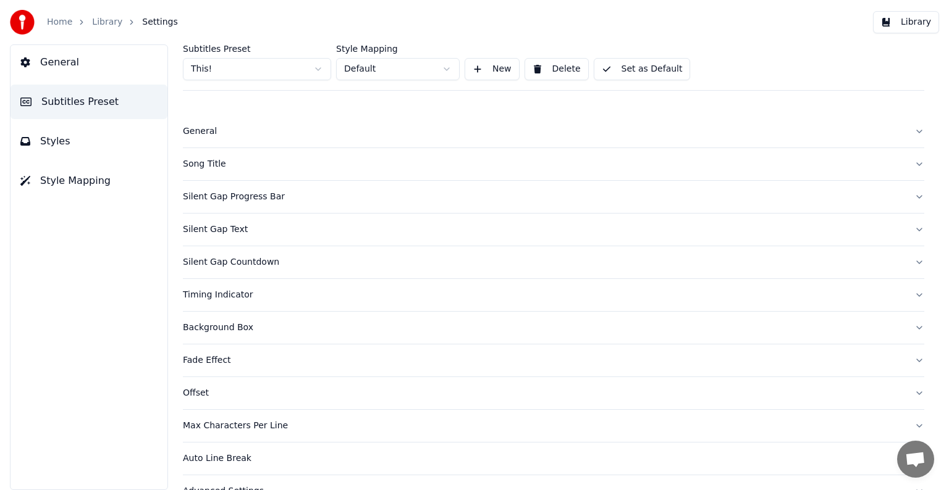
click at [202, 169] on div "Song Title" at bounding box center [543, 164] width 721 height 12
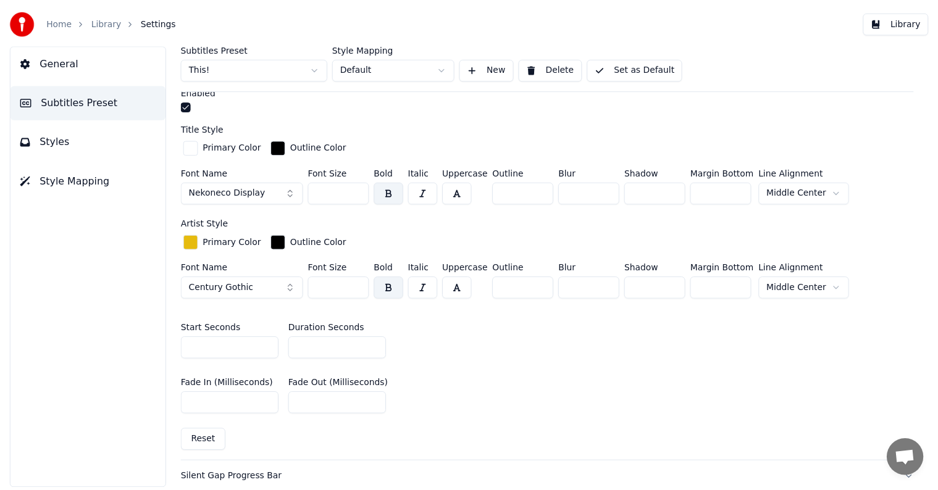
scroll to position [432, 0]
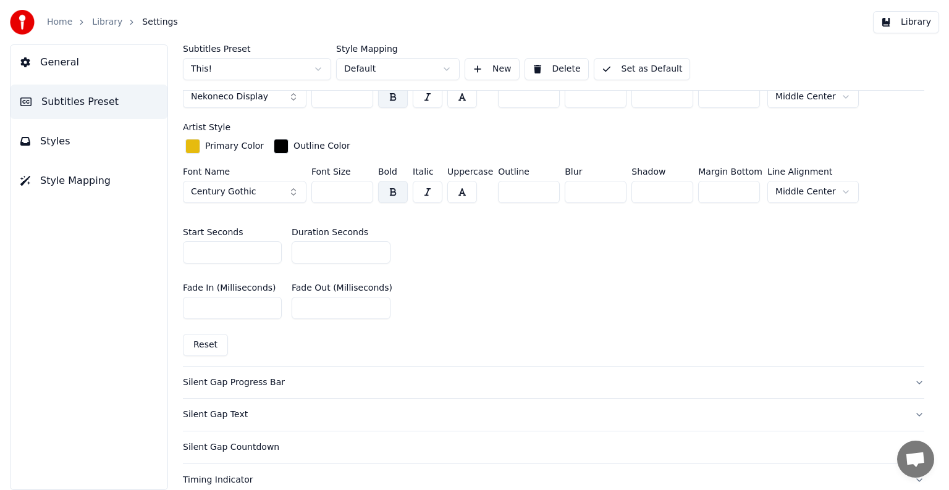
click at [378, 246] on input "**" at bounding box center [340, 252] width 99 height 22
type input "**"
click at [378, 246] on input "**" at bounding box center [340, 252] width 99 height 22
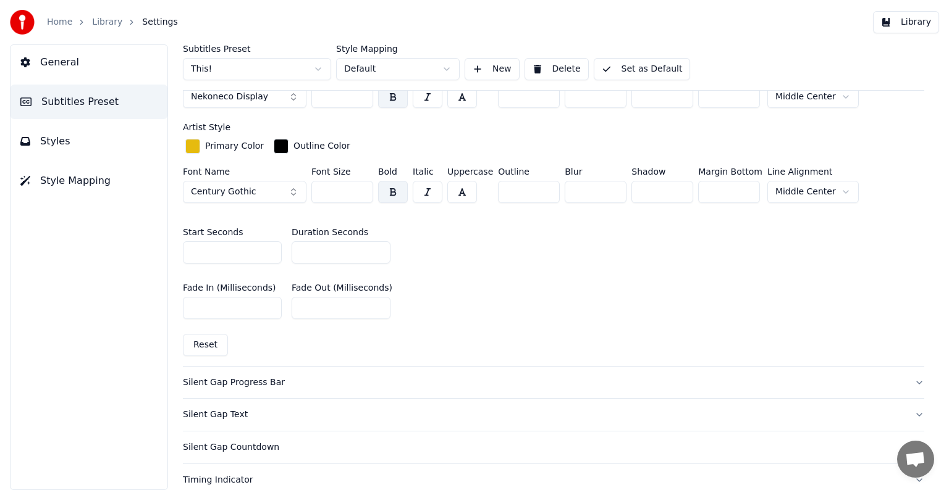
click at [638, 65] on button "Set as Default" at bounding box center [641, 69] width 97 height 22
click at [104, 22] on link "Library" at bounding box center [107, 22] width 30 height 12
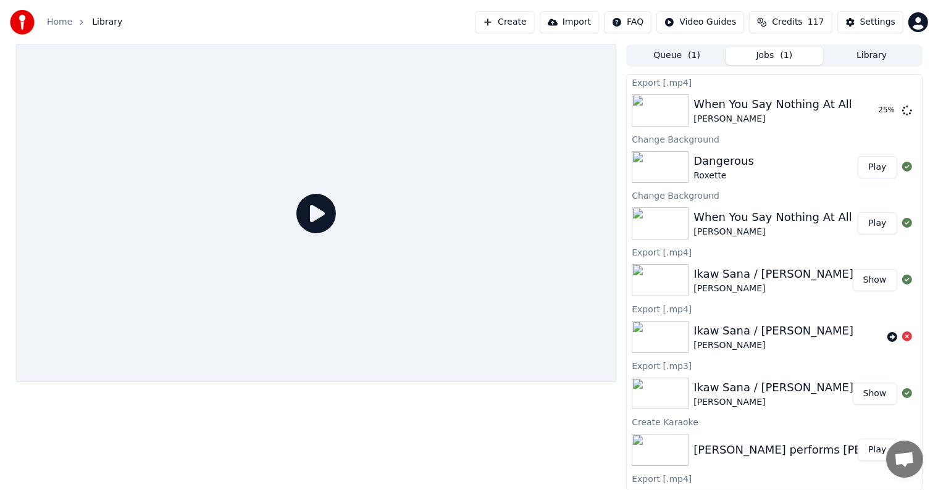
click at [870, 167] on button "Play" at bounding box center [877, 167] width 39 height 22
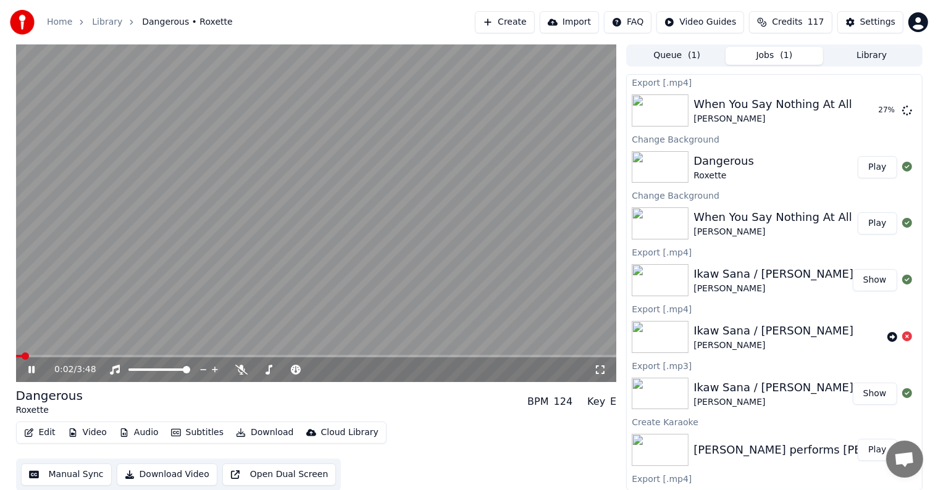
click at [40, 353] on video at bounding box center [316, 213] width 601 height 338
click at [38, 354] on video at bounding box center [316, 213] width 601 height 338
click at [40, 356] on span at bounding box center [316, 356] width 601 height 2
click at [27, 368] on icon at bounding box center [40, 370] width 29 height 10
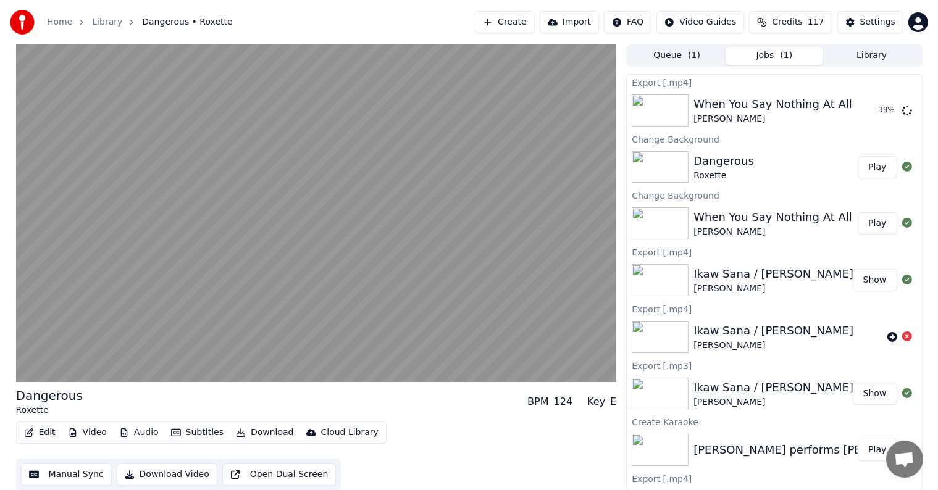
click at [64, 474] on button "Manual Sync" at bounding box center [66, 475] width 91 height 22
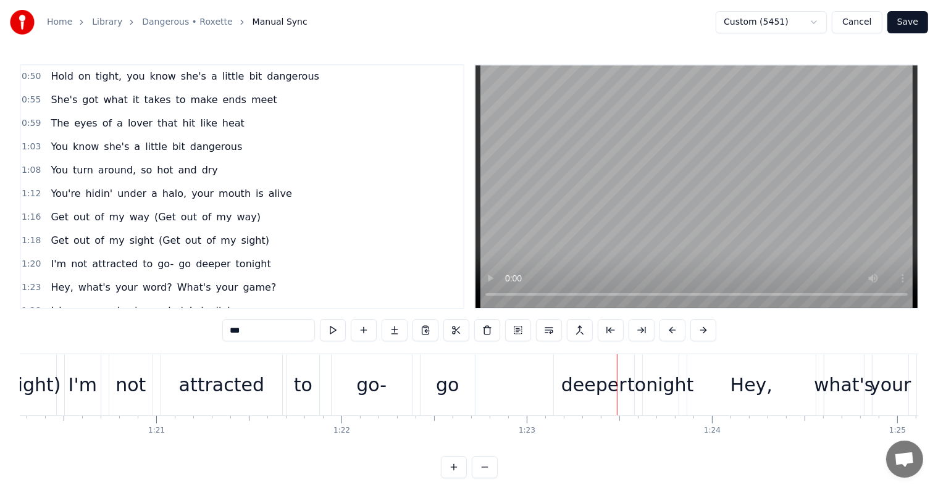
scroll to position [185, 0]
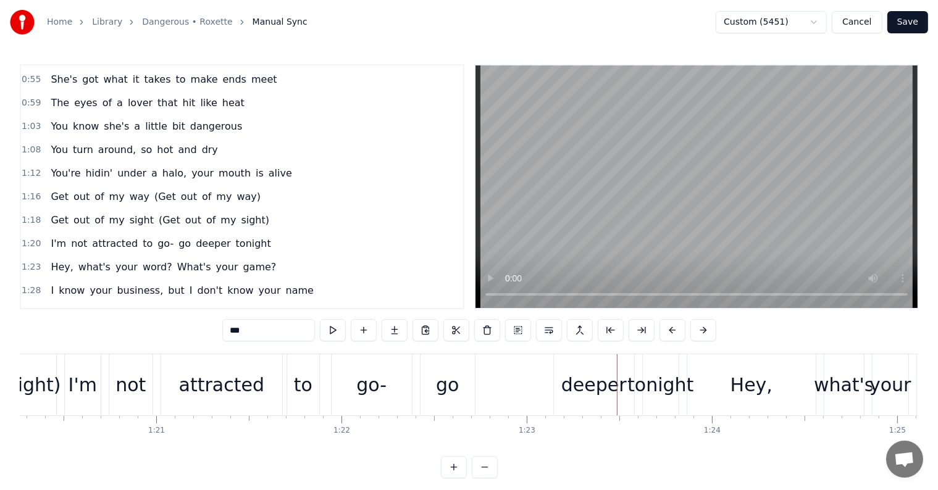
click at [153, 190] on span "(Get" at bounding box center [165, 197] width 24 height 14
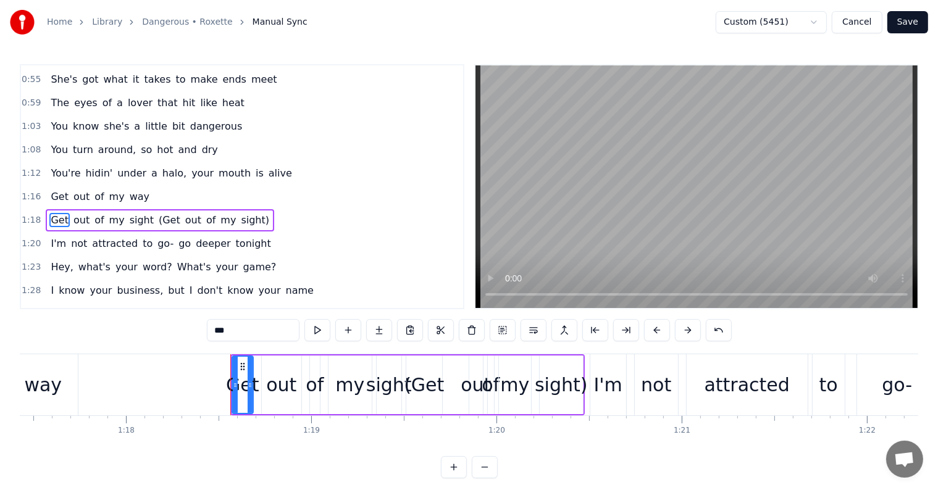
scroll to position [208, 0]
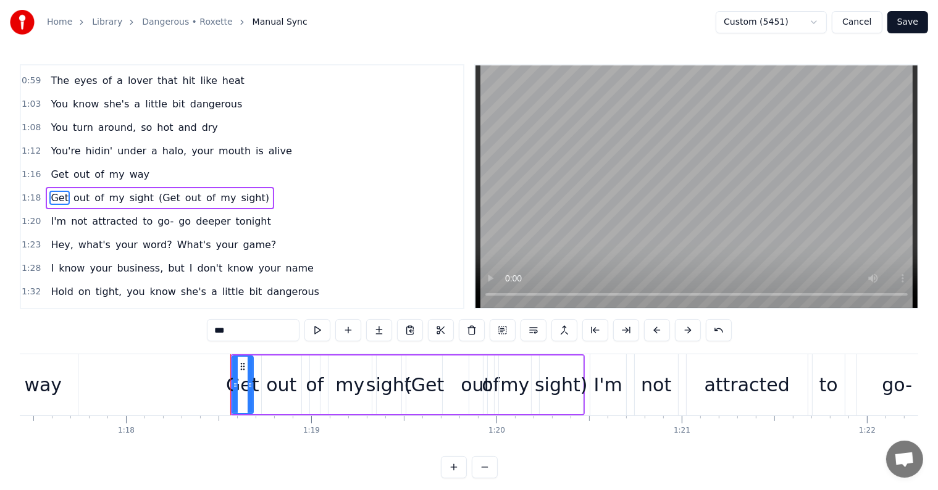
click at [157, 191] on span "(Get" at bounding box center [169, 198] width 24 height 14
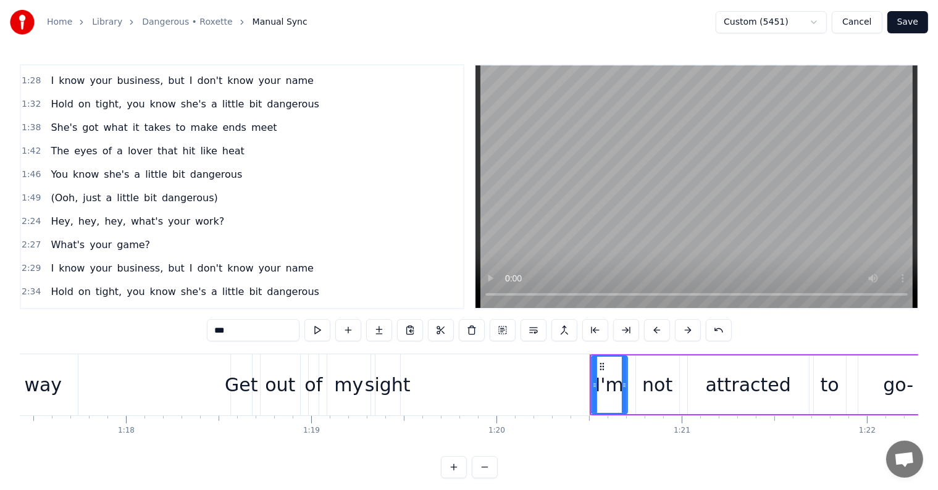
scroll to position [416, 0]
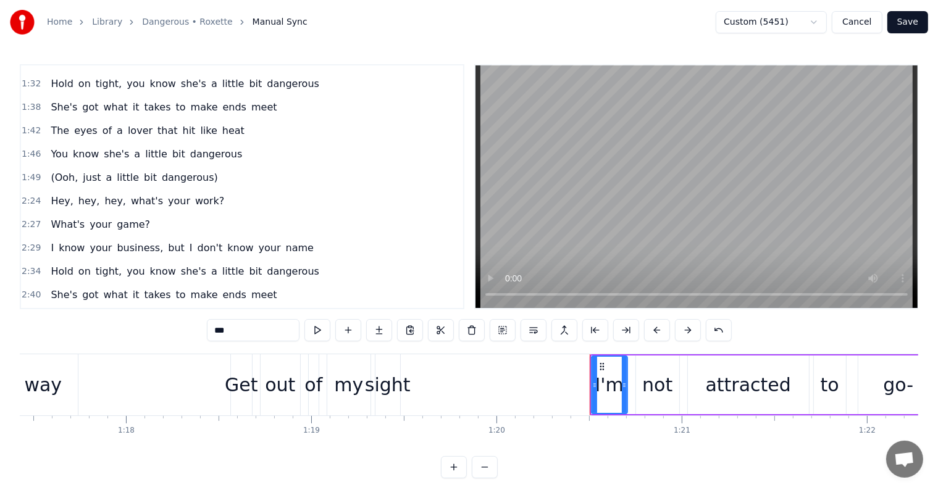
click at [54, 170] on span "(Ooh," at bounding box center [64, 177] width 30 height 14
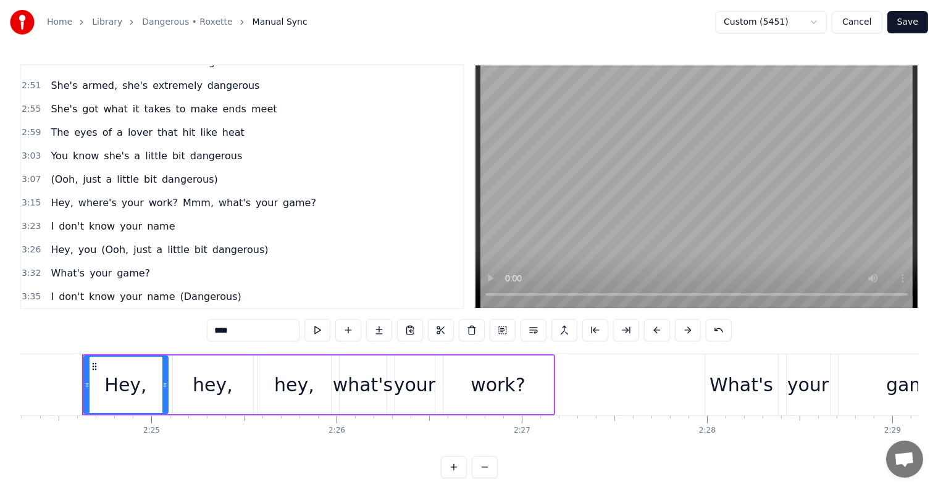
scroll to position [689, 0]
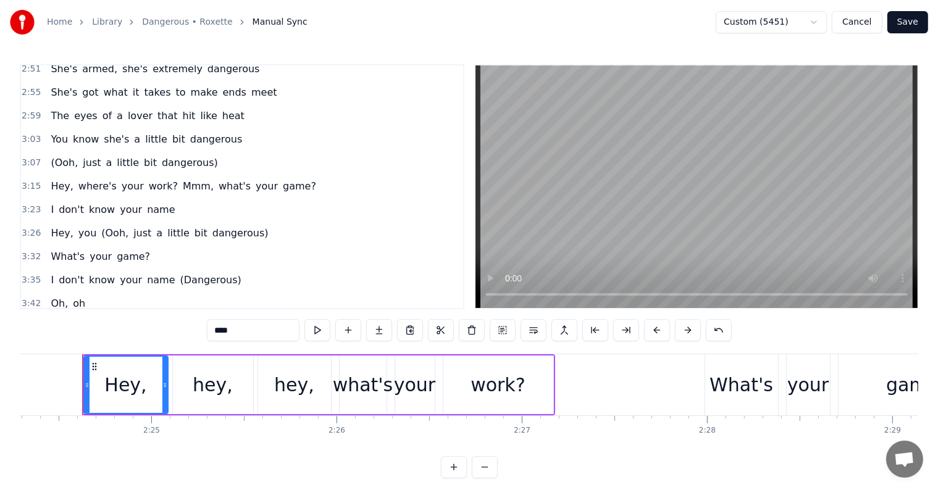
click at [105, 226] on span "(Ooh," at bounding box center [115, 233] width 30 height 14
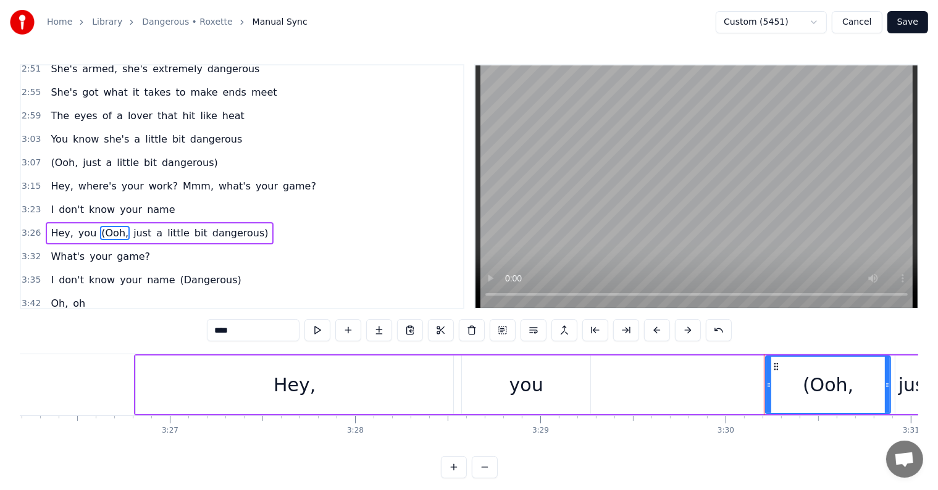
scroll to position [0, 38883]
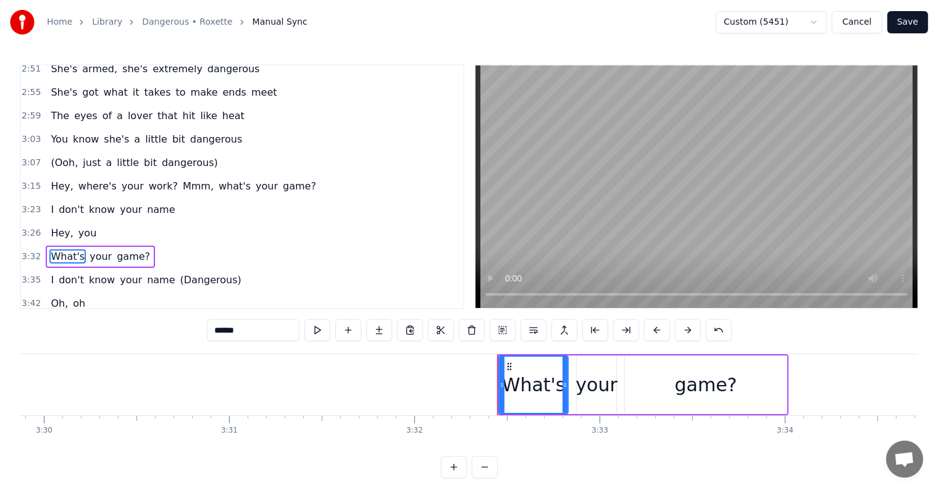
click at [180, 273] on span "(Dangerous)" at bounding box center [211, 280] width 64 height 14
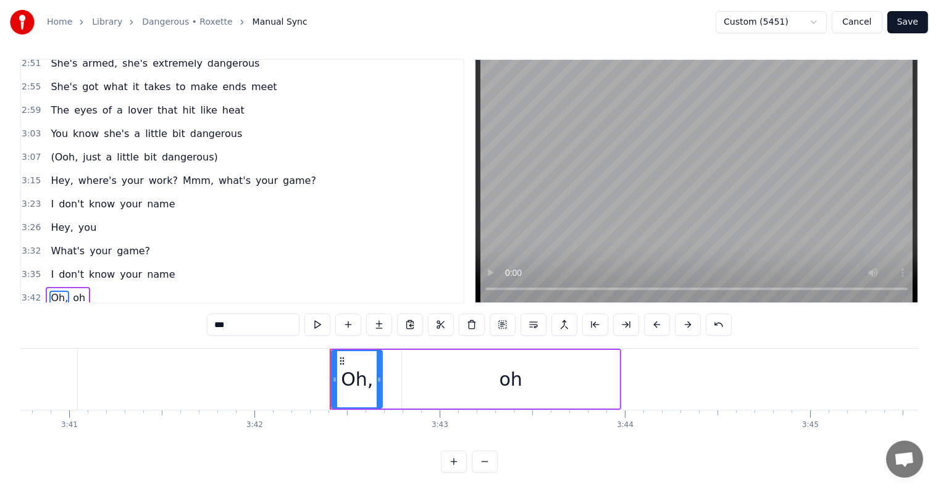
scroll to position [19, 0]
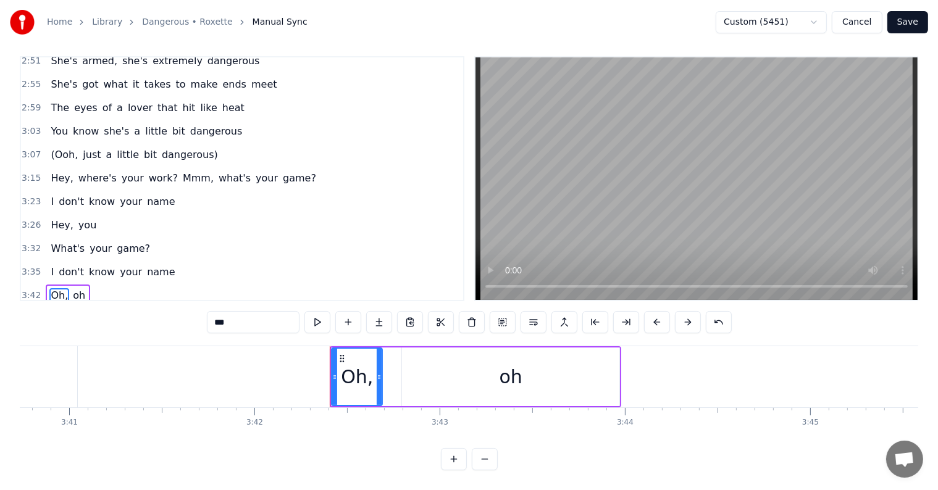
click at [57, 312] on span "(Ooh," at bounding box center [64, 319] width 30 height 14
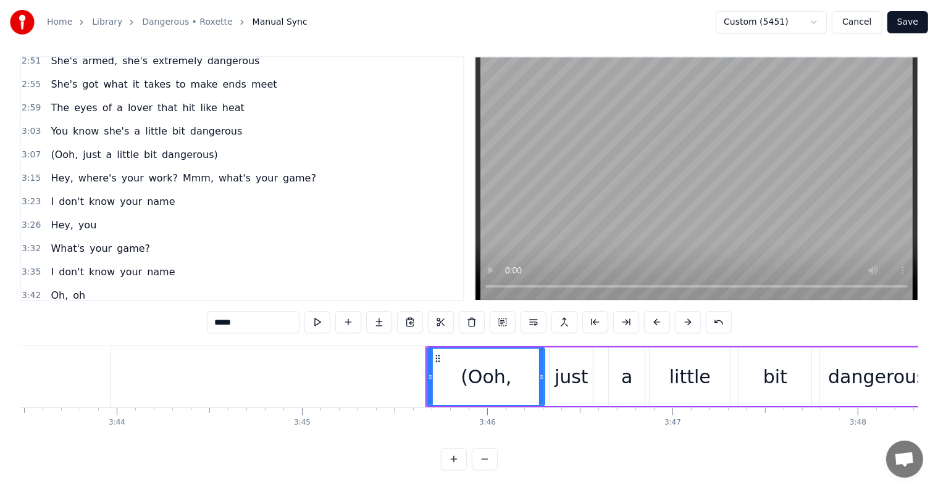
scroll to position [0, 41516]
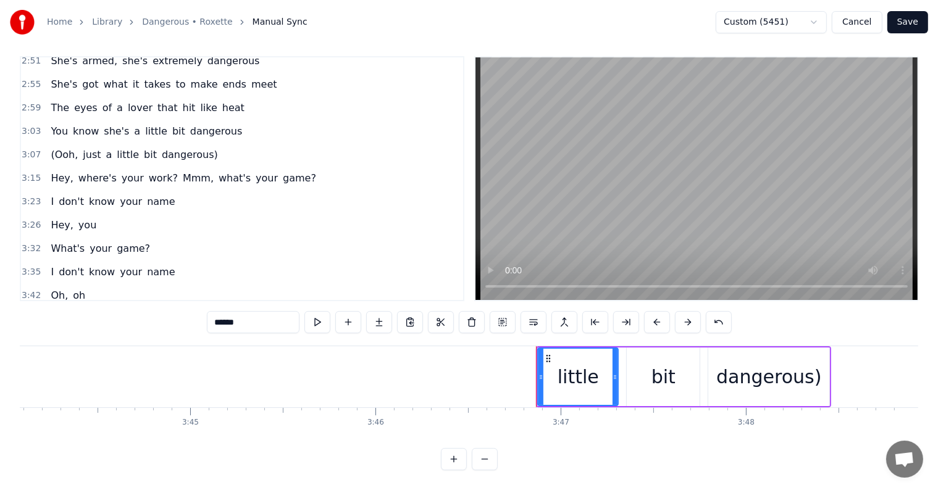
type input "**********"
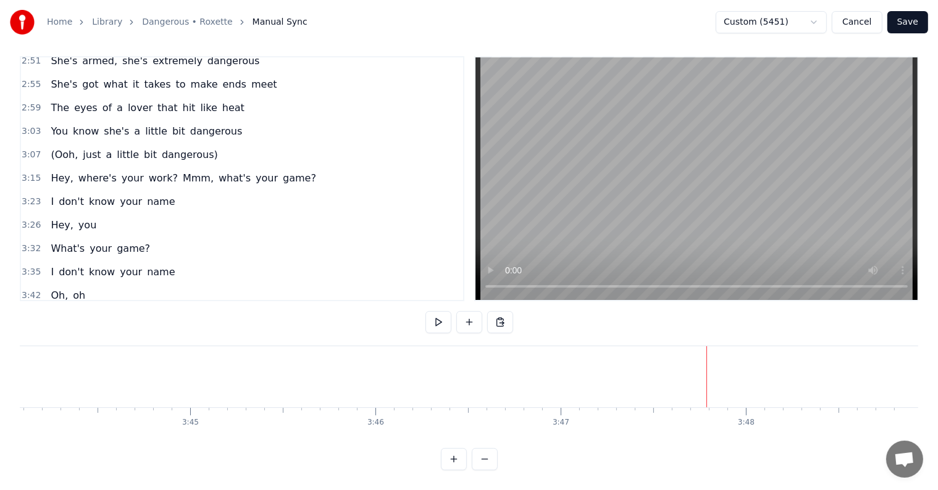
scroll to position [666, 0]
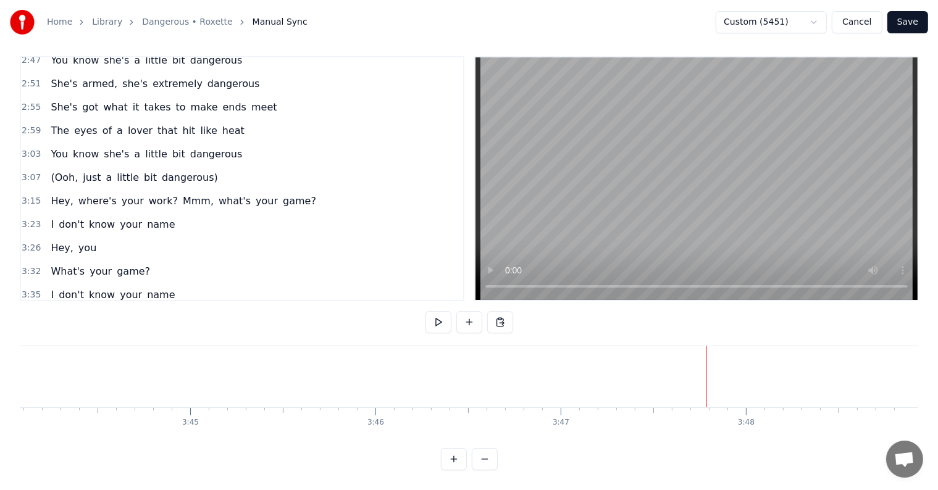
click at [62, 170] on span "(Ooh," at bounding box center [64, 177] width 30 height 14
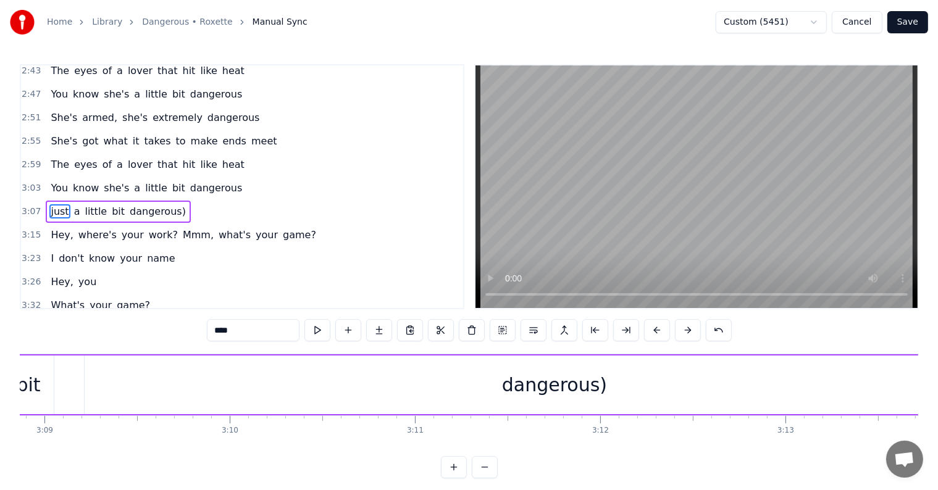
scroll to position [0, 34603]
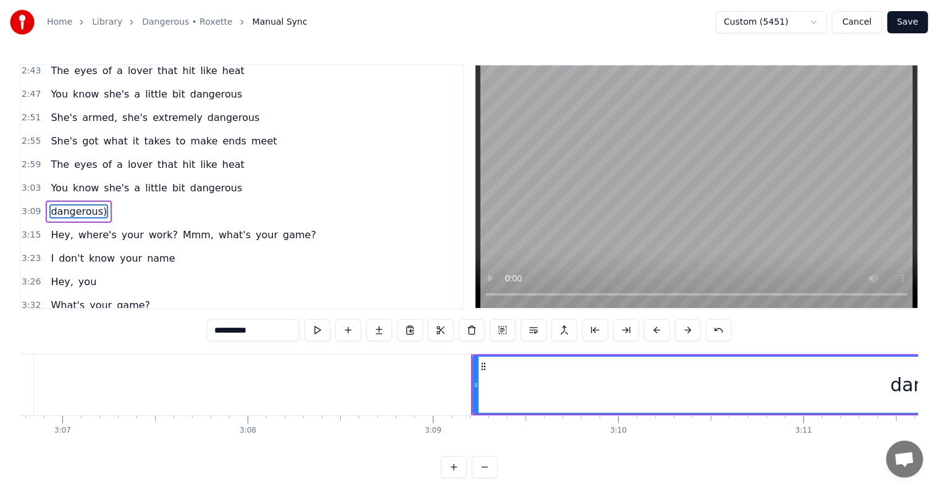
type input "****"
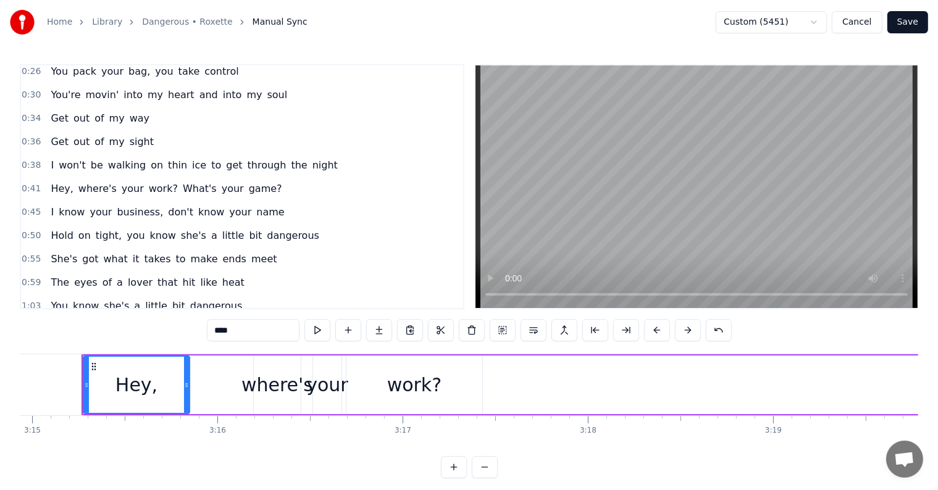
scroll to position [0, 0]
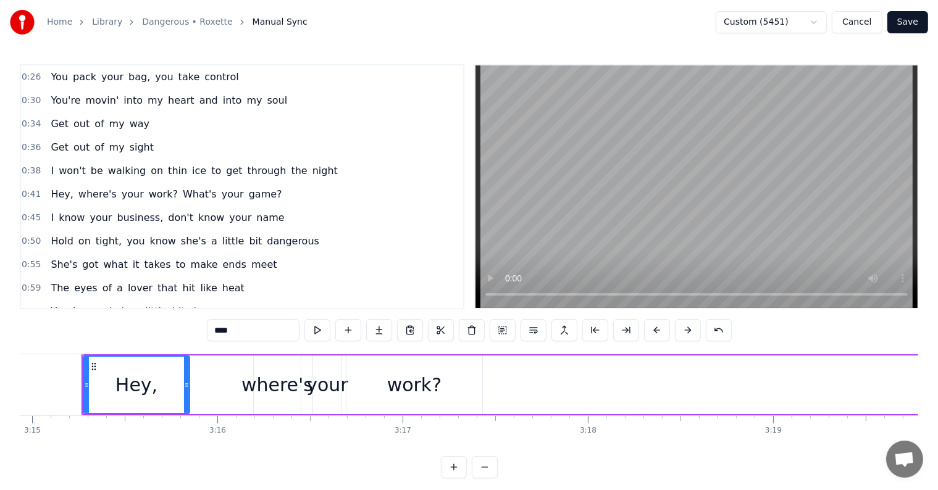
click at [199, 145] on div "0:36 Get out of my sight" at bounding box center [242, 147] width 442 height 23
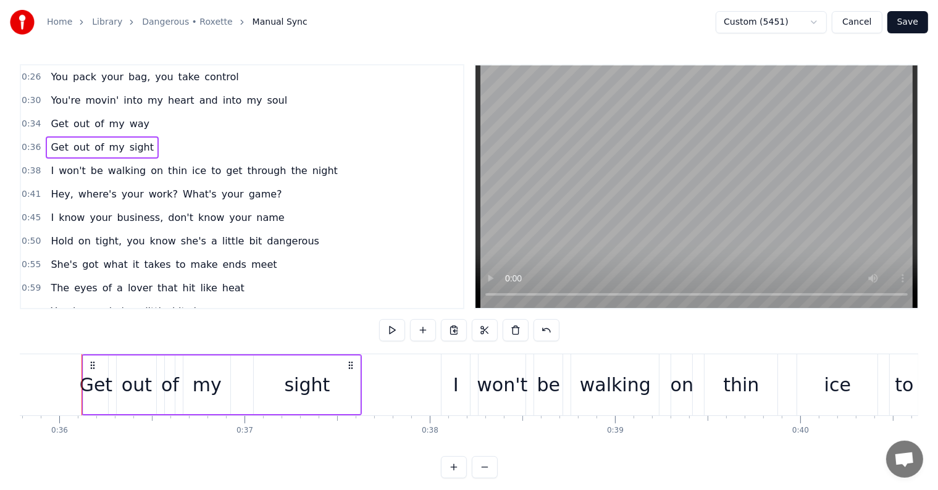
click at [280, 98] on div "0:30 You're [PERSON_NAME]' into my heart and into my soul" at bounding box center [242, 100] width 442 height 23
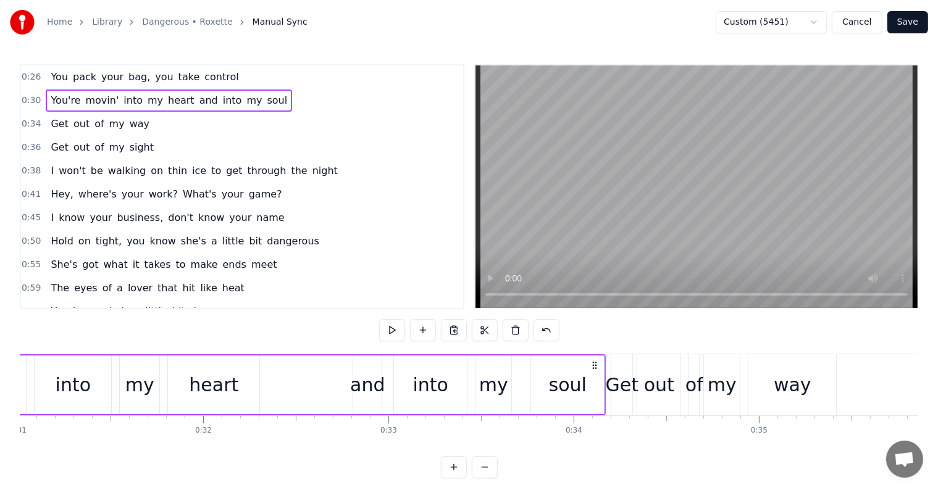
scroll to position [0, 5556]
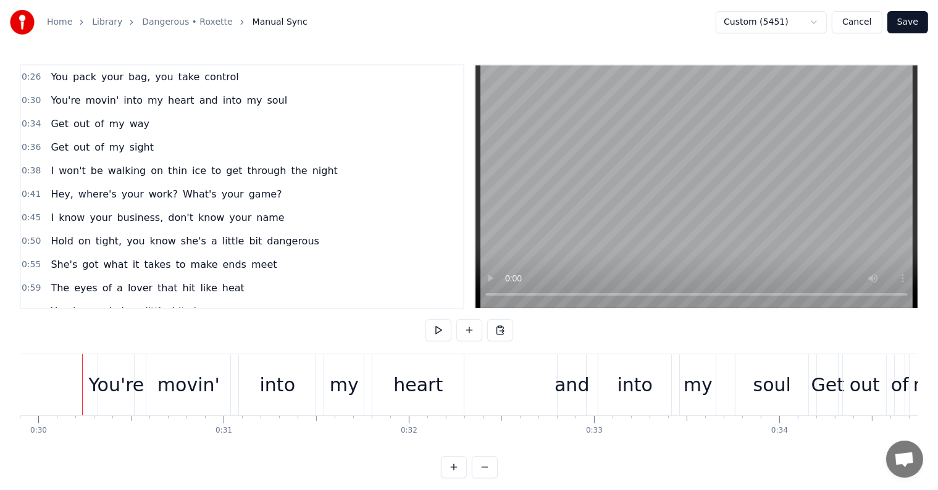
click at [114, 384] on div "You're" at bounding box center [116, 385] width 56 height 28
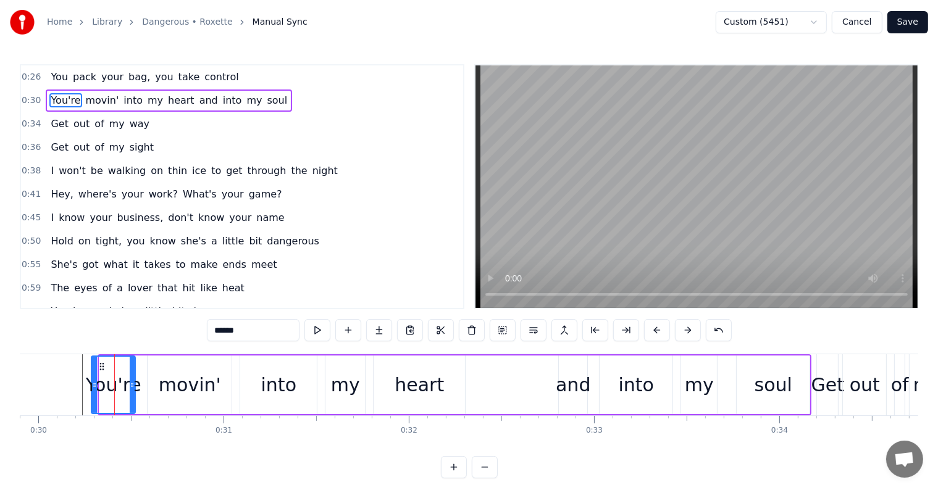
drag, startPoint x: 99, startPoint y: 384, endPoint x: 89, endPoint y: 382, distance: 10.7
click at [92, 382] on icon at bounding box center [94, 385] width 5 height 10
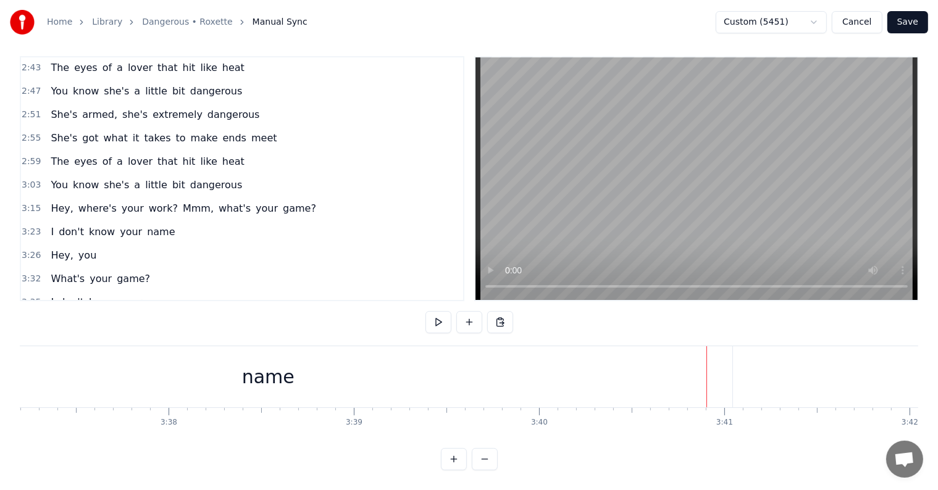
scroll to position [643, 0]
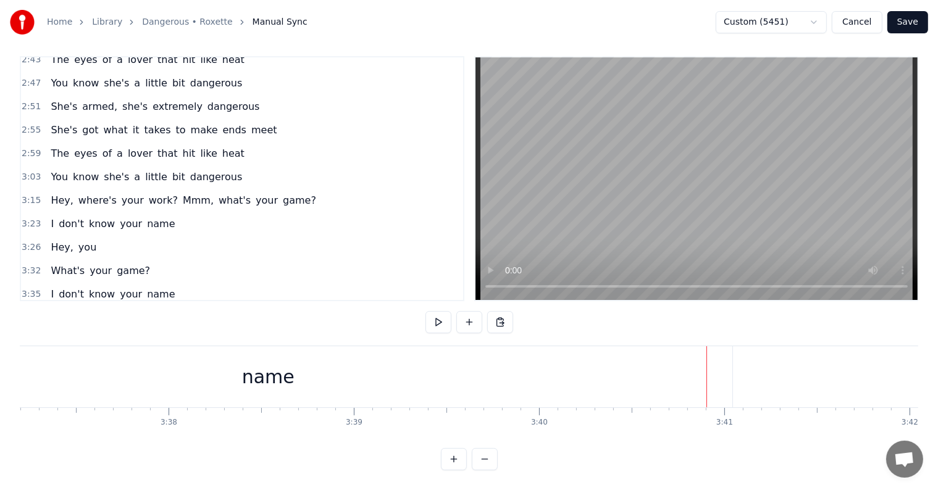
click at [51, 311] on span "Oh," at bounding box center [59, 318] width 20 height 14
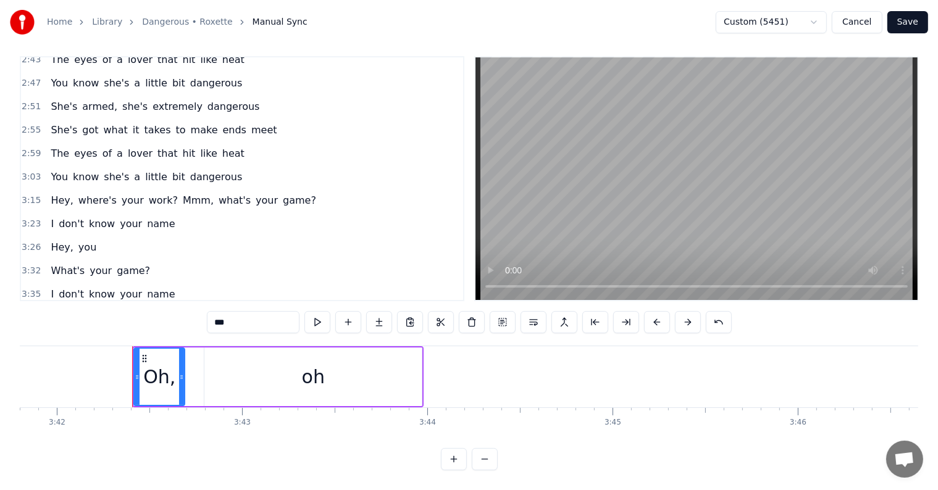
scroll to position [0, 41143]
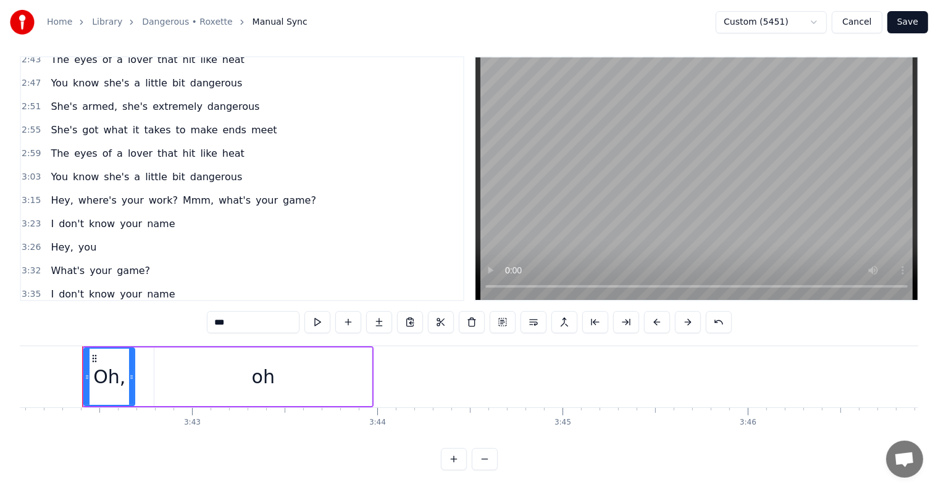
type input "**"
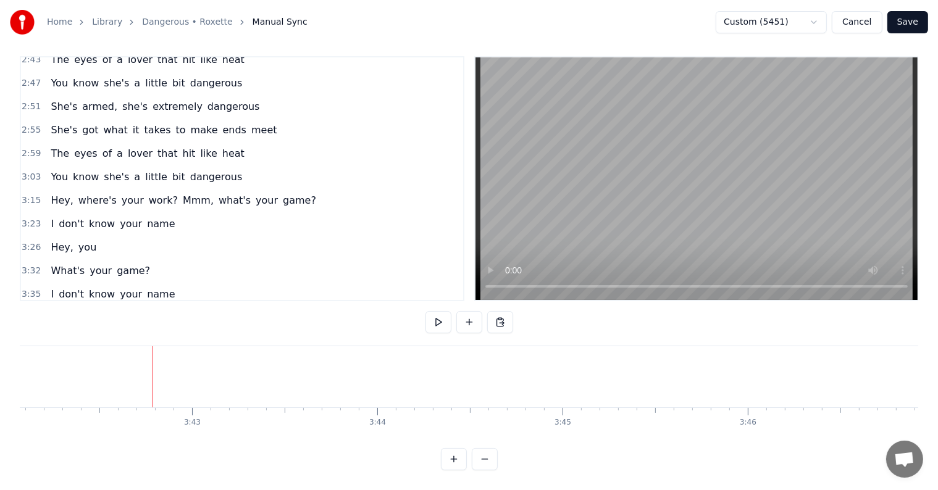
scroll to position [620, 0]
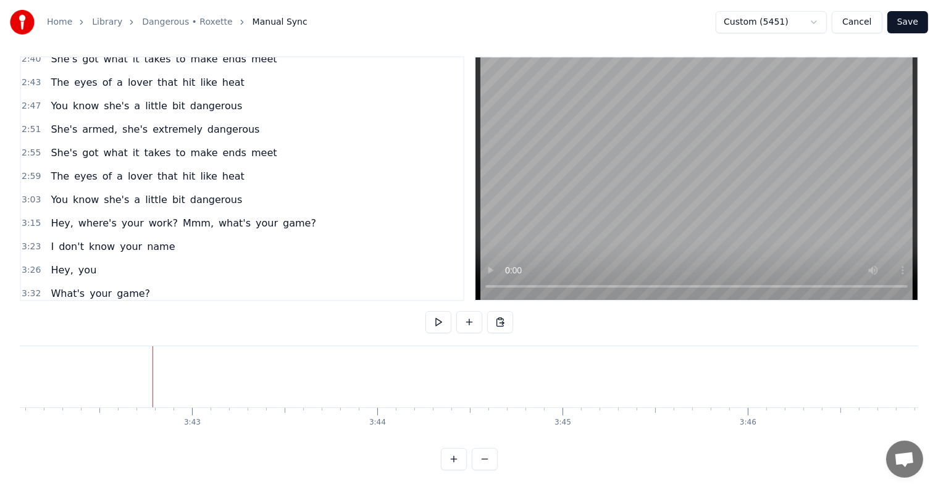
click at [915, 20] on button "Save" at bounding box center [907, 22] width 41 height 22
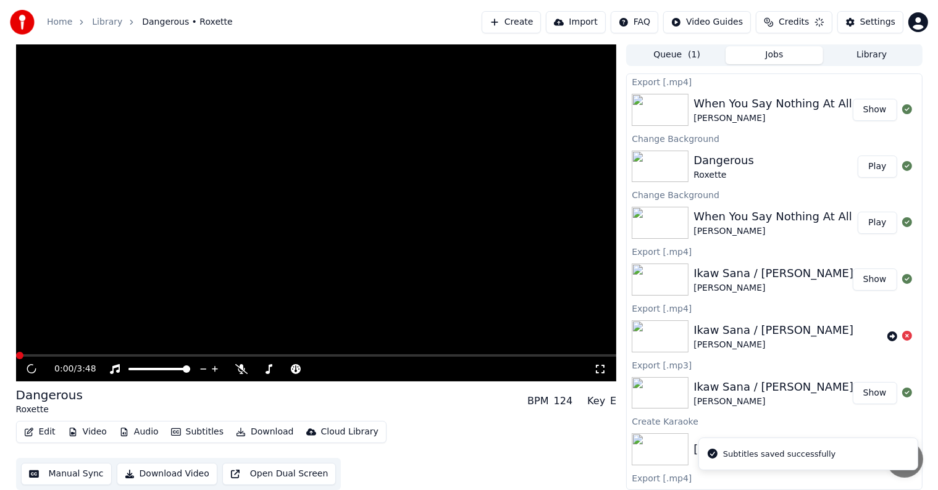
scroll to position [1, 0]
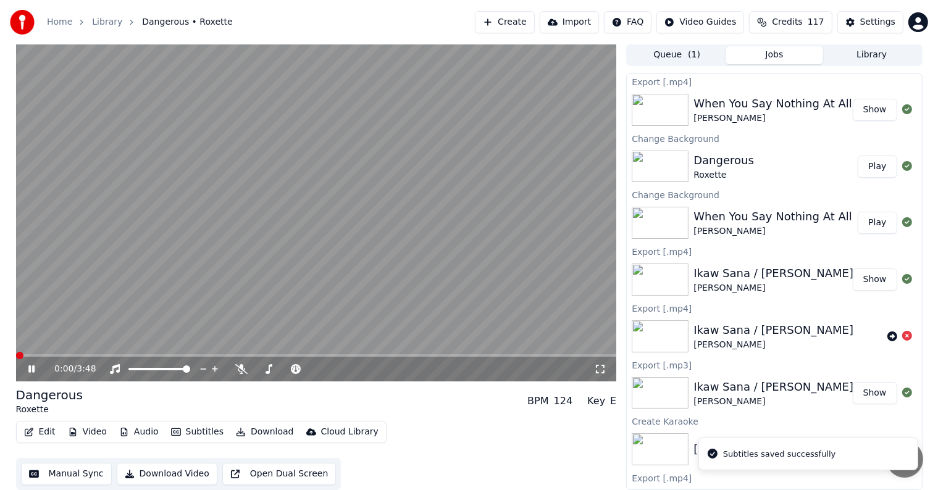
click at [262, 432] on button "Download" at bounding box center [265, 432] width 68 height 17
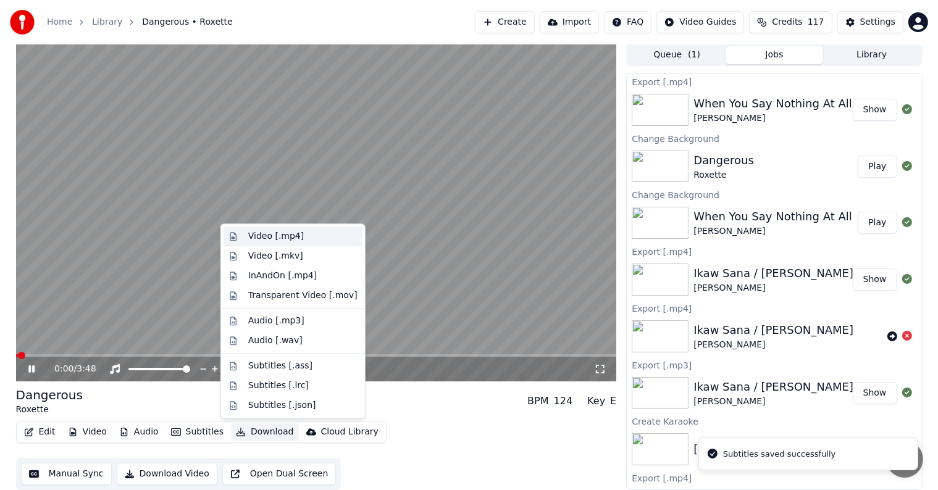
click at [277, 234] on div "Video [.mp4]" at bounding box center [276, 236] width 56 height 12
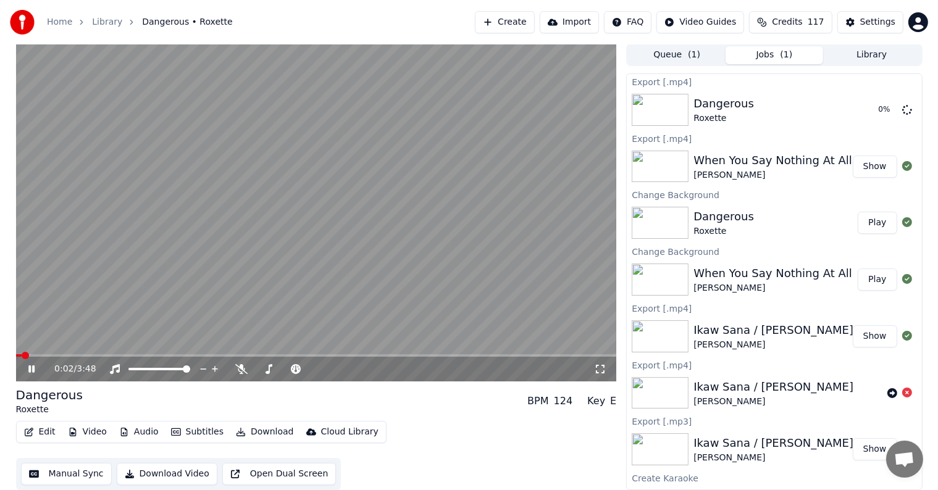
click at [260, 206] on video at bounding box center [316, 213] width 601 height 338
click at [262, 430] on button "Download" at bounding box center [265, 432] width 68 height 17
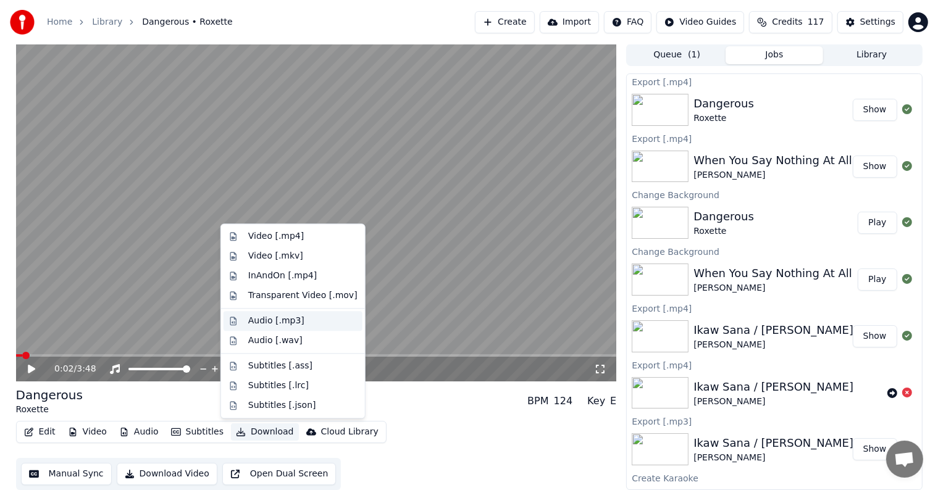
click at [280, 321] on div "Audio [.mp3]" at bounding box center [276, 321] width 56 height 12
